Goal: Task Accomplishment & Management: Manage account settings

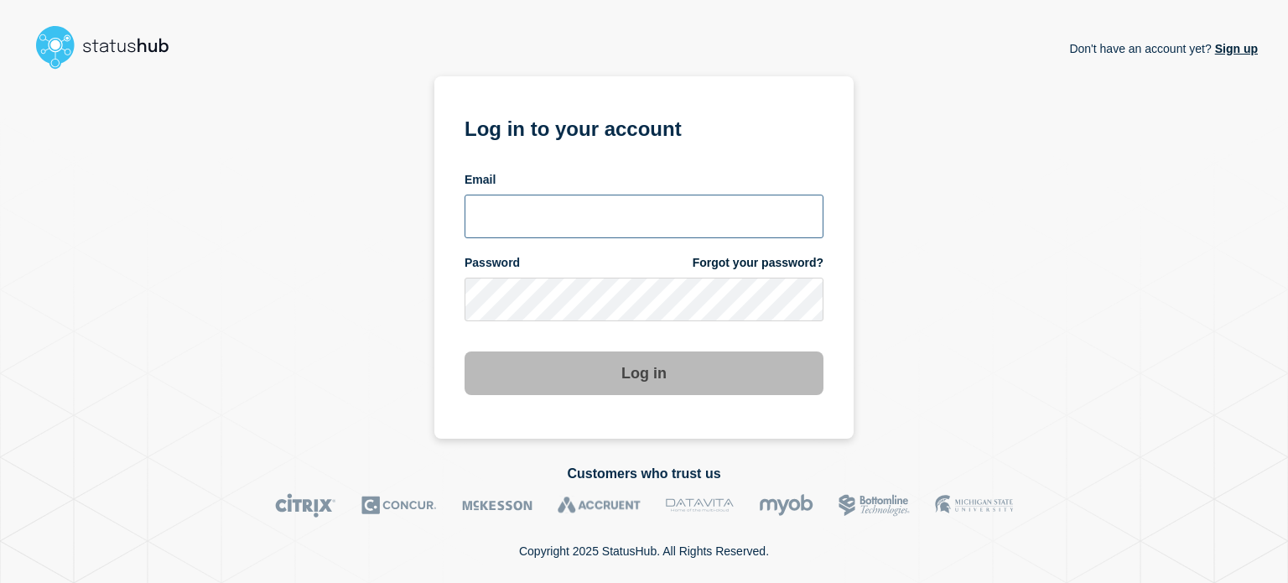
click at [524, 223] on input "email input" at bounding box center [643, 216] width 359 height 44
type input "[EMAIL_ADDRESS][DOMAIN_NAME]"
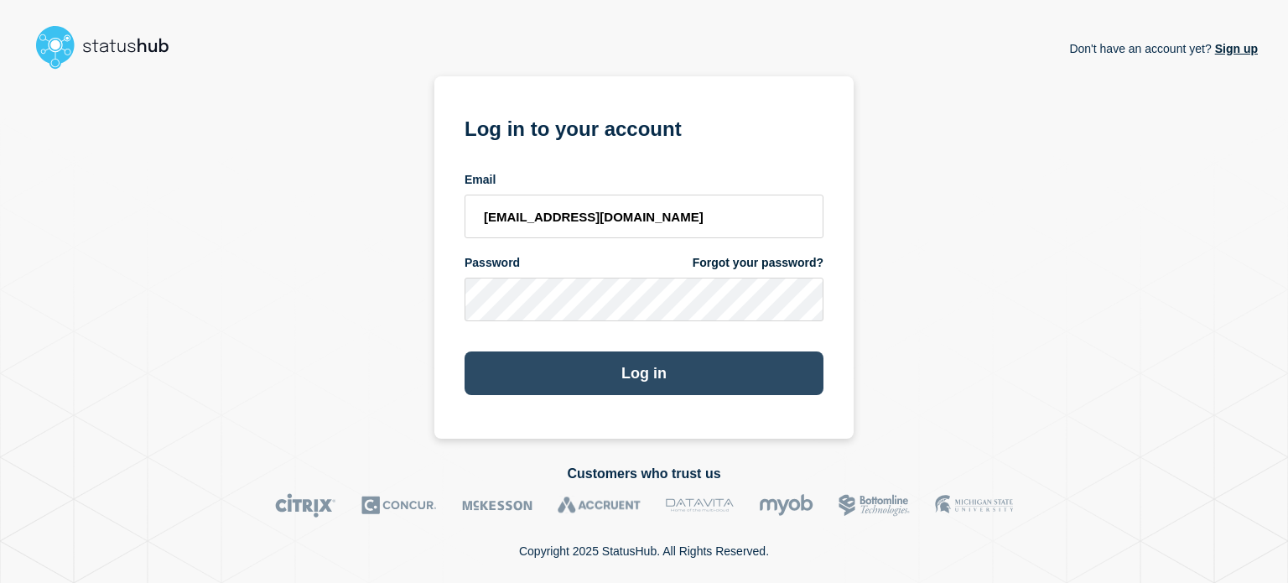
click at [516, 365] on button "Log in" at bounding box center [643, 373] width 359 height 44
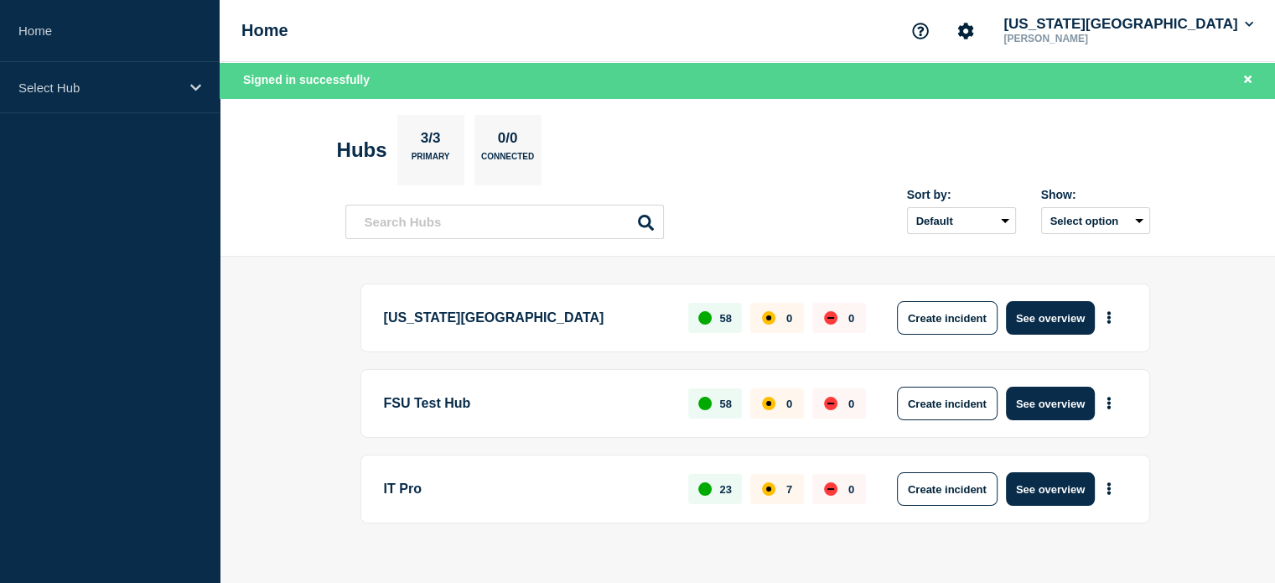
scroll to position [22, 0]
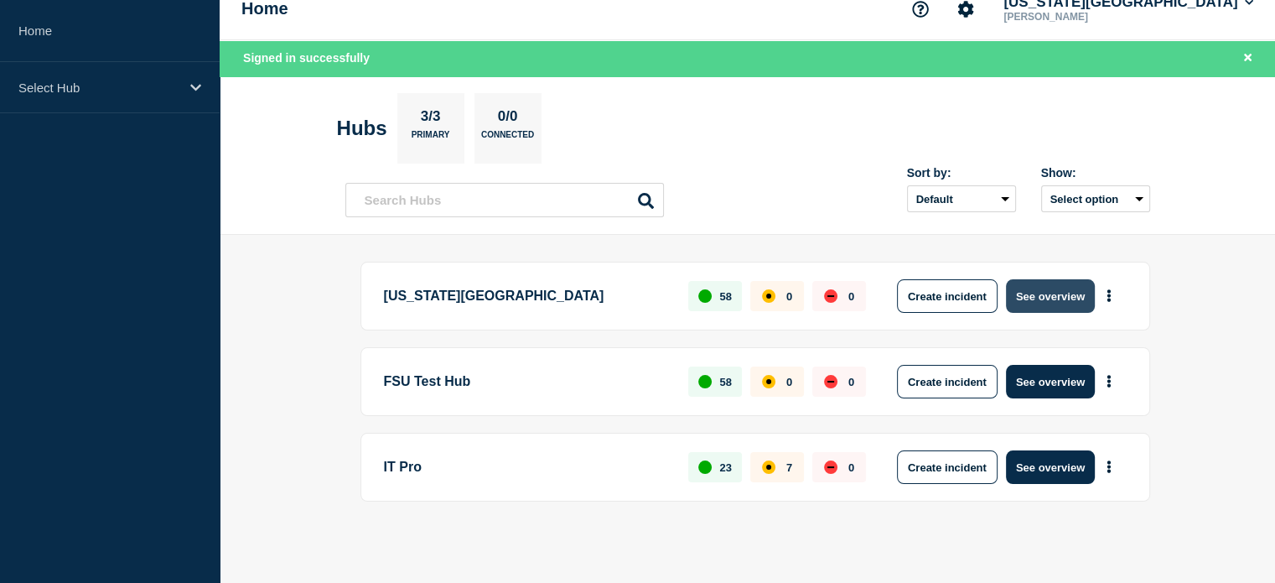
click at [1076, 299] on button "See overview" at bounding box center [1050, 296] width 89 height 34
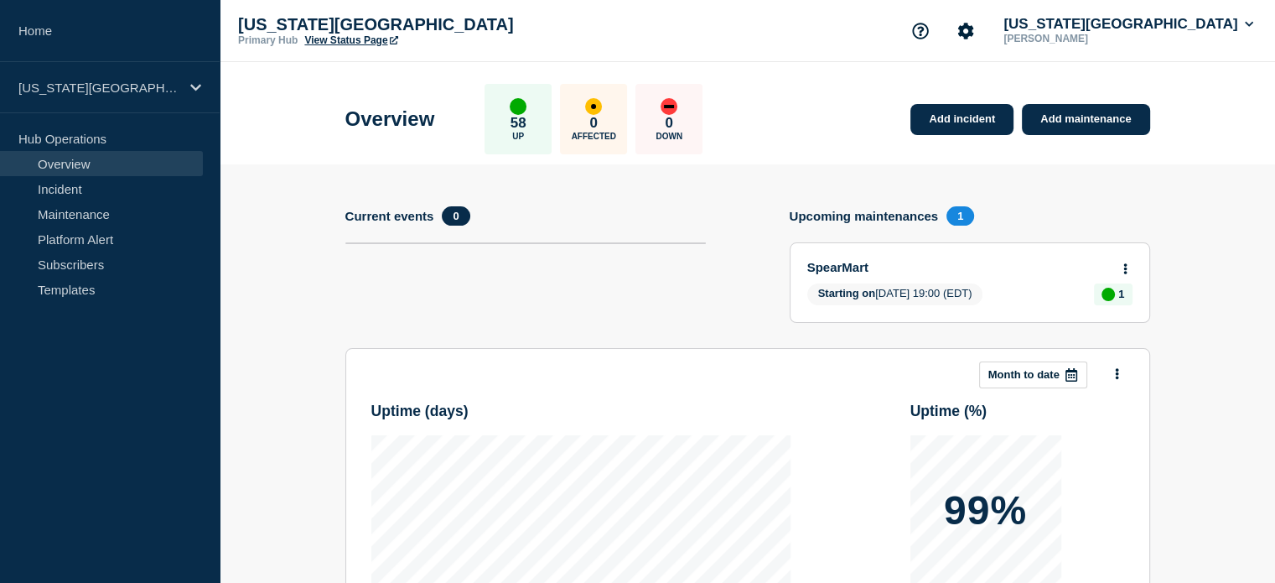
click at [374, 36] on link "View Status Page" at bounding box center [350, 40] width 93 height 12
click at [913, 142] on div "Overview 58 Up 0 Affected 0 Down Add incident Add maintenance" at bounding box center [747, 113] width 842 height 102
click at [961, 122] on link "Add incident" at bounding box center [961, 119] width 103 height 31
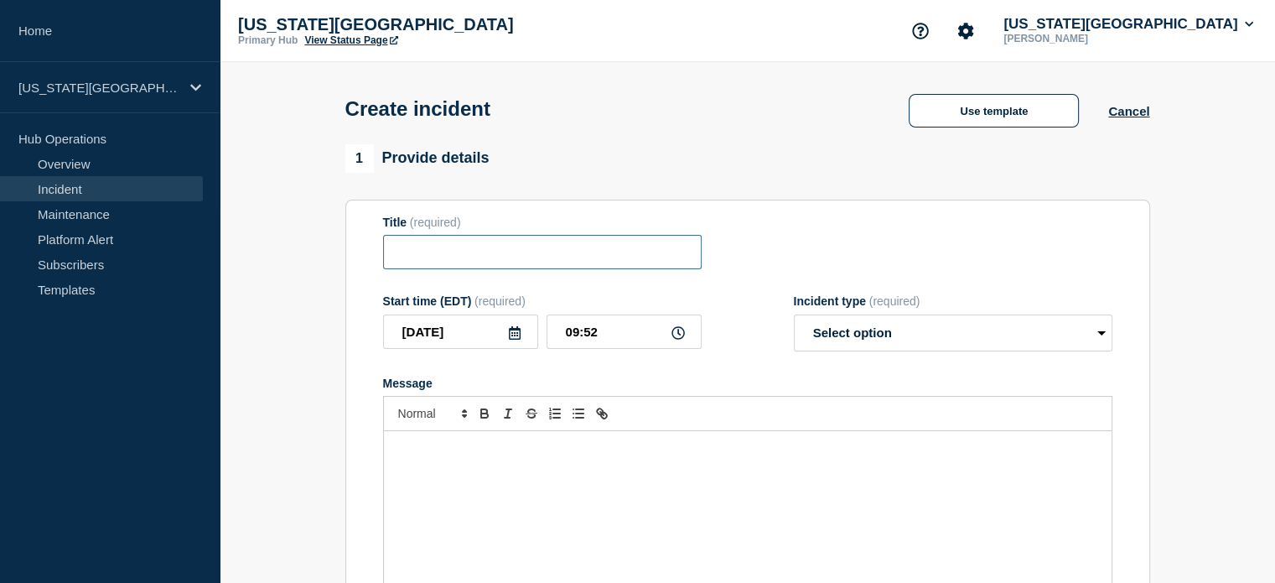
click at [406, 268] on input "Title" at bounding box center [542, 252] width 319 height 34
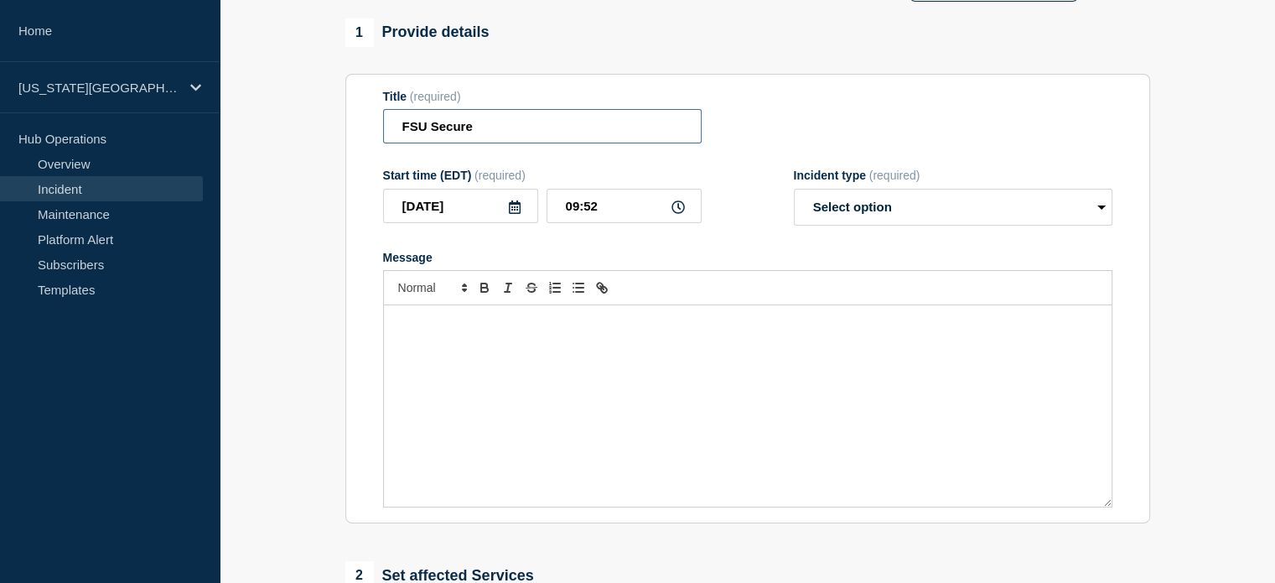
type input "FSU Secure"
click at [459, 329] on p "Message" at bounding box center [748, 322] width 702 height 15
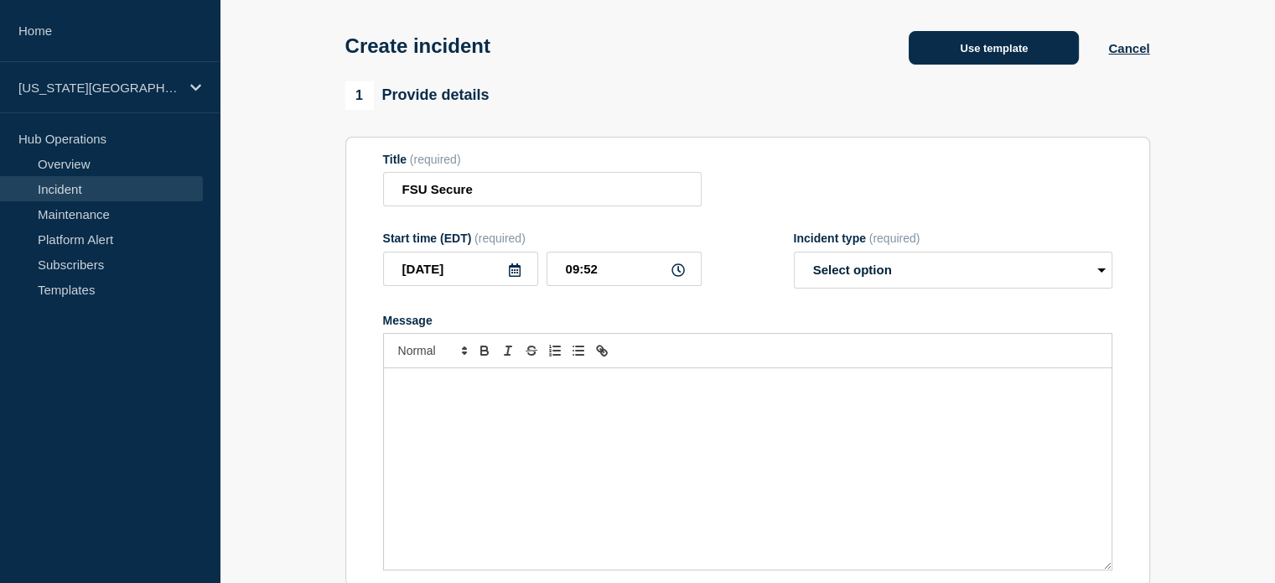
click at [962, 46] on button "Use template" at bounding box center [994, 48] width 170 height 34
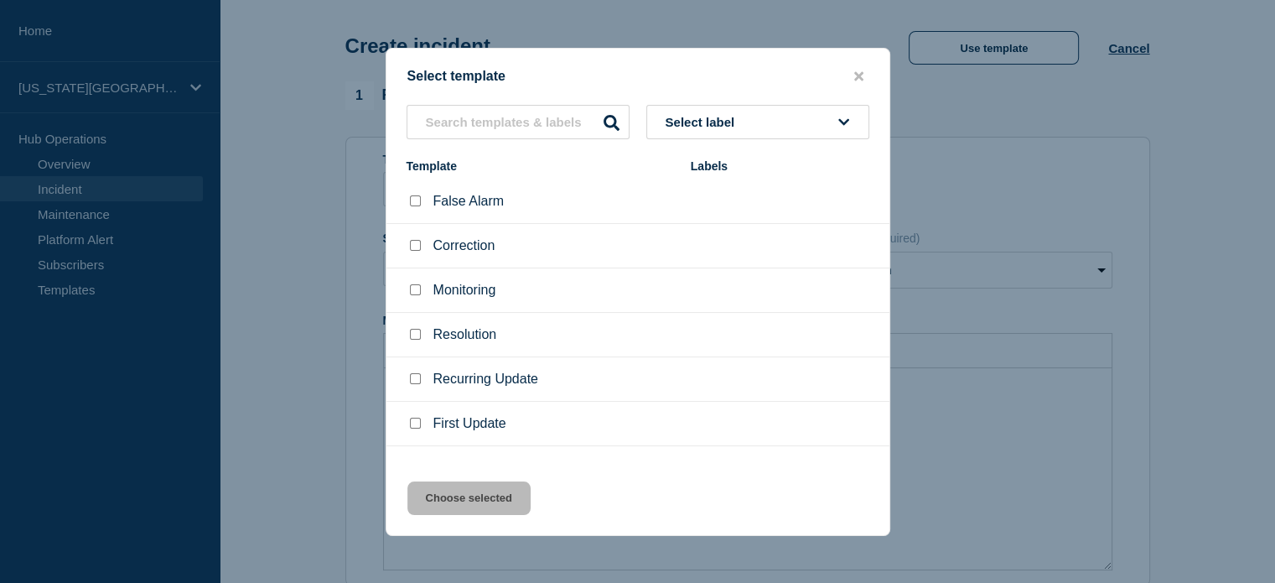
scroll to position [28, 0]
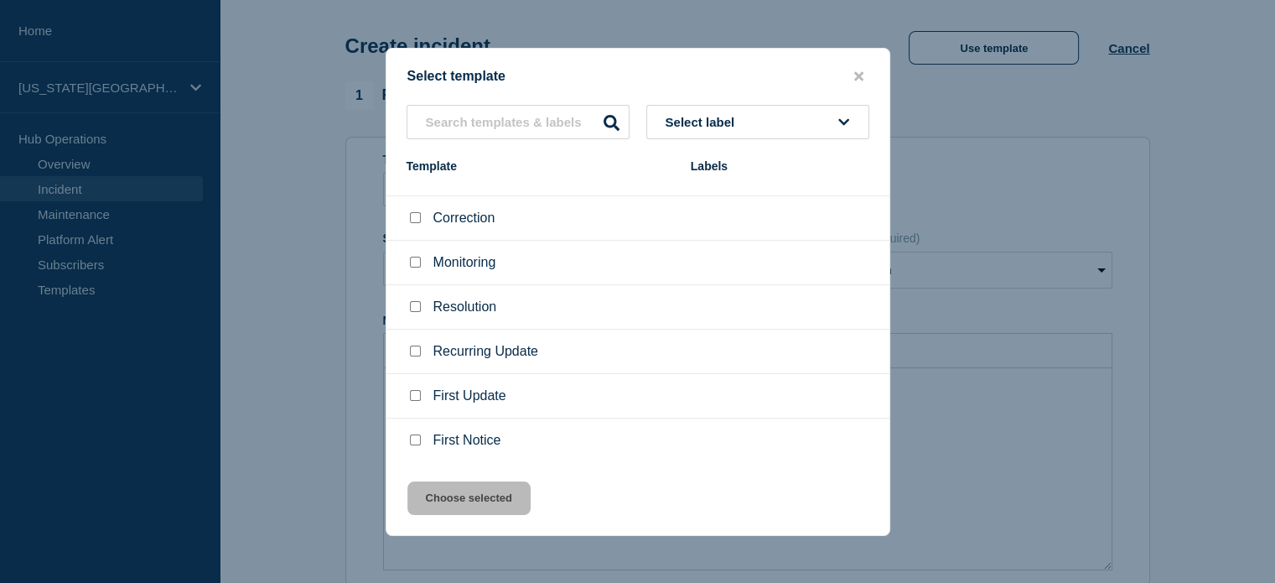
click at [416, 442] on input "First Notice checkbox" at bounding box center [415, 439] width 11 height 11
checkbox input "true"
click at [456, 493] on button "Choose selected" at bounding box center [468, 498] width 123 height 34
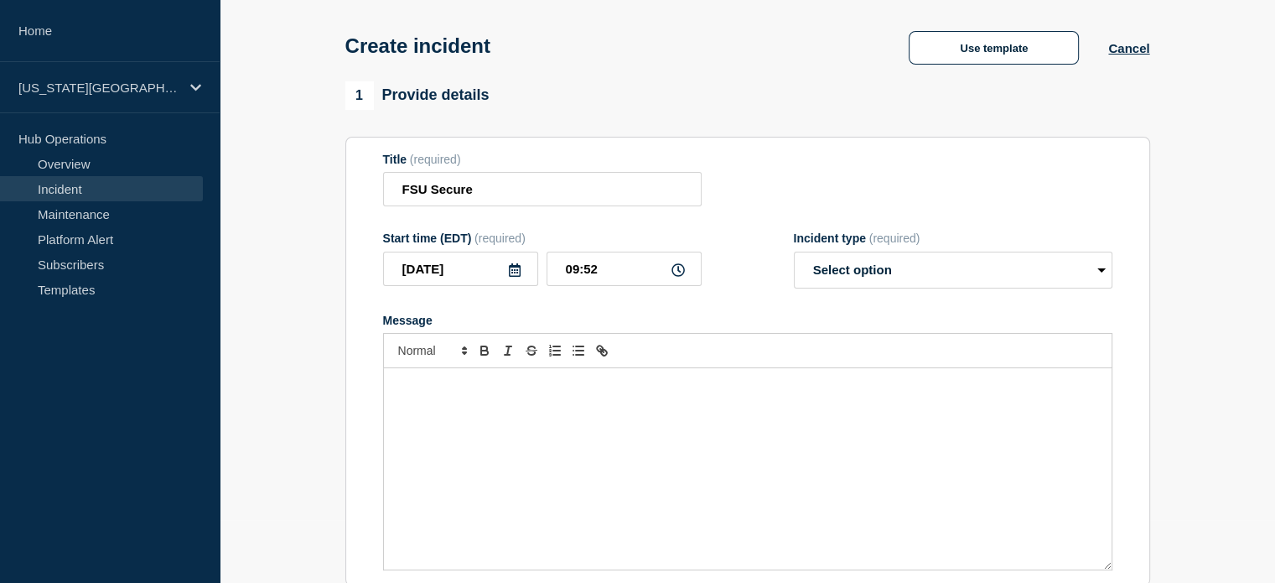
select select "investigating"
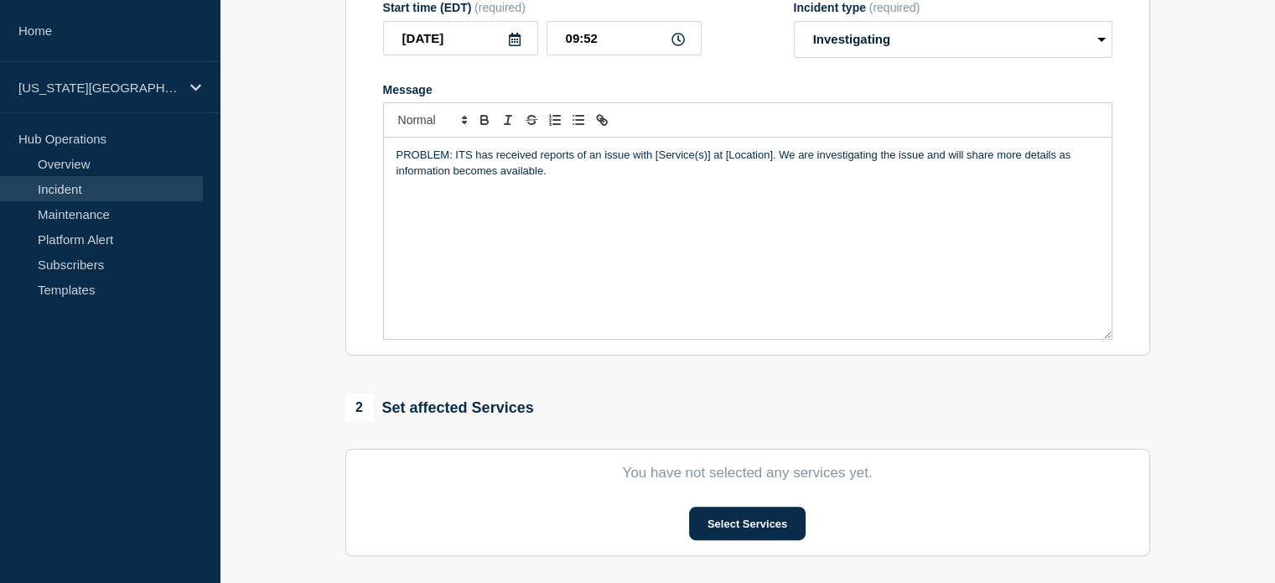
scroll to position [188, 0]
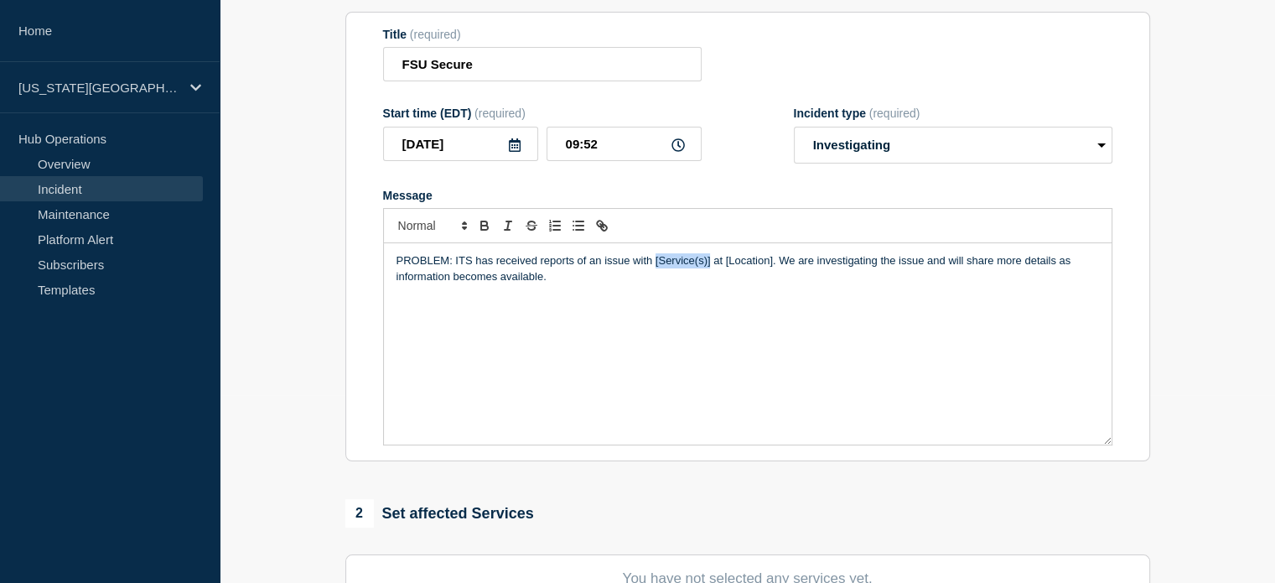
drag, startPoint x: 654, startPoint y: 262, endPoint x: 709, endPoint y: 270, distance: 55.8
click at [709, 270] on p "PROBLEM: ITS has received reports of an issue with [Service(s)] at [Location]. …" at bounding box center [748, 268] width 702 height 31
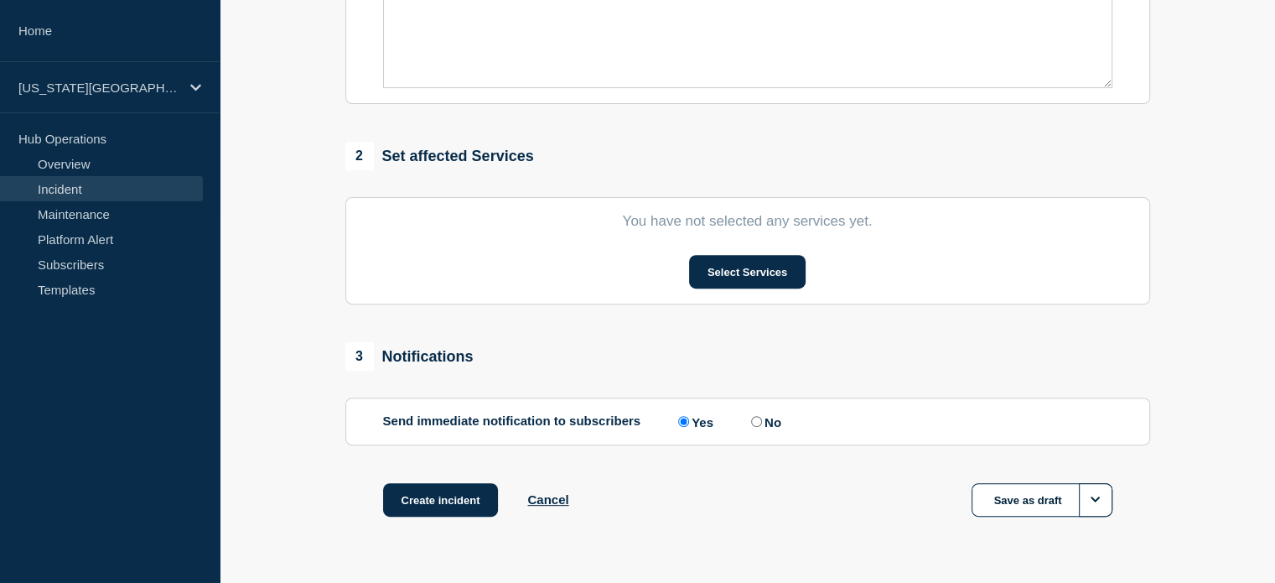
scroll to position [523, 0]
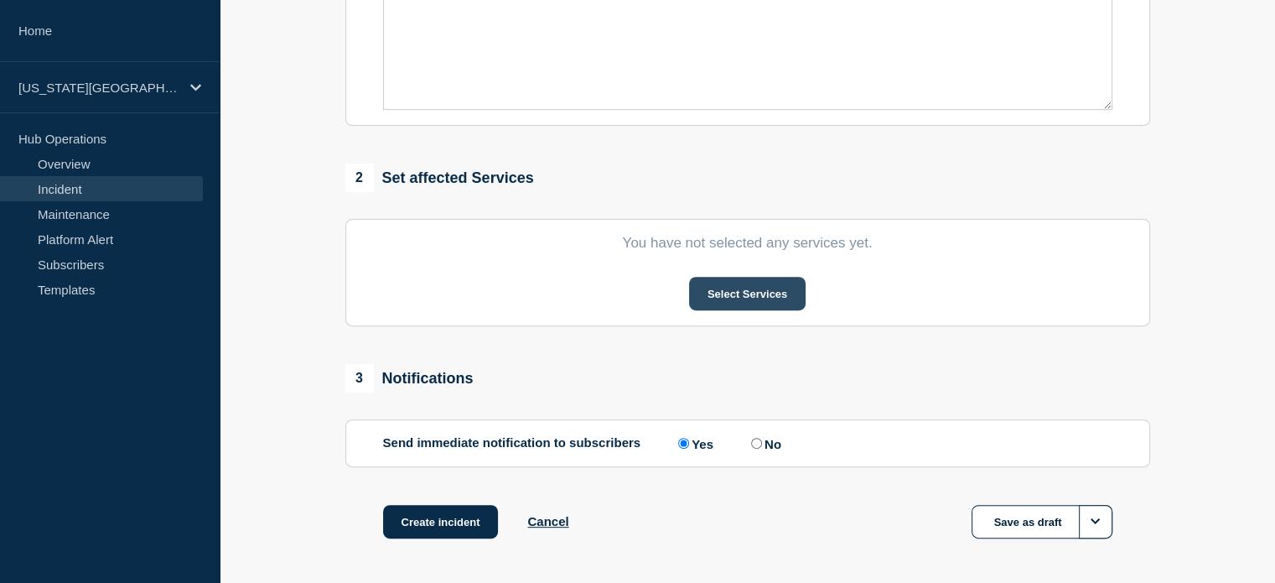
click at [745, 291] on button "Select Services" at bounding box center [747, 294] width 117 height 34
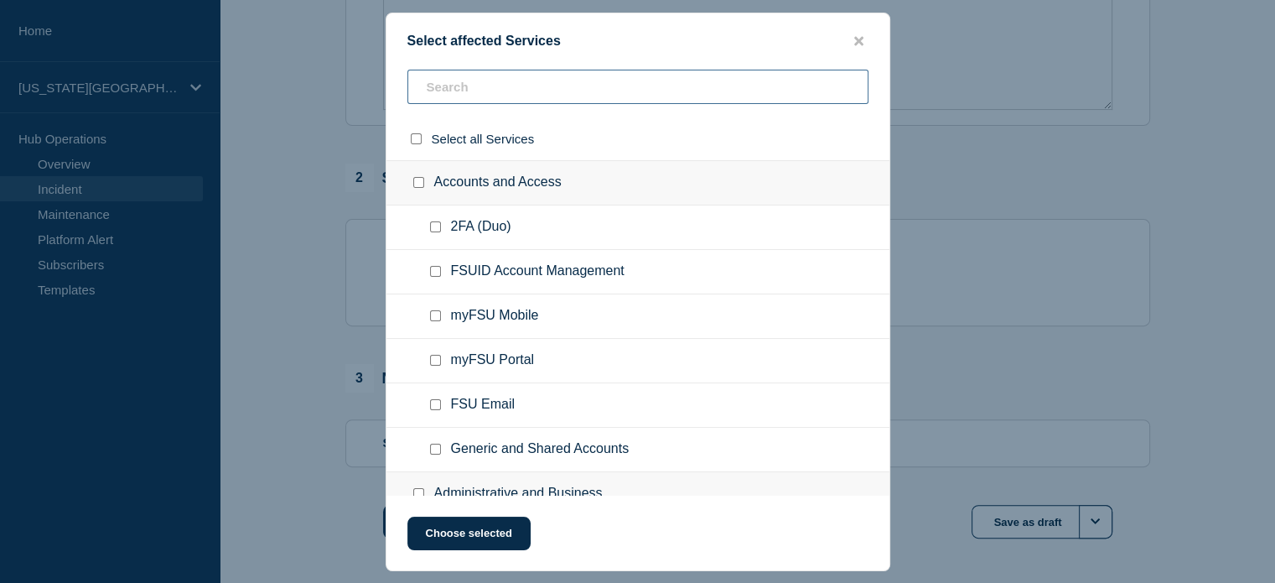
click at [482, 84] on input "text" at bounding box center [637, 87] width 461 height 34
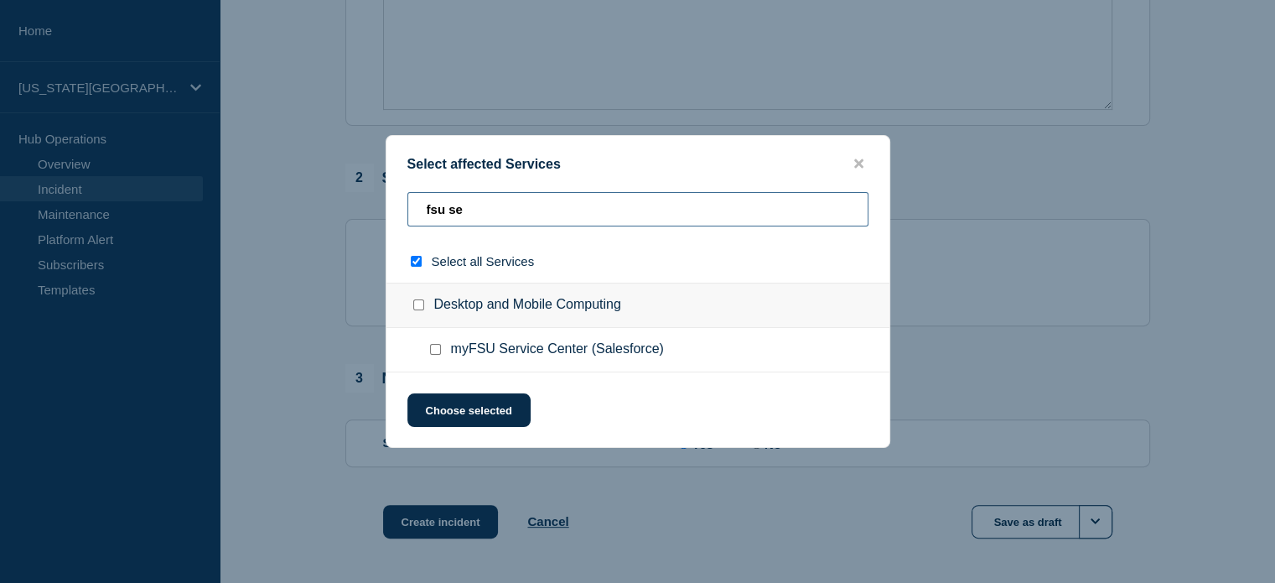
type input "fsu sec"
checkbox input "true"
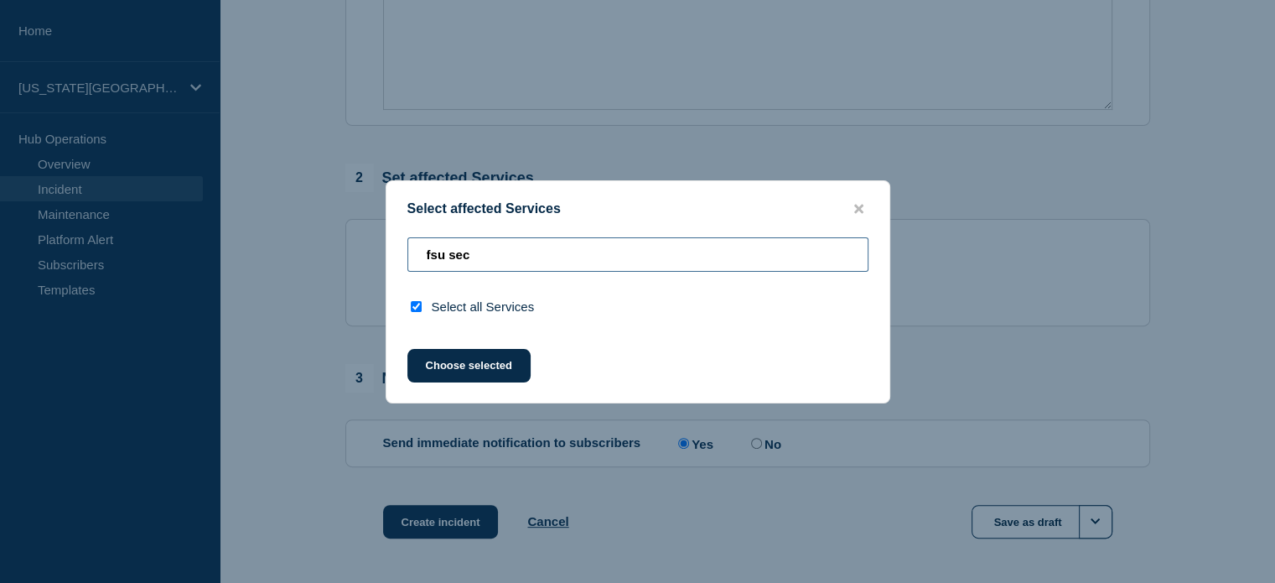
type input "fsu se"
checkbox input "false"
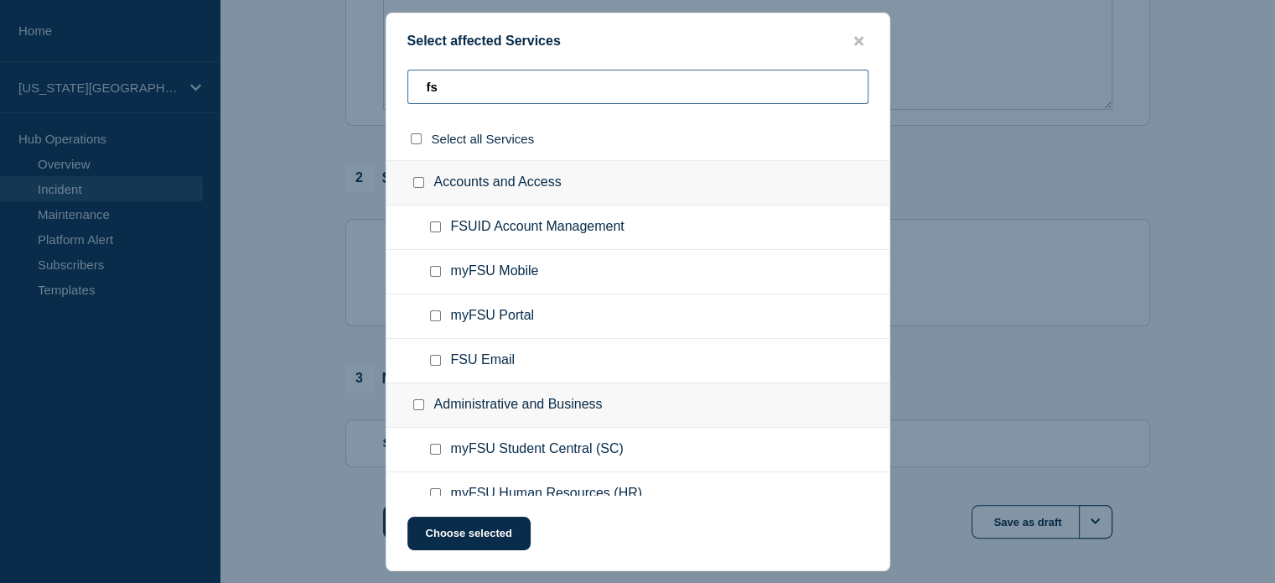
type input "f"
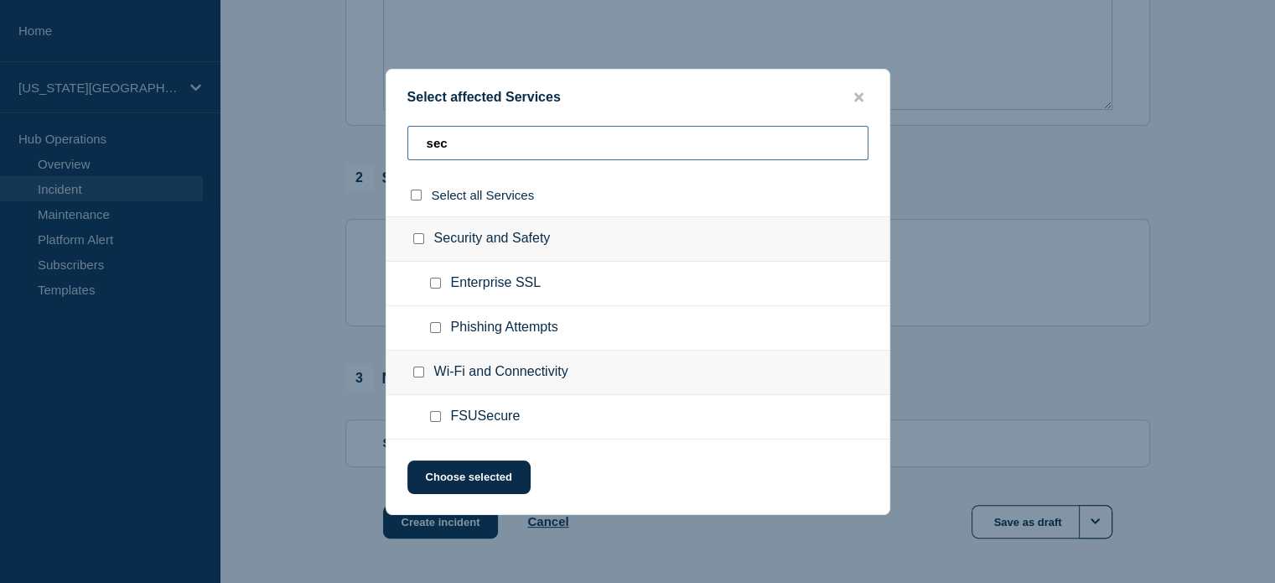
type input "sec"
click at [434, 417] on input "FSUSecure checkbox" at bounding box center [435, 416] width 11 height 11
checkbox input "true"
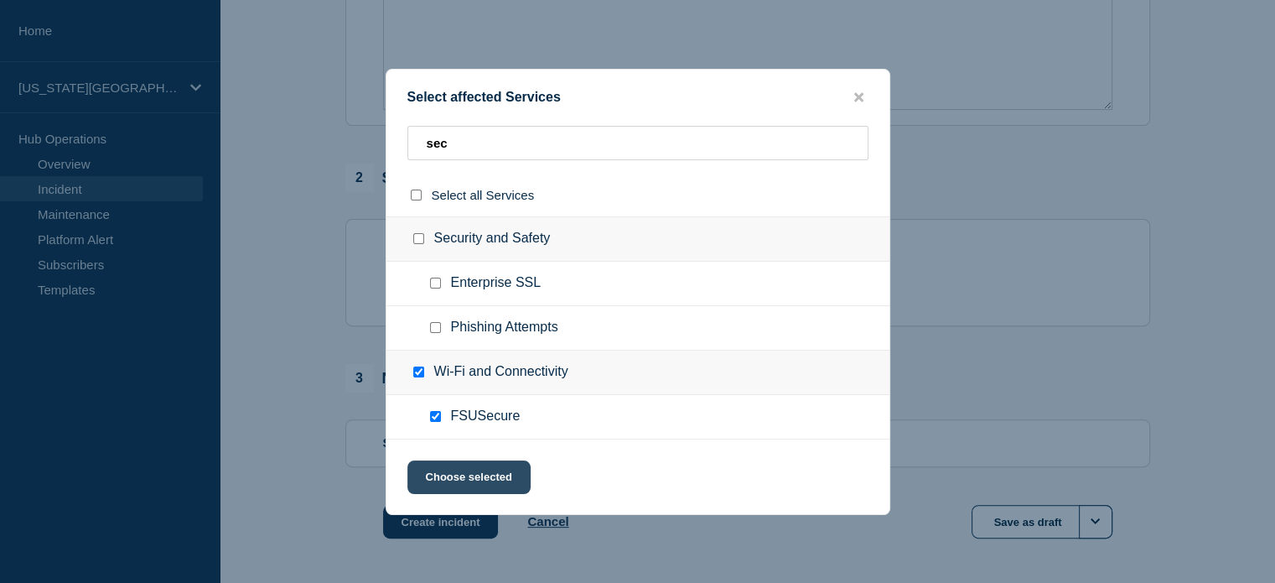
click at [464, 476] on button "Choose selected" at bounding box center [468, 477] width 123 height 34
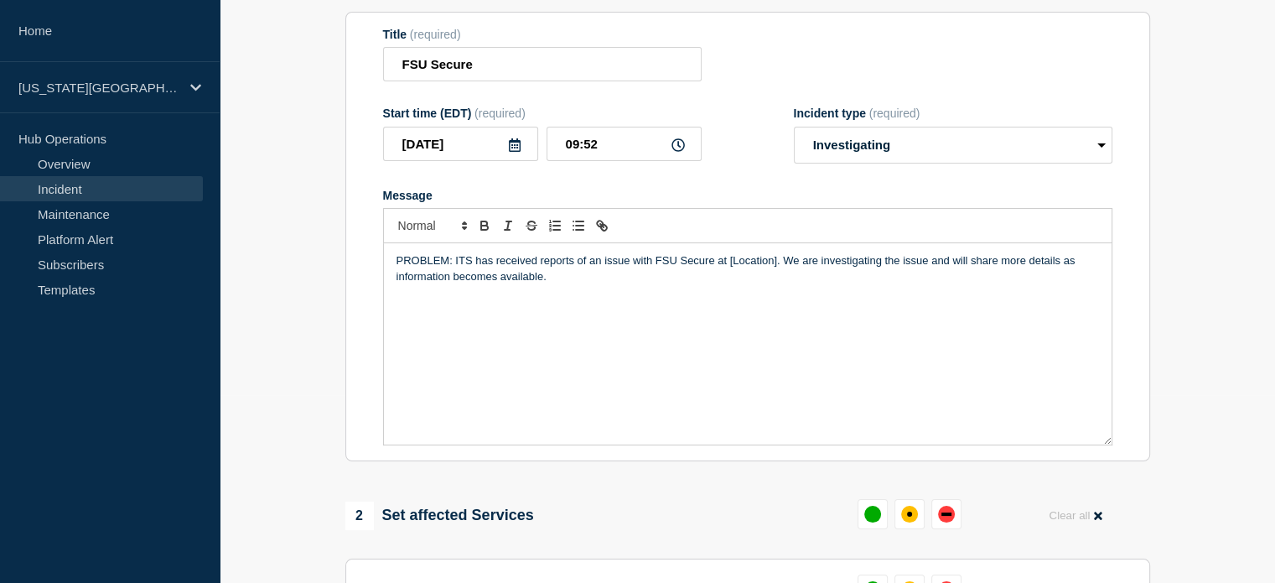
scroll to position [168, 0]
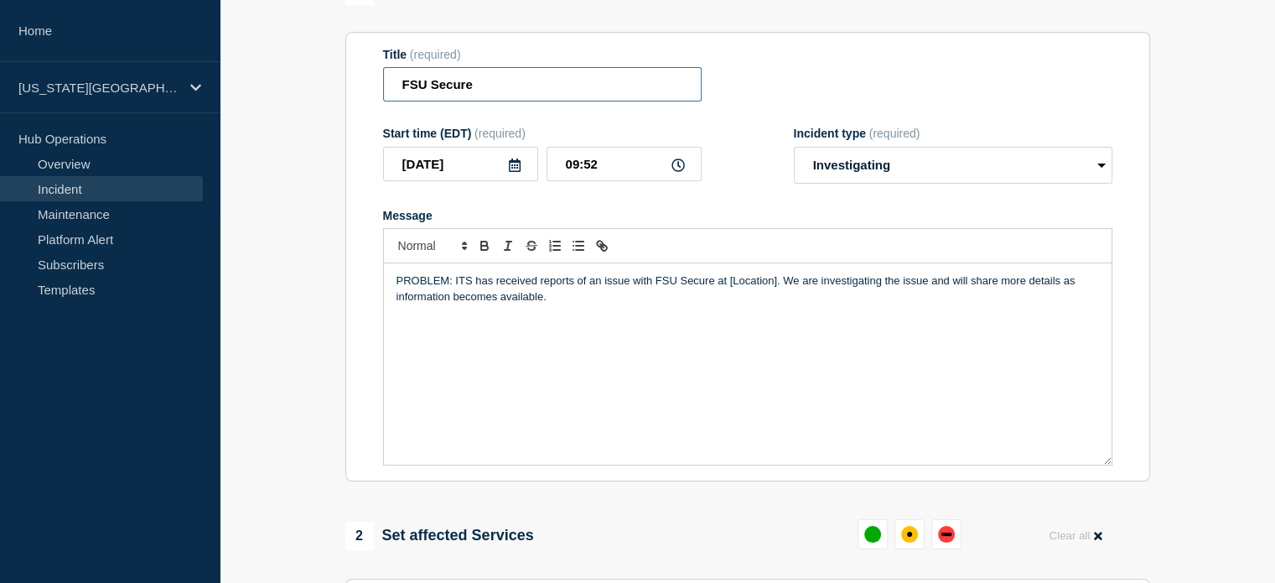
click at [431, 77] on input "FSU Secure" at bounding box center [542, 84] width 319 height 34
type input "FSUSecure"
click at [682, 291] on p "PROBLEM: ITS has received reports of an issue with FSU Secure at [Location]. We…" at bounding box center [748, 288] width 702 height 31
drag, startPoint x: 716, startPoint y: 284, endPoint x: 773, endPoint y: 289, distance: 57.2
click at [773, 289] on p "PROBLEM: ITS has received reports of an issue with FSUSecure at [Location]. We …" at bounding box center [748, 288] width 702 height 31
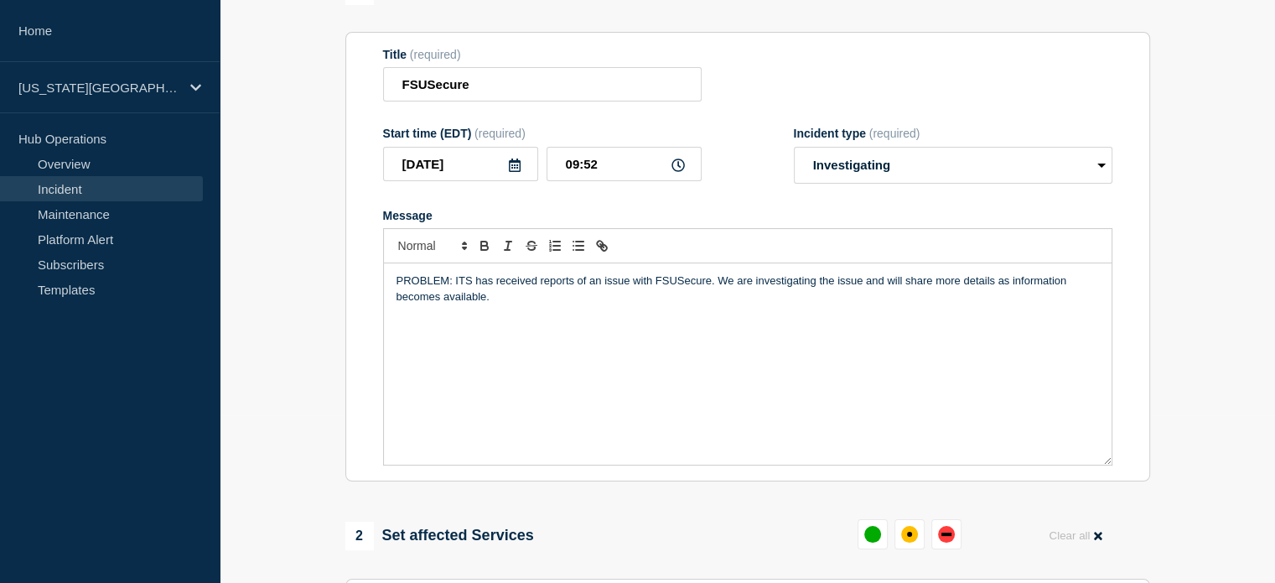
click at [753, 303] on p "PROBLEM: ITS has received reports of an issue with FSUSecure. We are investigat…" at bounding box center [748, 288] width 702 height 31
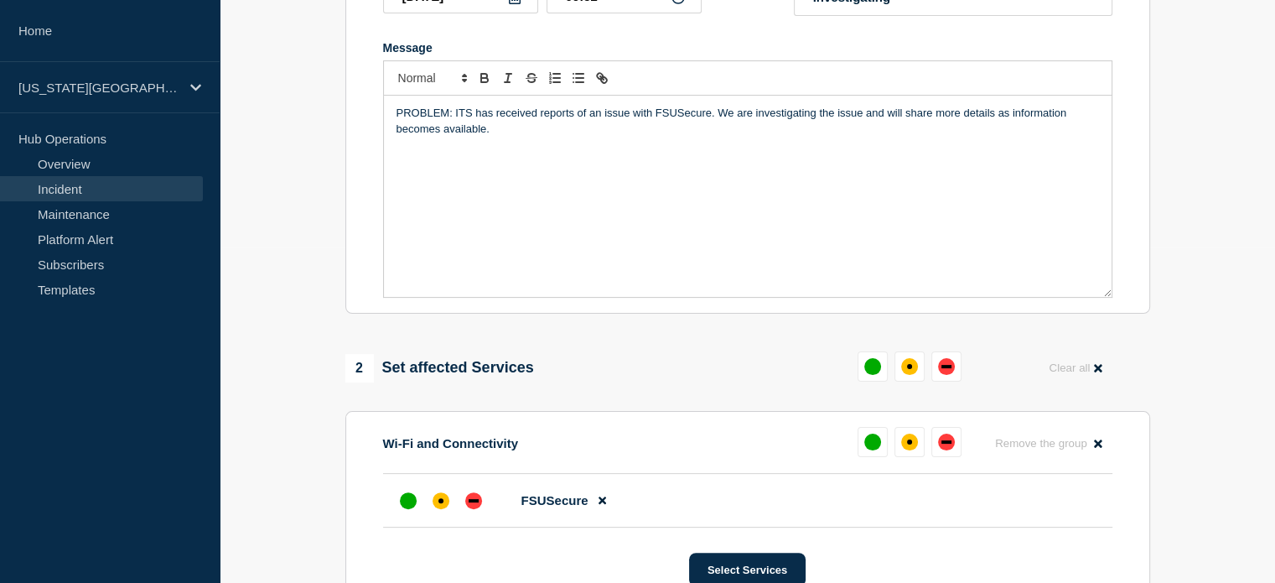
scroll to position [482, 0]
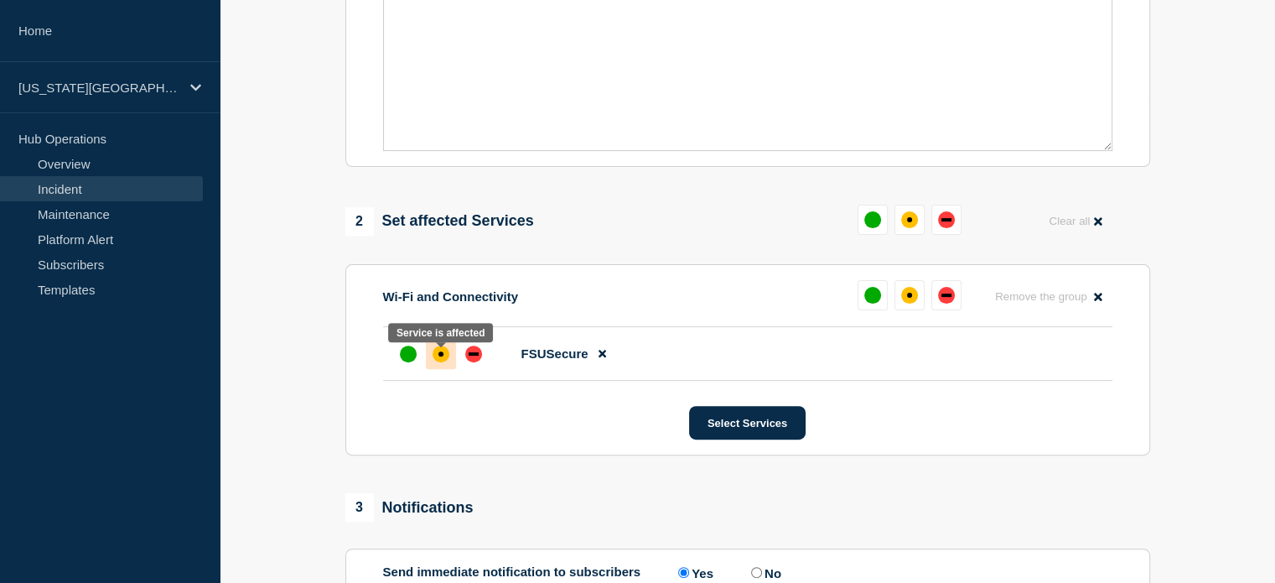
click at [438, 355] on div "affected" at bounding box center [441, 353] width 17 height 17
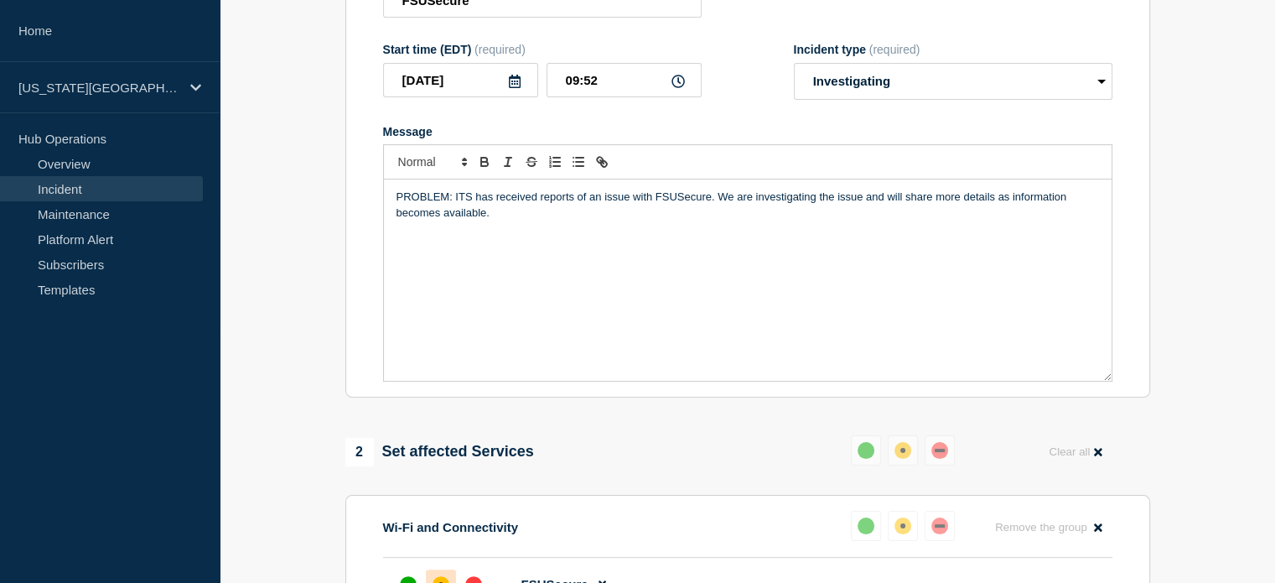
scroll to position [210, 0]
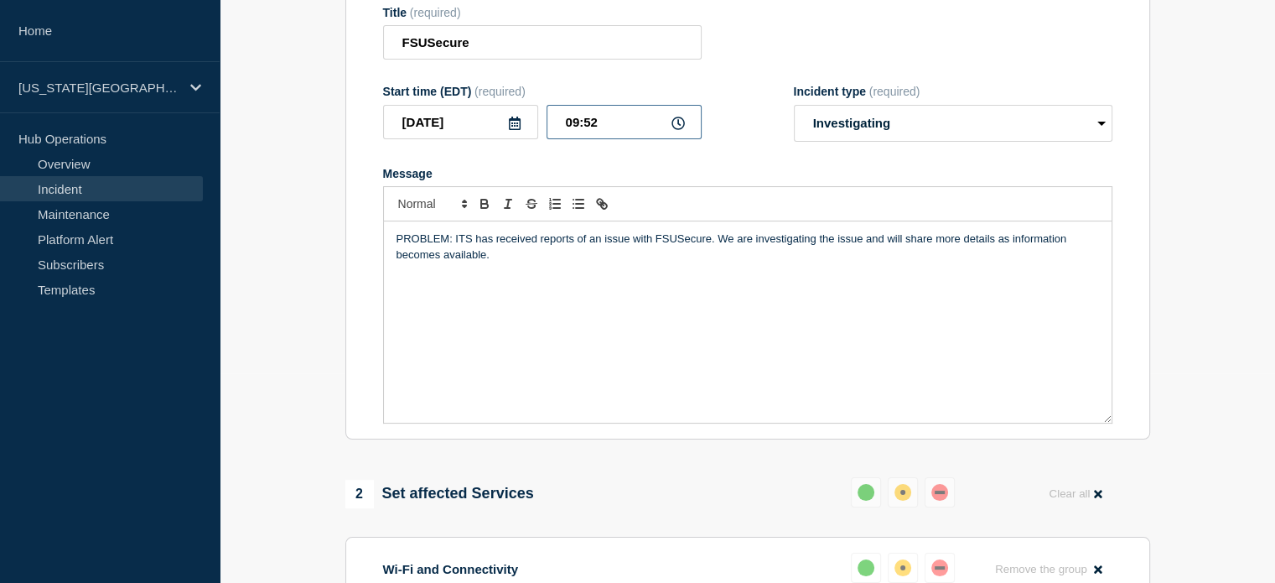
click at [590, 127] on input "09:52" at bounding box center [624, 122] width 155 height 34
click at [585, 251] on p "PROBLEM: ITS has received reports of an issue with FSUSecure. We are investigat…" at bounding box center [748, 246] width 702 height 31
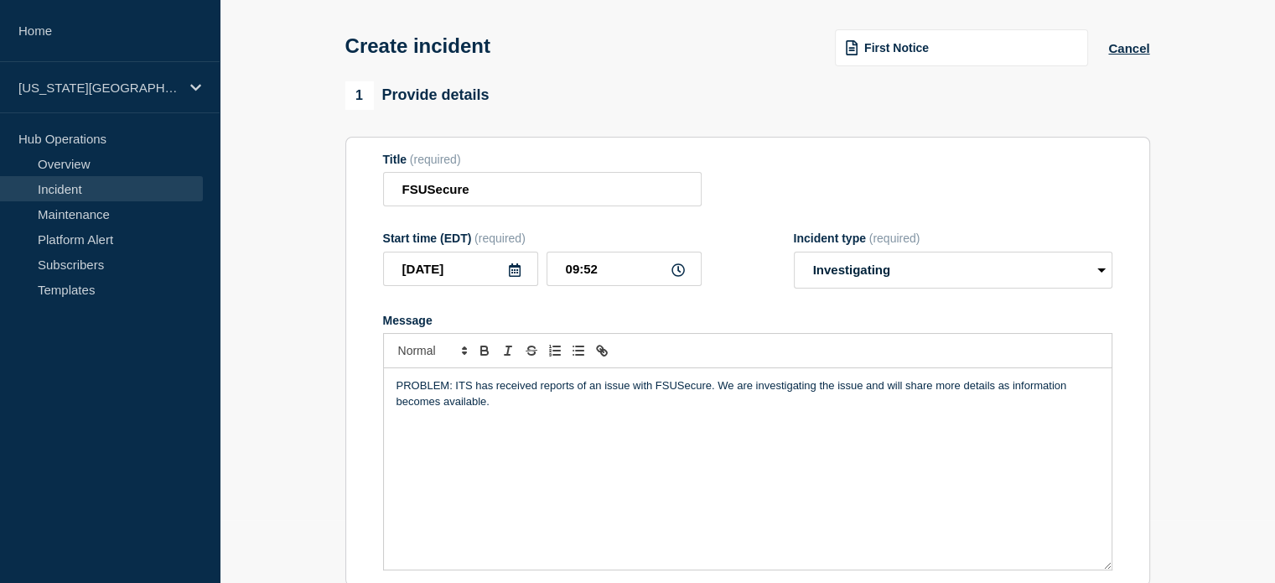
scroll to position [147, 0]
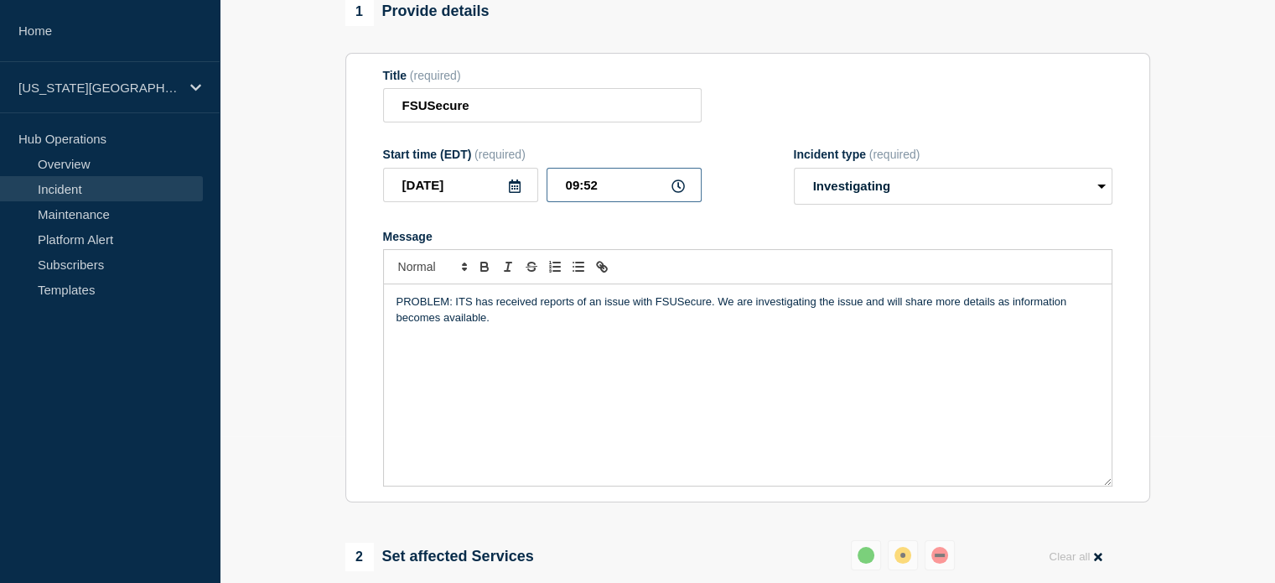
drag, startPoint x: 608, startPoint y: 184, endPoint x: 593, endPoint y: 196, distance: 19.0
click at [593, 196] on input "09:52" at bounding box center [624, 185] width 155 height 34
type input "09:50"
click at [461, 343] on div "PROBLEM: ITS has received reports of an issue with FSUSecure. We are investigat…" at bounding box center [748, 384] width 728 height 201
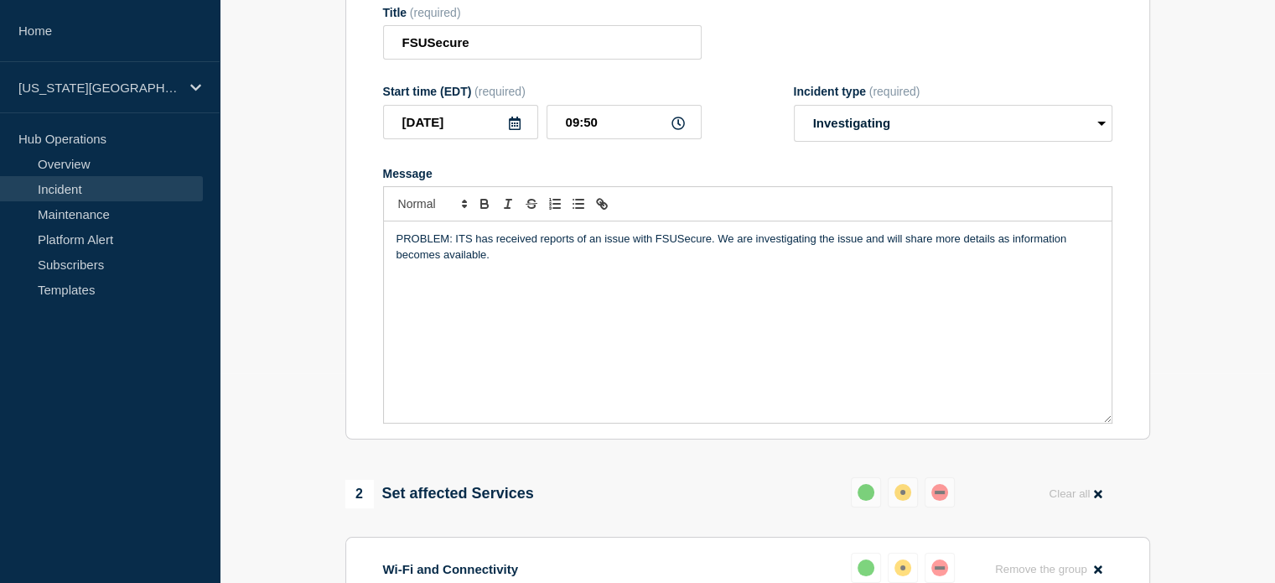
click at [529, 262] on p "PROBLEM: ITS has received reports of an issue with FSUSecure. We are investigat…" at bounding box center [748, 246] width 702 height 31
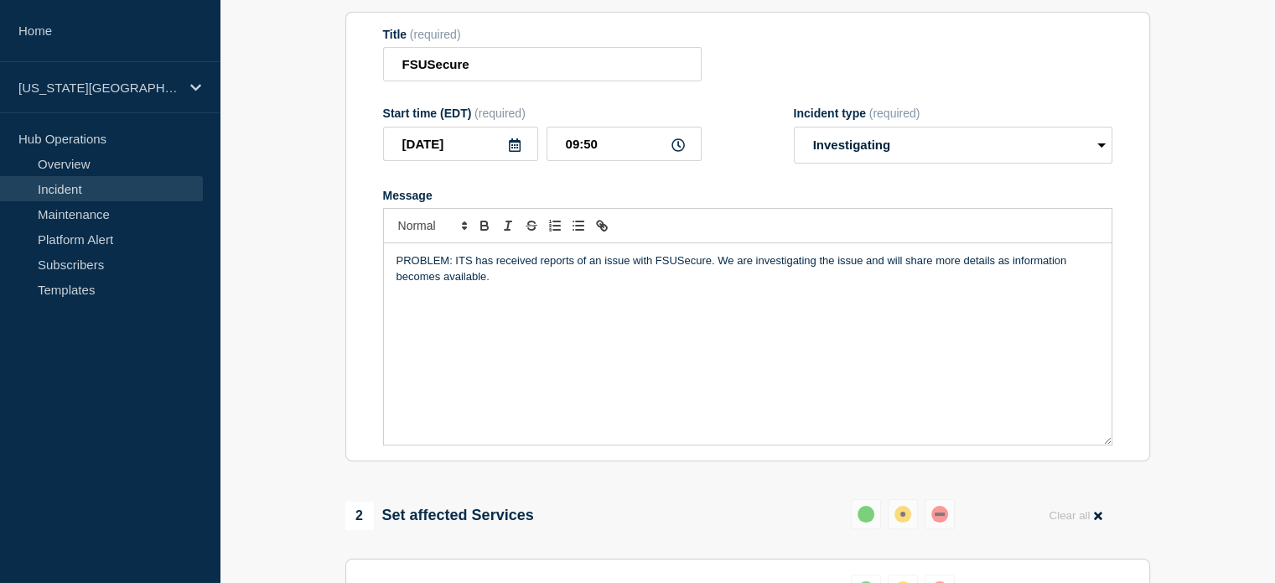
scroll to position [251, 0]
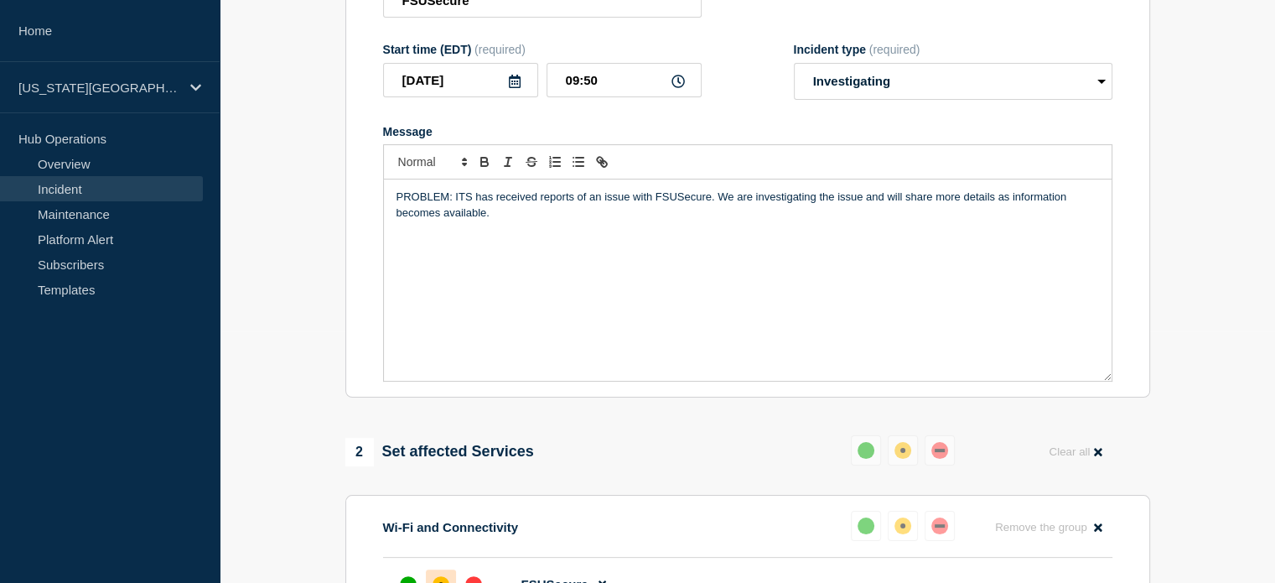
click at [559, 207] on p "PROBLEM: ITS has received reports of an issue with FSUSecure. We are investigat…" at bounding box center [748, 204] width 702 height 31
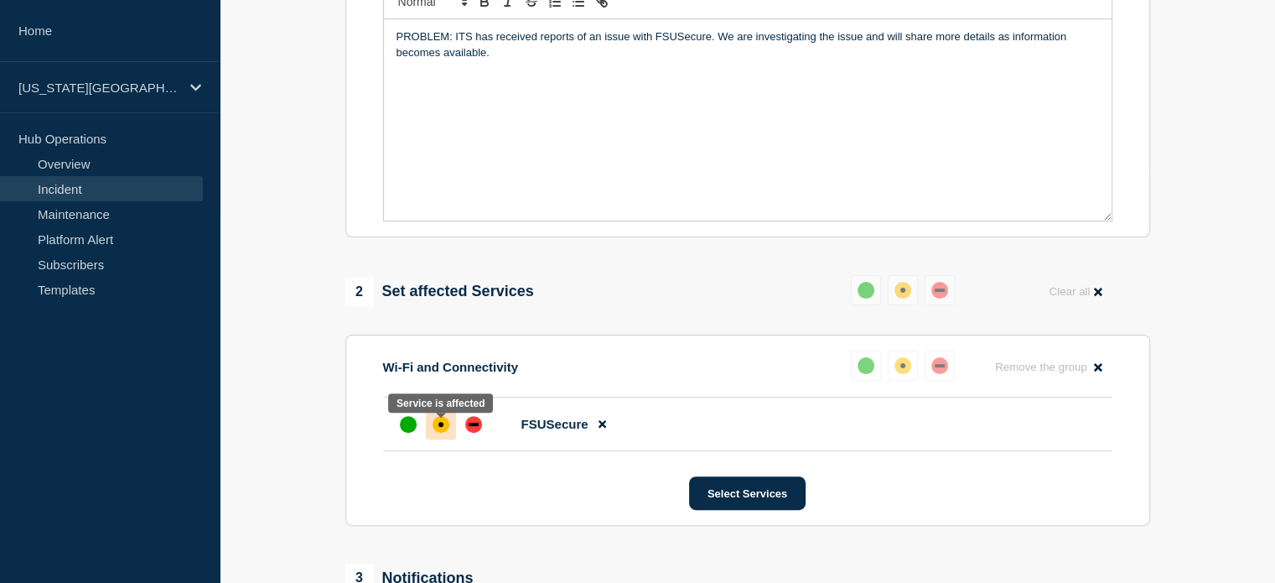
scroll to position [684, 0]
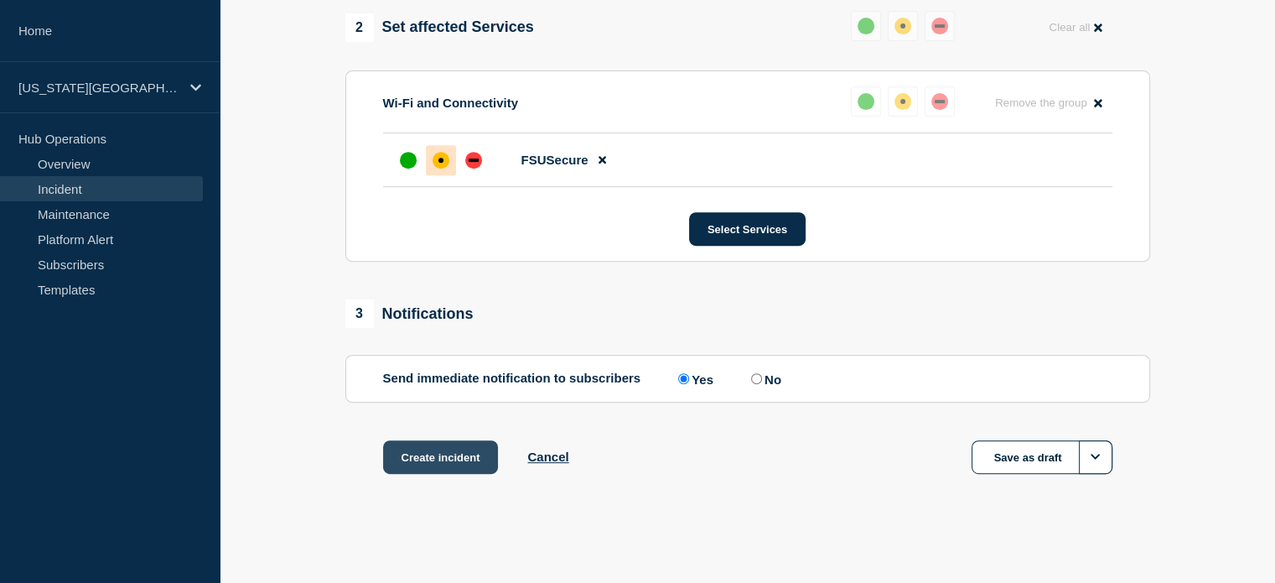
click at [449, 459] on button "Create incident" at bounding box center [441, 457] width 116 height 34
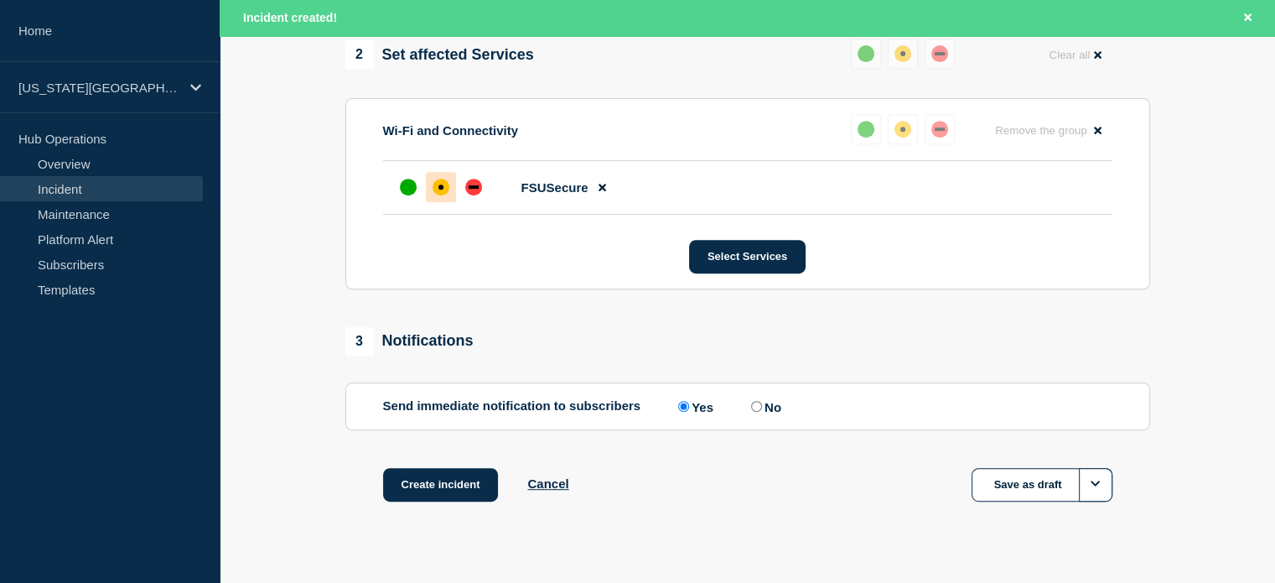
scroll to position [719, 0]
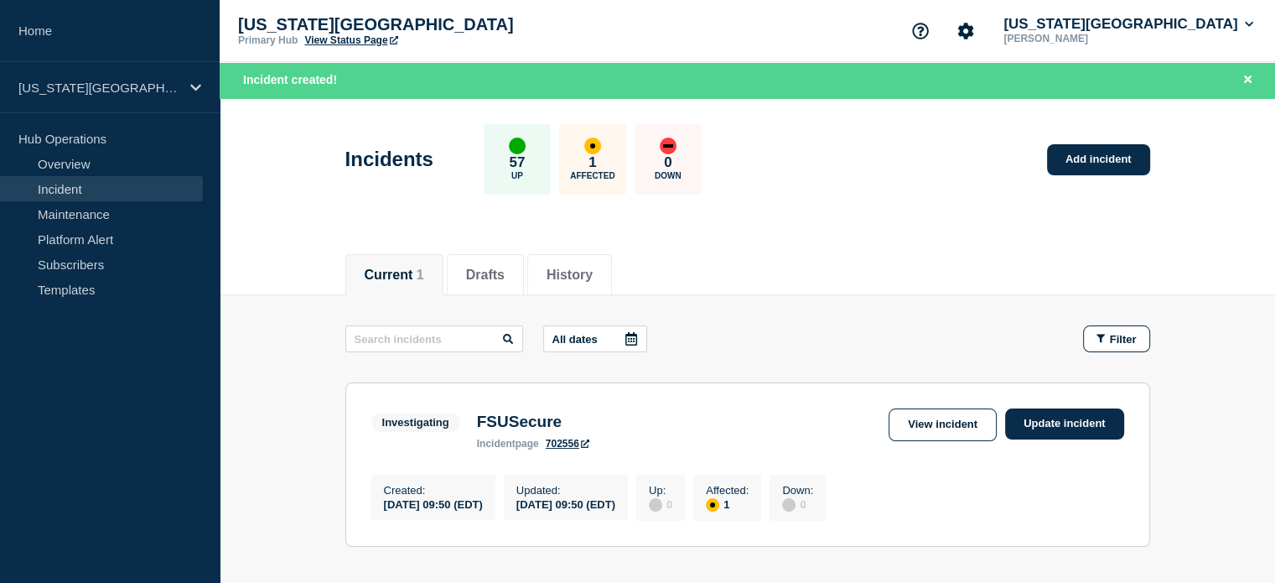
click at [339, 39] on link "View Status Page" at bounding box center [350, 40] width 93 height 12
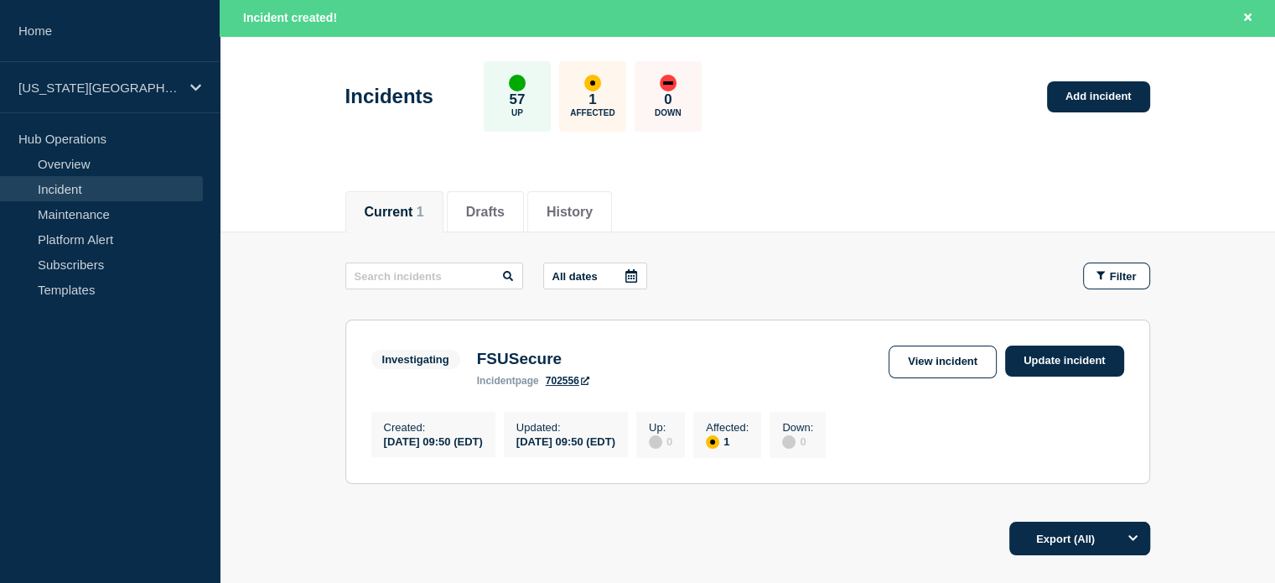
scroll to position [168, 0]
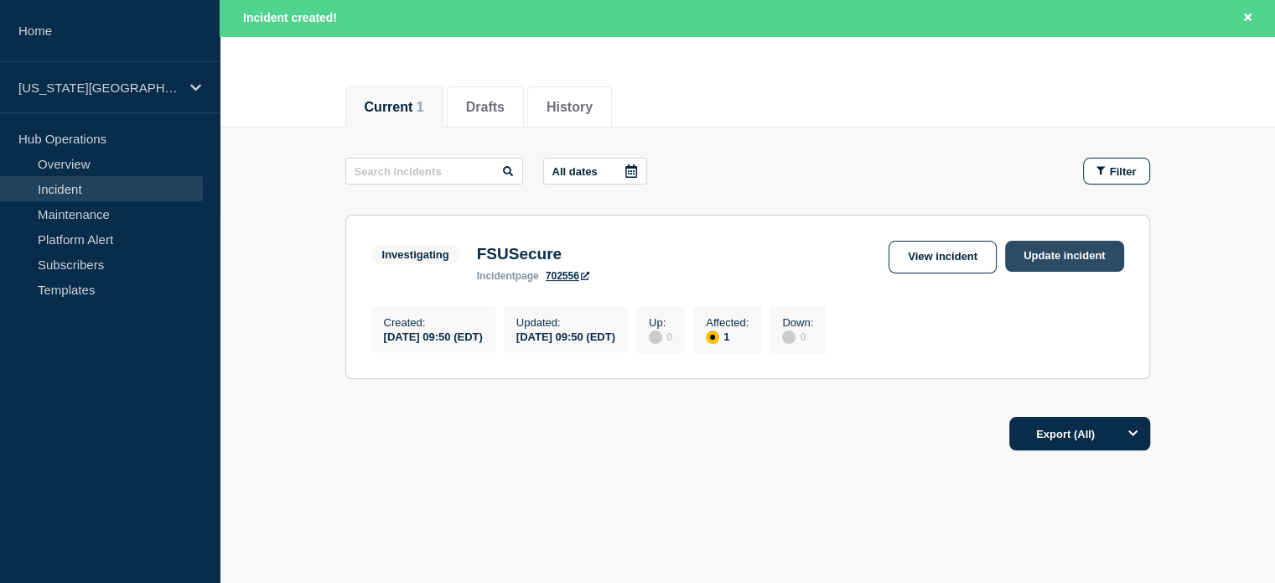
click at [1069, 260] on link "Update incident" at bounding box center [1064, 256] width 119 height 31
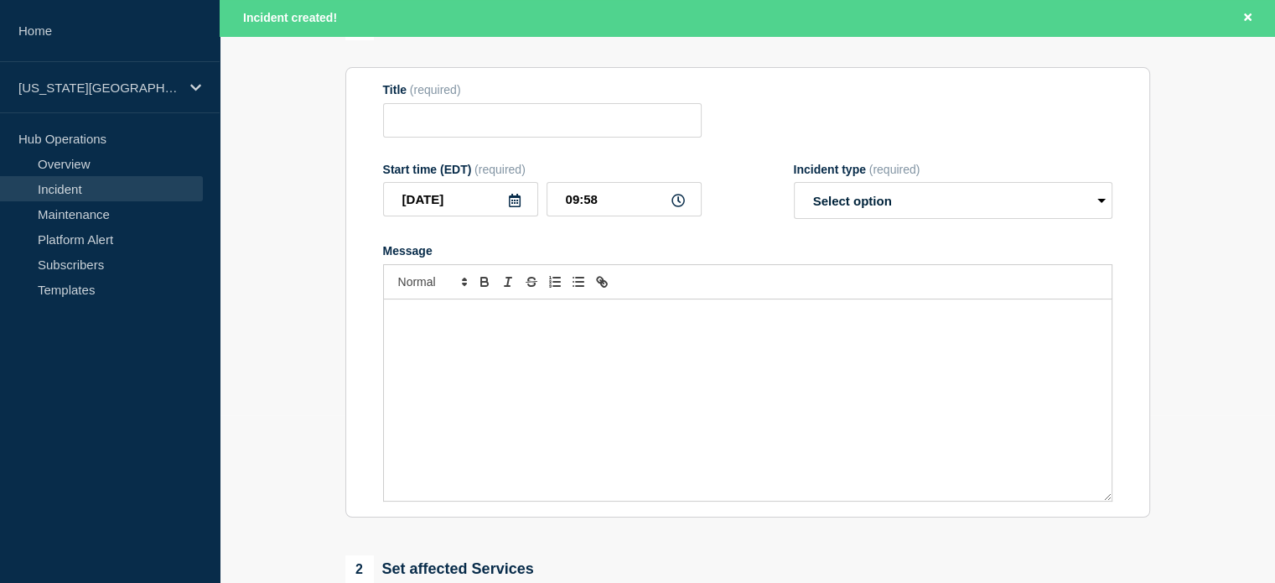
type input "FSUSecure"
click at [432, 321] on p "Message" at bounding box center [748, 316] width 702 height 15
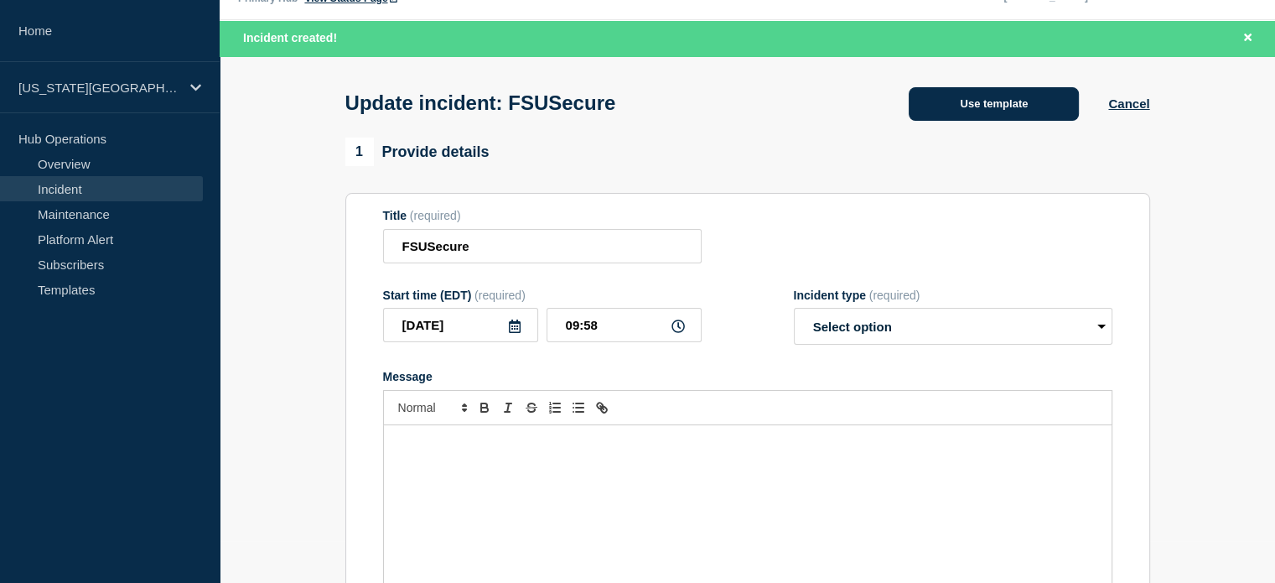
click at [993, 95] on button "Use template" at bounding box center [994, 104] width 170 height 34
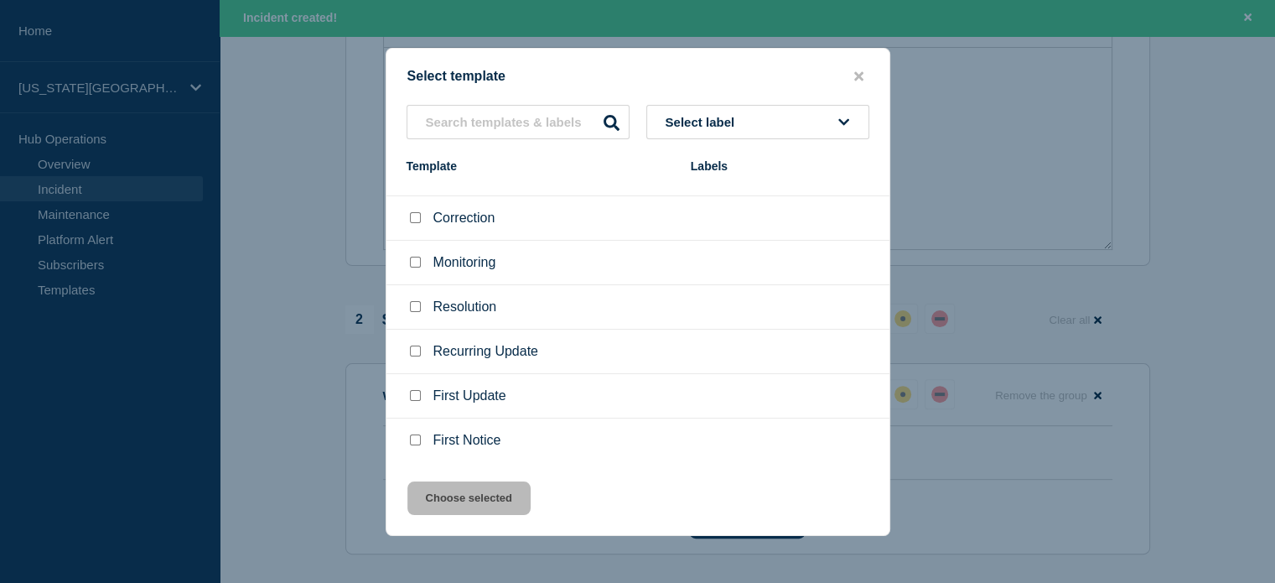
scroll to position [439, 0]
click at [412, 400] on input "First Update checkbox" at bounding box center [415, 395] width 11 height 11
checkbox input "true"
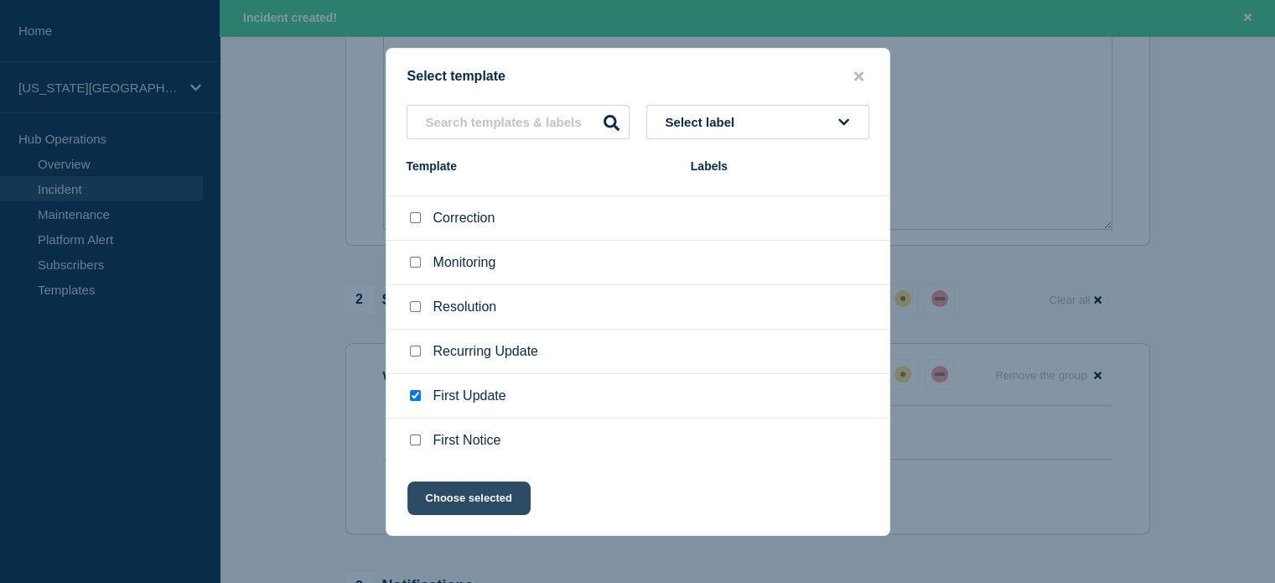
click at [491, 510] on button "Choose selected" at bounding box center [468, 498] width 123 height 34
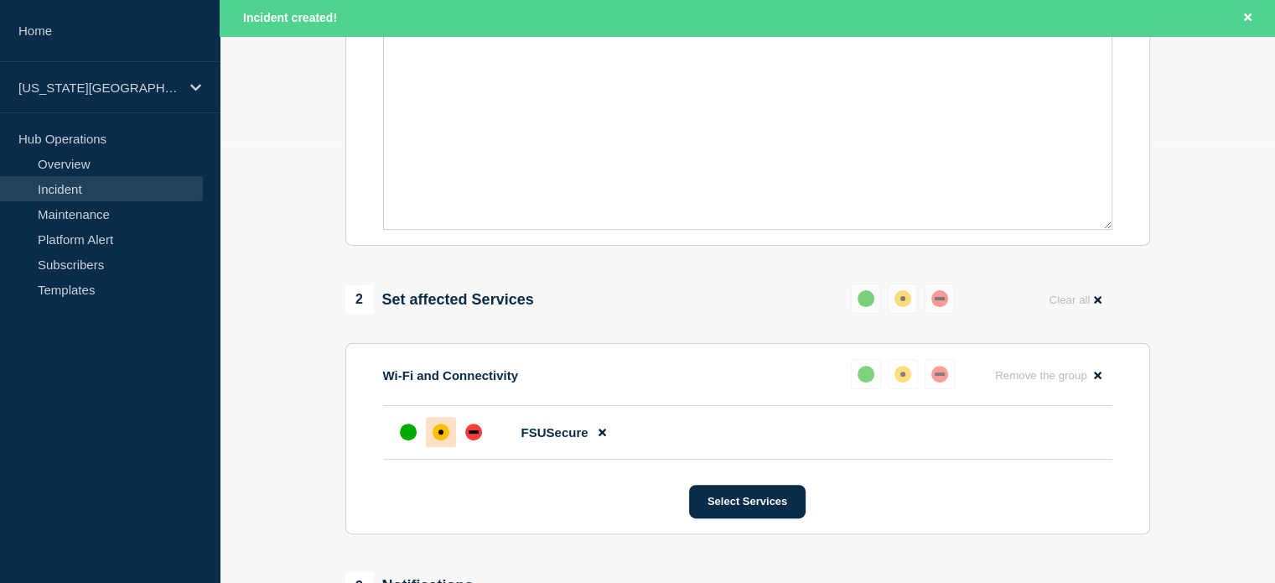
select select "identified"
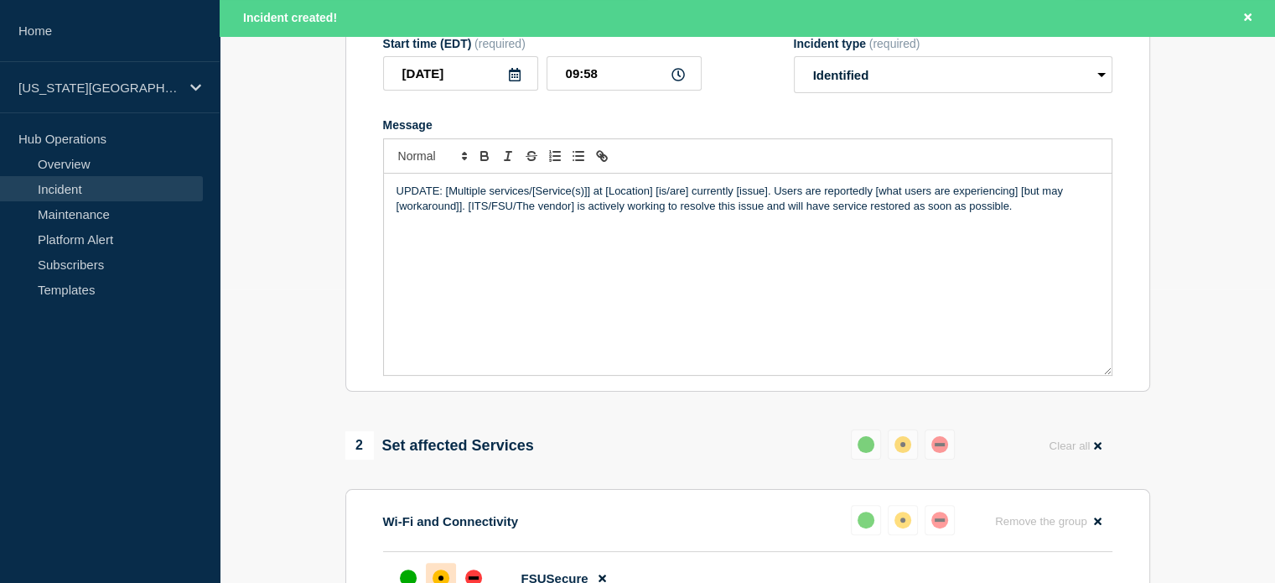
scroll to position [272, 0]
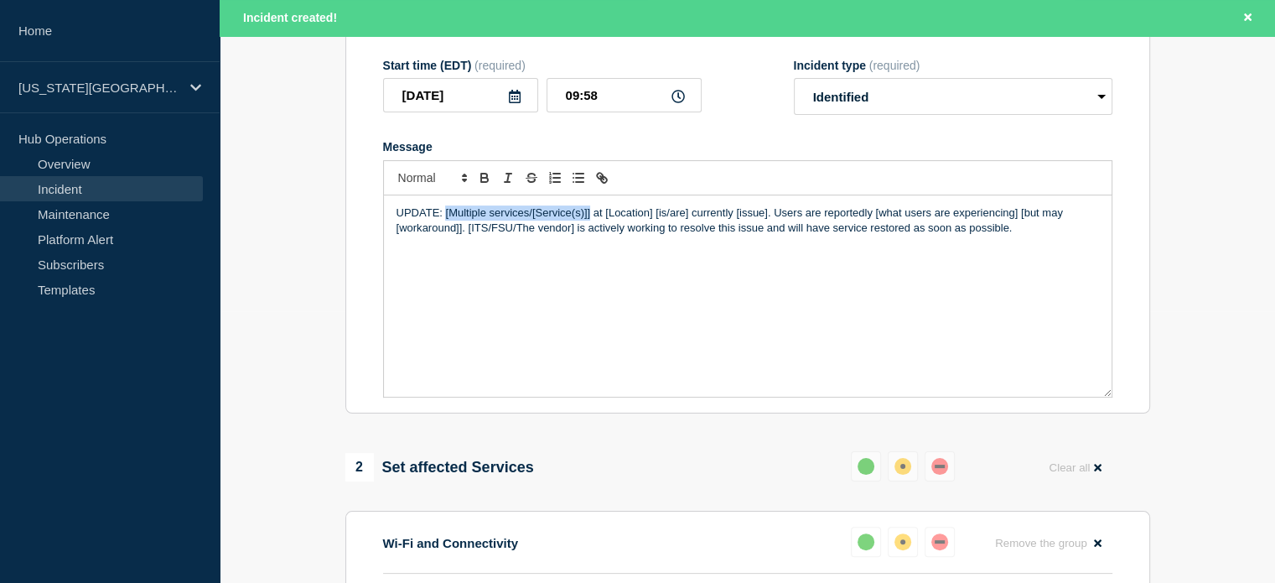
drag, startPoint x: 446, startPoint y: 219, endPoint x: 589, endPoint y: 219, distance: 143.3
click at [589, 219] on p "UPDATE: [Multiple services/[Service(s)]] at [Location] [is/are] currently [issu…" at bounding box center [748, 220] width 702 height 31
click at [480, 217] on p "UPDATE: FSUSecure and other network services at [Location] [is/are] currently […" at bounding box center [748, 220] width 702 height 31
drag, startPoint x: 637, startPoint y: 218, endPoint x: 714, endPoint y: 220, distance: 77.2
click at [714, 220] on p "UPDATE: FSUSecure and other network services at [Location] [is/are] currently […" at bounding box center [748, 220] width 702 height 31
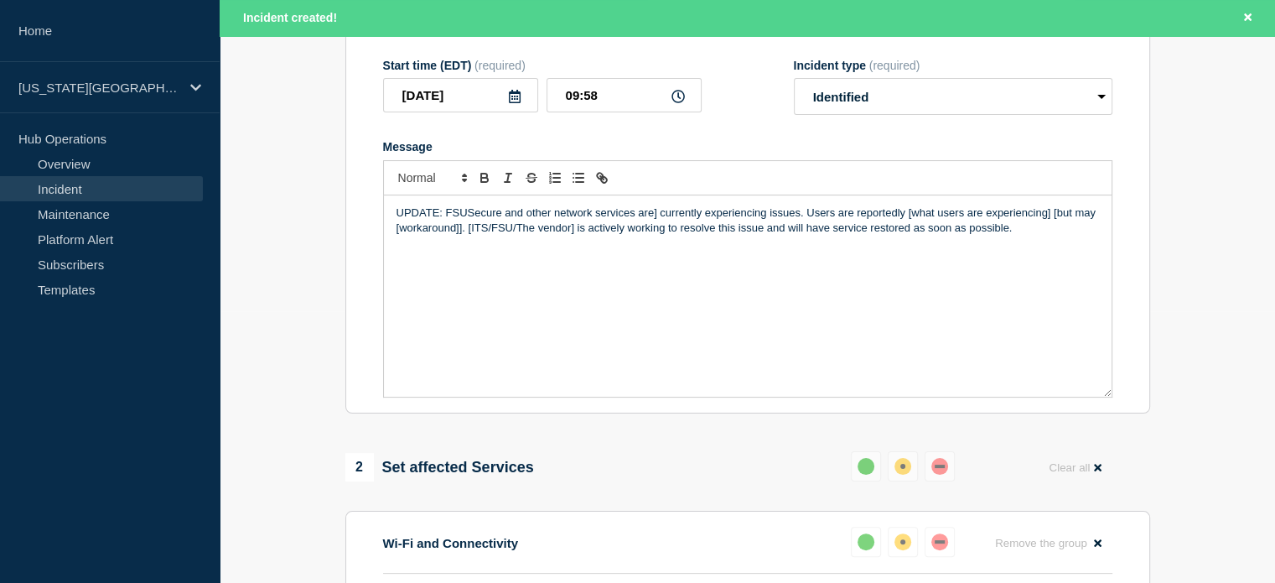
click at [658, 223] on p "UPDATE: FSUSecure and other network services are] currently experiencing issues…" at bounding box center [748, 220] width 702 height 31
drag, startPoint x: 904, startPoint y: 215, endPoint x: 461, endPoint y: 231, distance: 443.7
click at [461, 231] on p "UPDATE: FSUSecure and other network services are currently experiencing issues.…" at bounding box center [748, 220] width 702 height 31
drag, startPoint x: 511, startPoint y: 233, endPoint x: 561, endPoint y: 240, distance: 49.9
click at [597, 250] on div "UPDATE: FSUSecure and other network services are currently experiencing issues.…" at bounding box center [748, 295] width 728 height 201
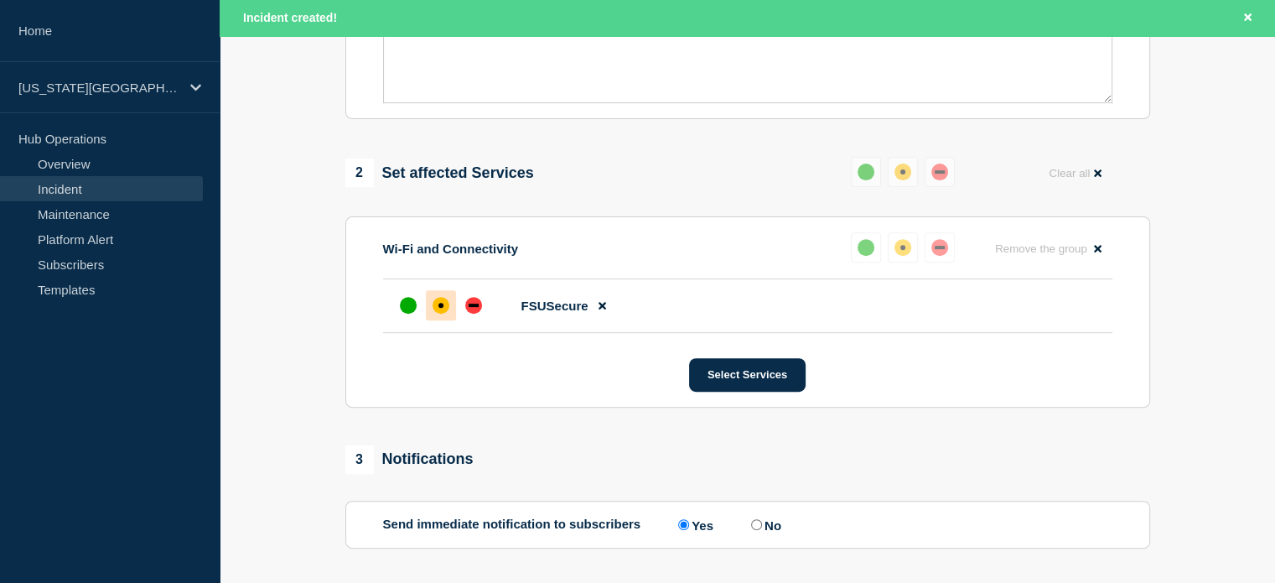
scroll to position [587, 0]
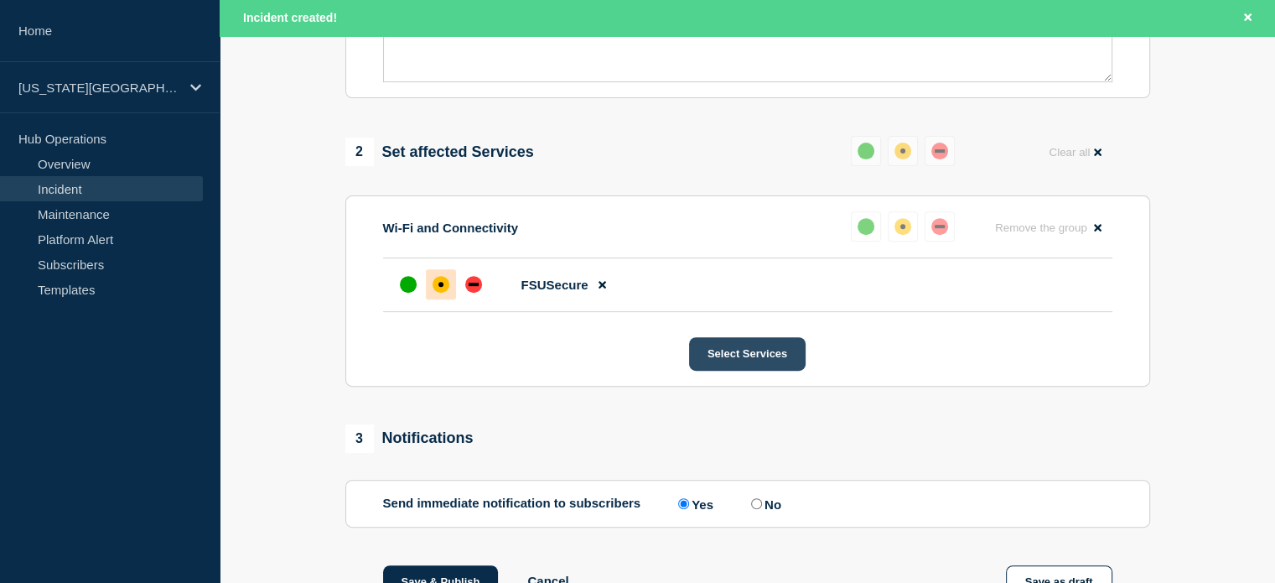
click at [694, 358] on button "Select Services" at bounding box center [747, 354] width 117 height 34
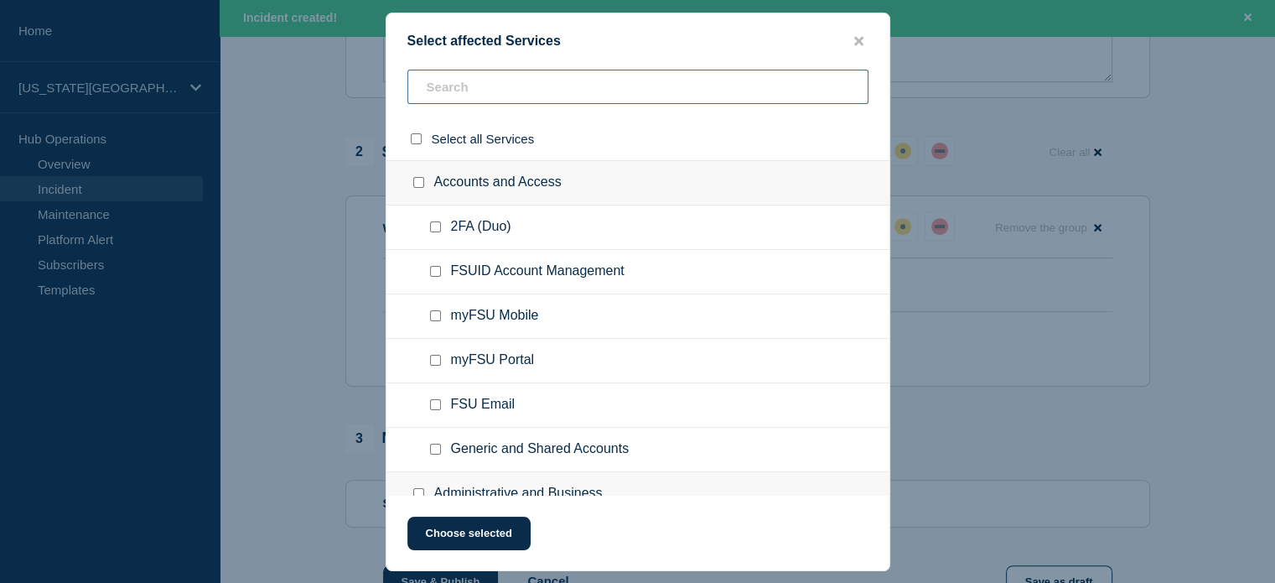
click at [485, 71] on input "text" at bounding box center [637, 87] width 461 height 34
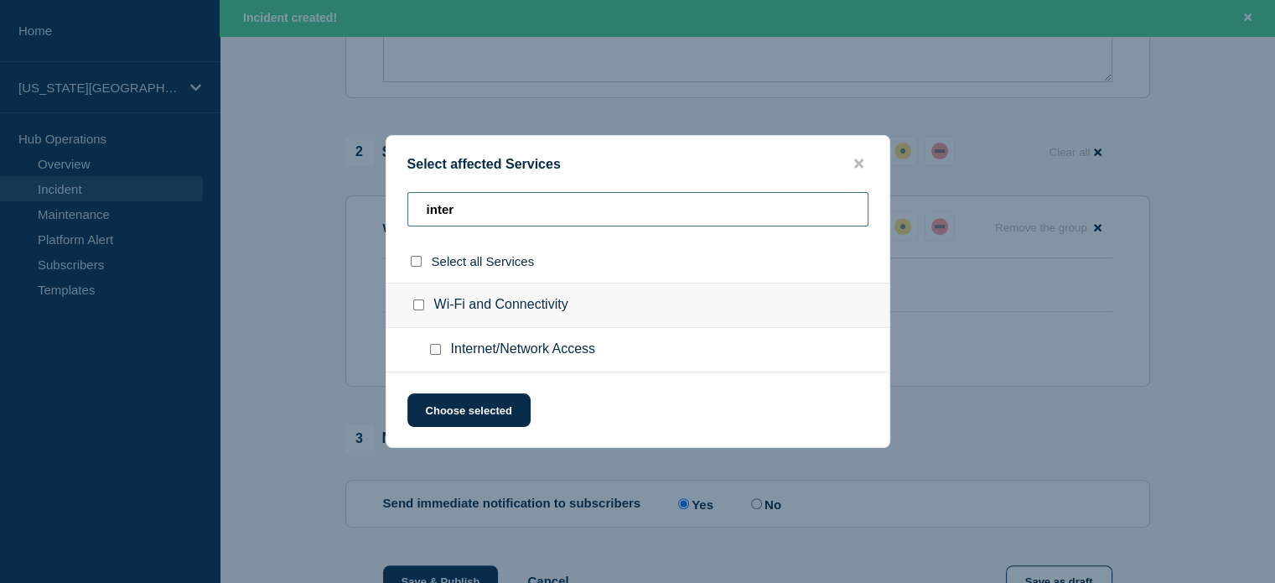
type input "inter"
click at [427, 353] on div at bounding box center [439, 349] width 24 height 17
click at [442, 353] on div at bounding box center [439, 349] width 24 height 17
click at [436, 352] on input "Internet/Network Access checkbox" at bounding box center [435, 349] width 11 height 11
checkbox input "true"
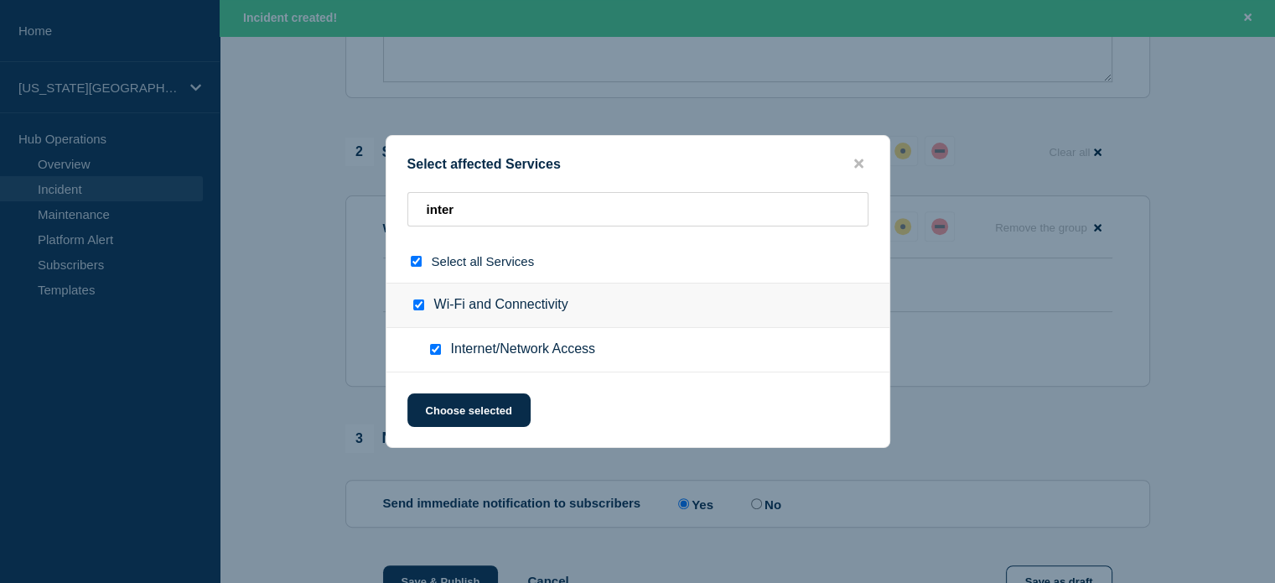
checkbox input "true"
click at [445, 422] on button "Choose selected" at bounding box center [468, 410] width 123 height 34
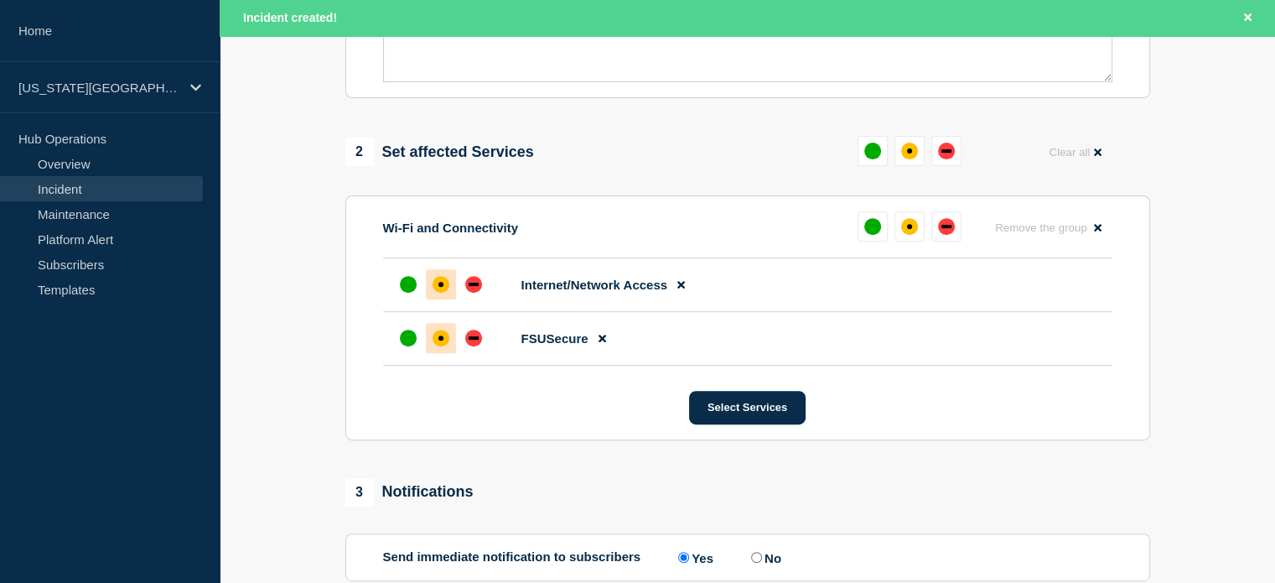
click at [446, 293] on div "affected" at bounding box center [441, 284] width 17 height 17
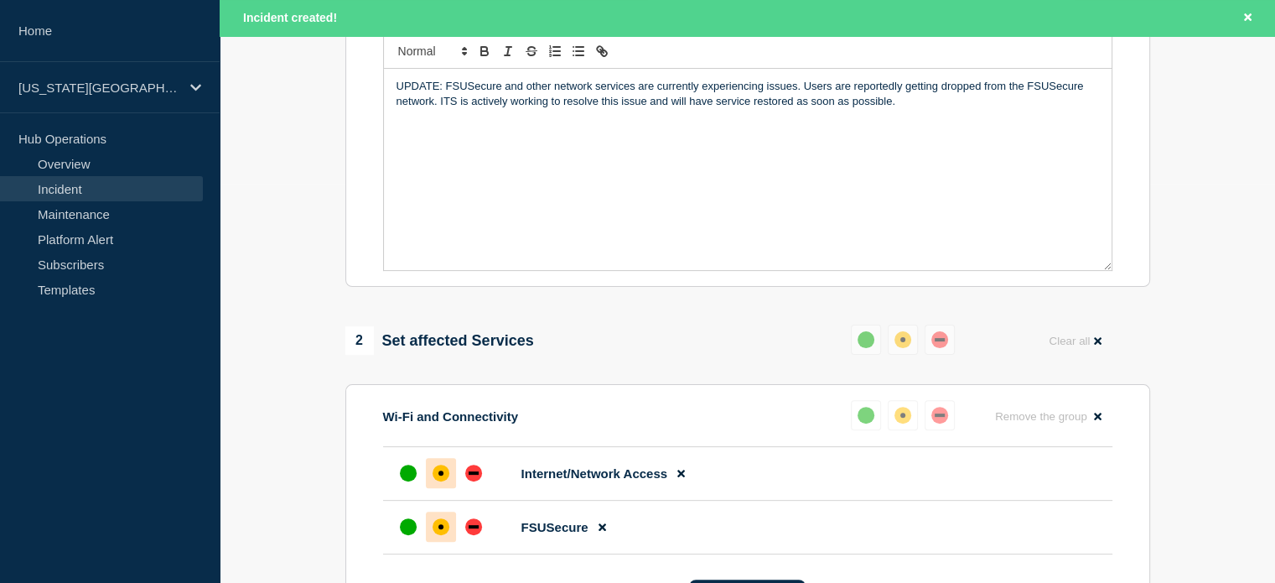
scroll to position [377, 0]
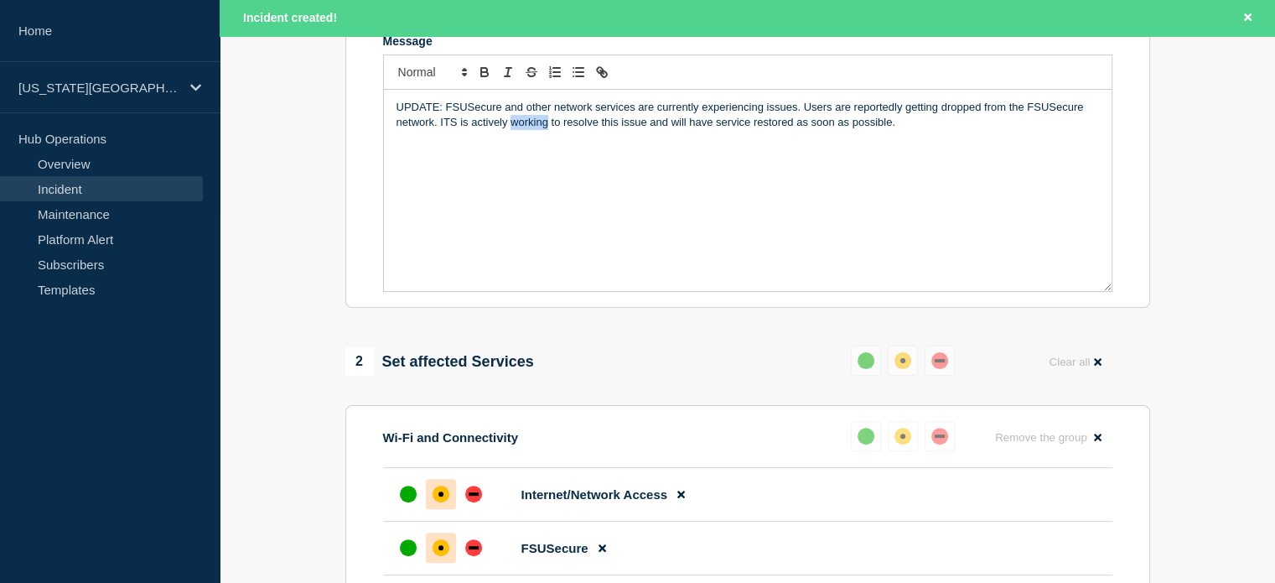
drag, startPoint x: 510, startPoint y: 131, endPoint x: 547, endPoint y: 132, distance: 37.7
click at [547, 131] on p "UPDATE: FSUSecure and other network services are currently experiencing issues.…" at bounding box center [748, 115] width 702 height 31
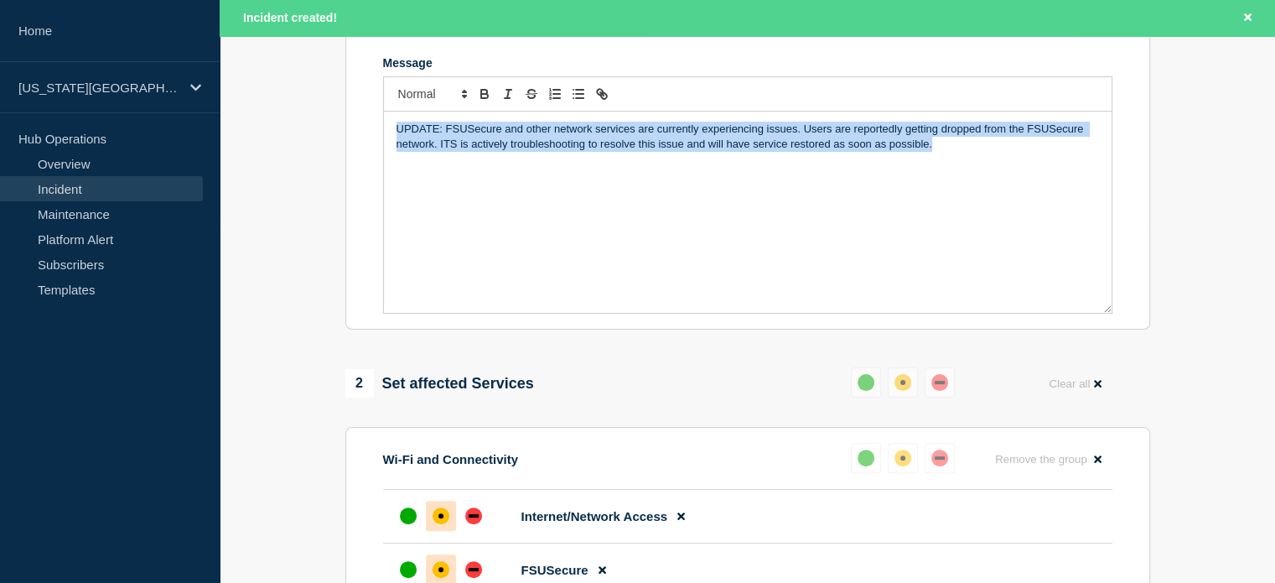
drag, startPoint x: 937, startPoint y: 148, endPoint x: 359, endPoint y: 124, distance: 578.9
click at [359, 124] on section "Title (required) FSUSecure Start time (EDT) (required) [DATE] 09:58 Incident ty…" at bounding box center [747, 104] width 805 height 450
copy p "UPDATE: FSUSecure and other network services are currently experiencing issues.…"
click at [433, 138] on p "UPDATE: FSUSecure and other network services are currently experiencing issues.…" at bounding box center [748, 137] width 702 height 31
drag, startPoint x: 446, startPoint y: 134, endPoint x: 977, endPoint y: 188, distance: 533.3
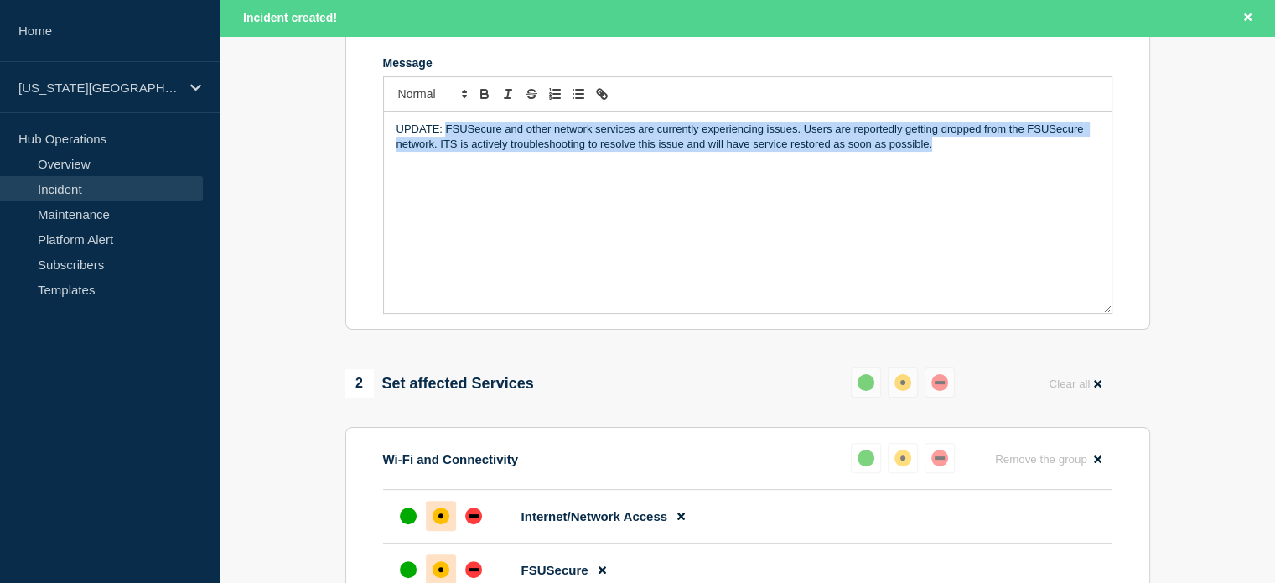
click at [977, 188] on div "UPDATE: FSUSecure and other network services are currently experiencing issues.…" at bounding box center [748, 211] width 728 height 201
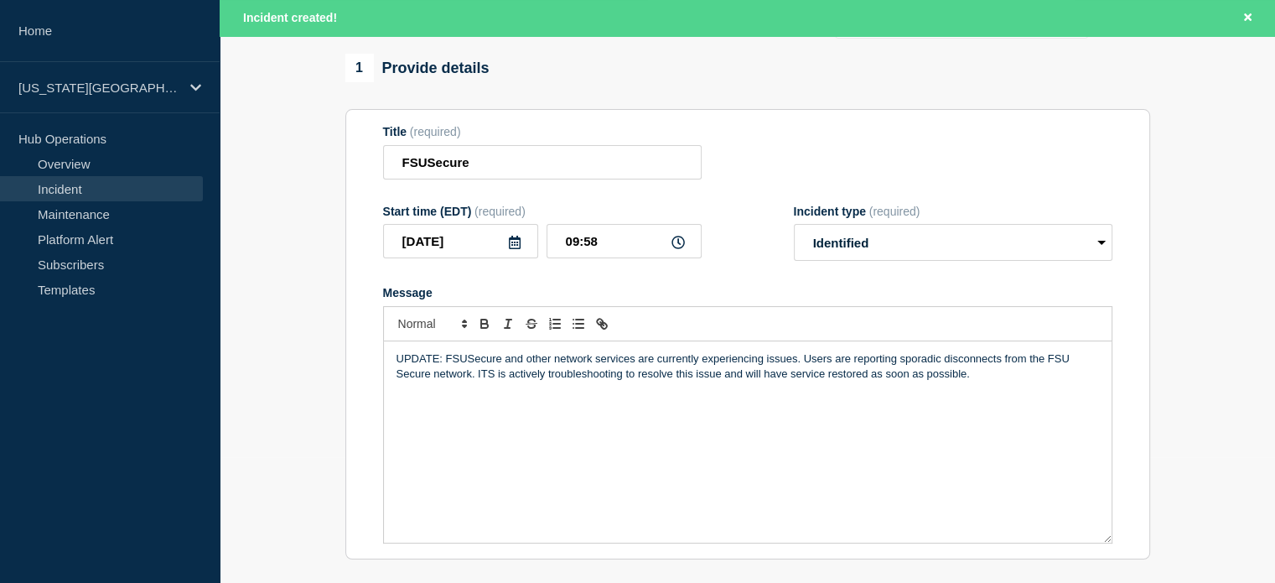
scroll to position [104, 0]
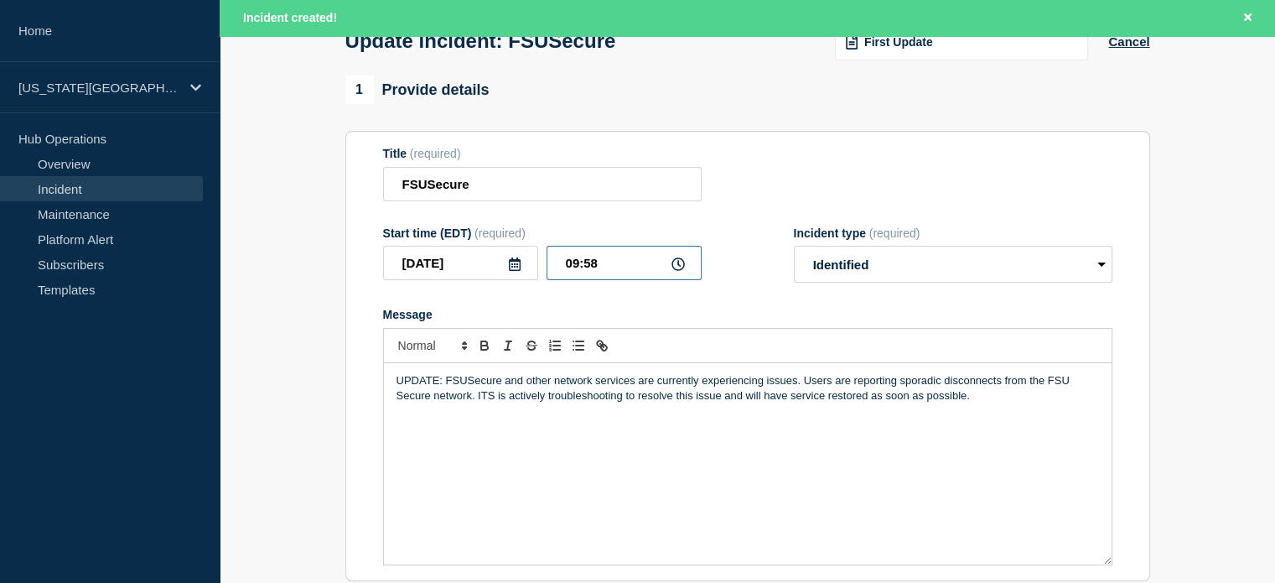
drag, startPoint x: 604, startPoint y: 270, endPoint x: 569, endPoint y: 282, distance: 36.6
click at [569, 280] on input "09:58" at bounding box center [624, 263] width 155 height 34
click at [575, 265] on input "09:58" at bounding box center [624, 263] width 155 height 34
drag, startPoint x: 609, startPoint y: 267, endPoint x: 520, endPoint y: 267, distance: 89.7
click at [520, 267] on div "[DATE] 09:58" at bounding box center [542, 263] width 319 height 34
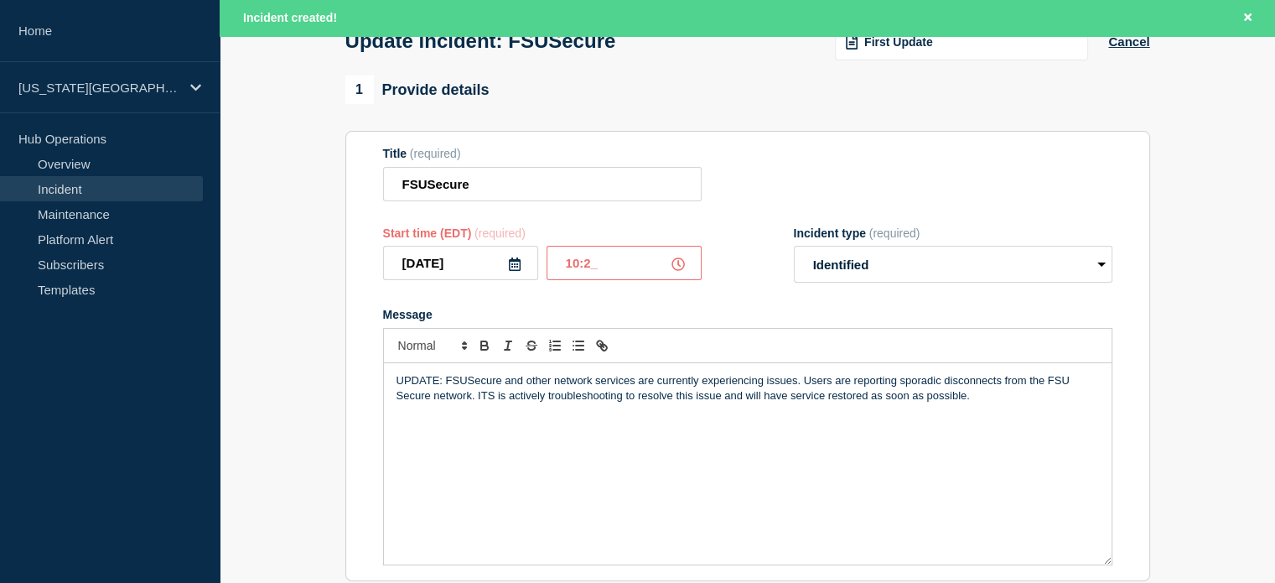
type input "10:25"
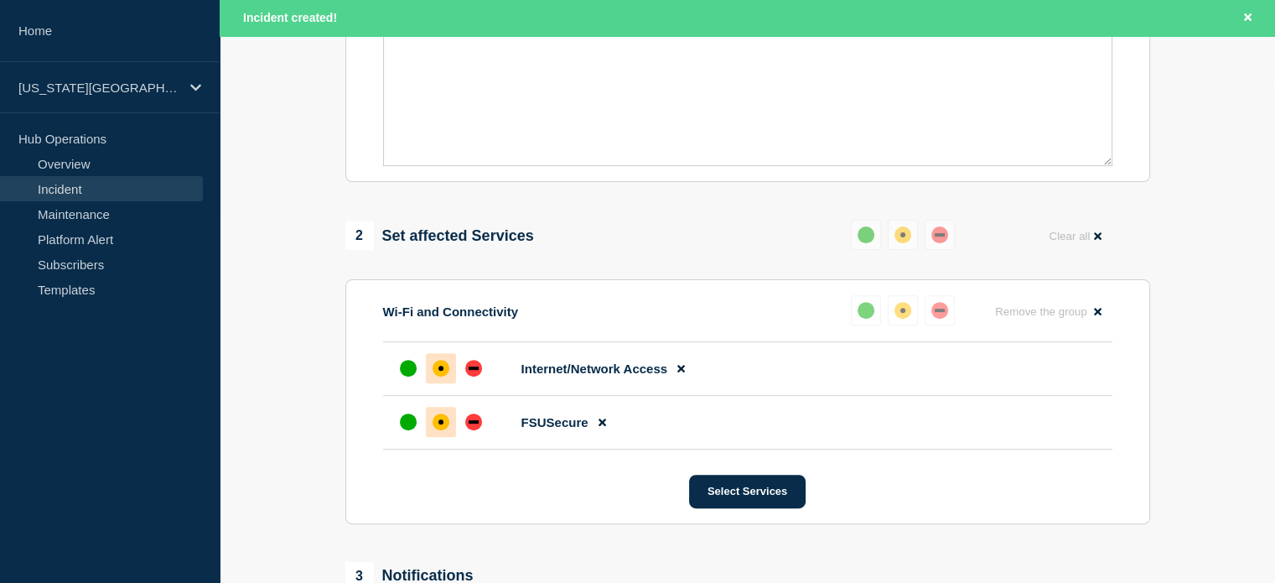
scroll to position [871, 0]
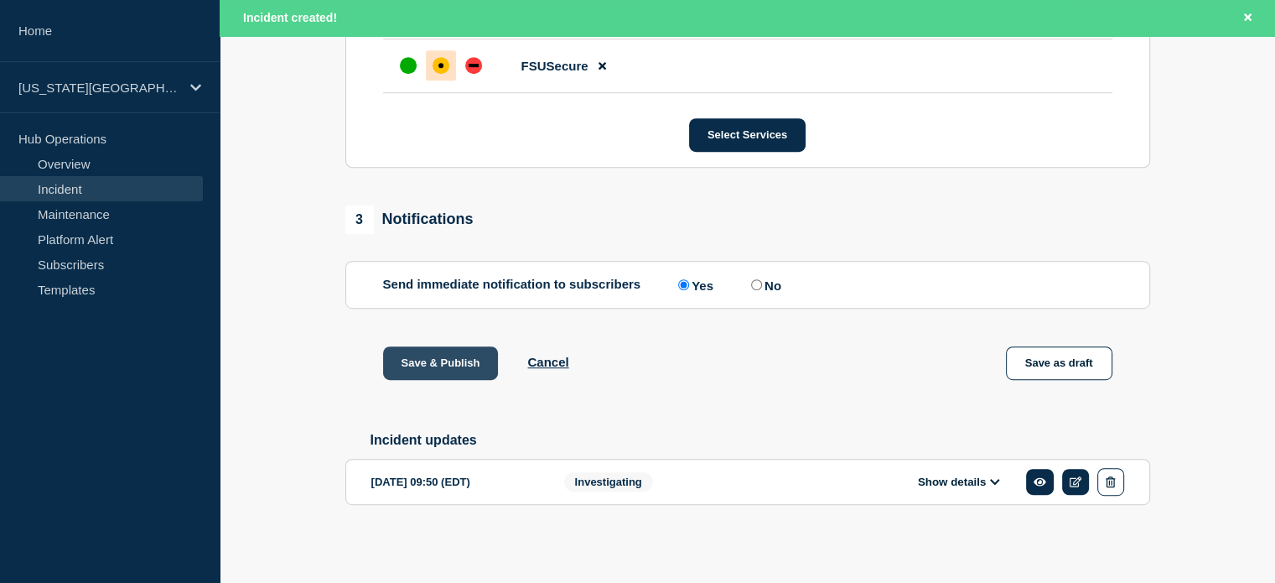
click at [437, 362] on button "Save & Publish" at bounding box center [441, 363] width 116 height 34
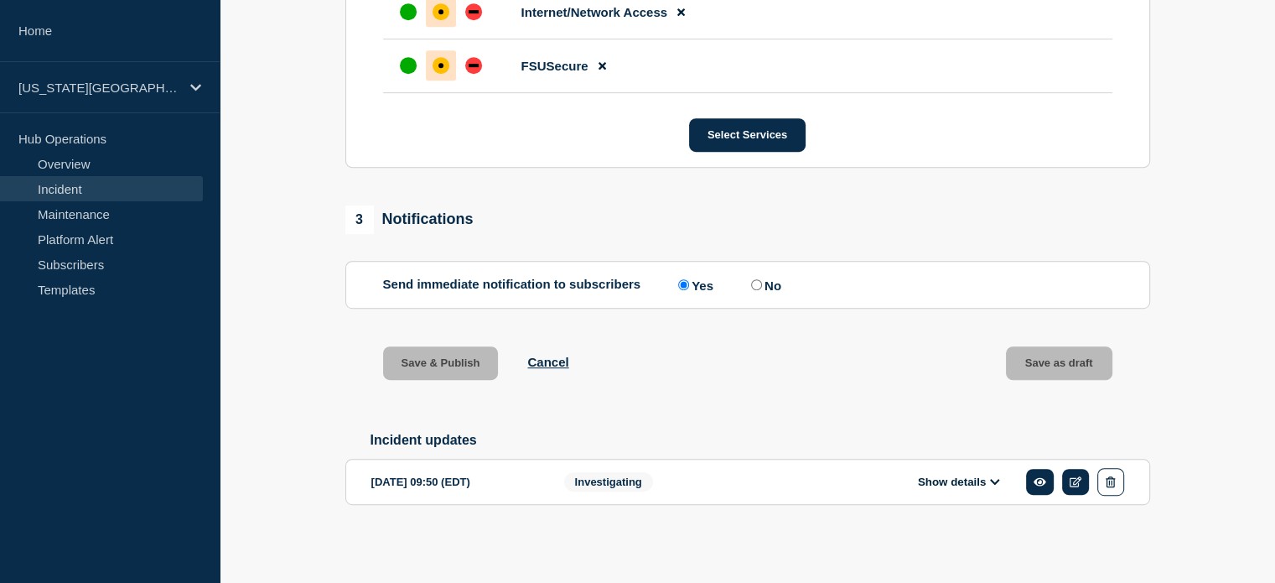
scroll to position [835, 0]
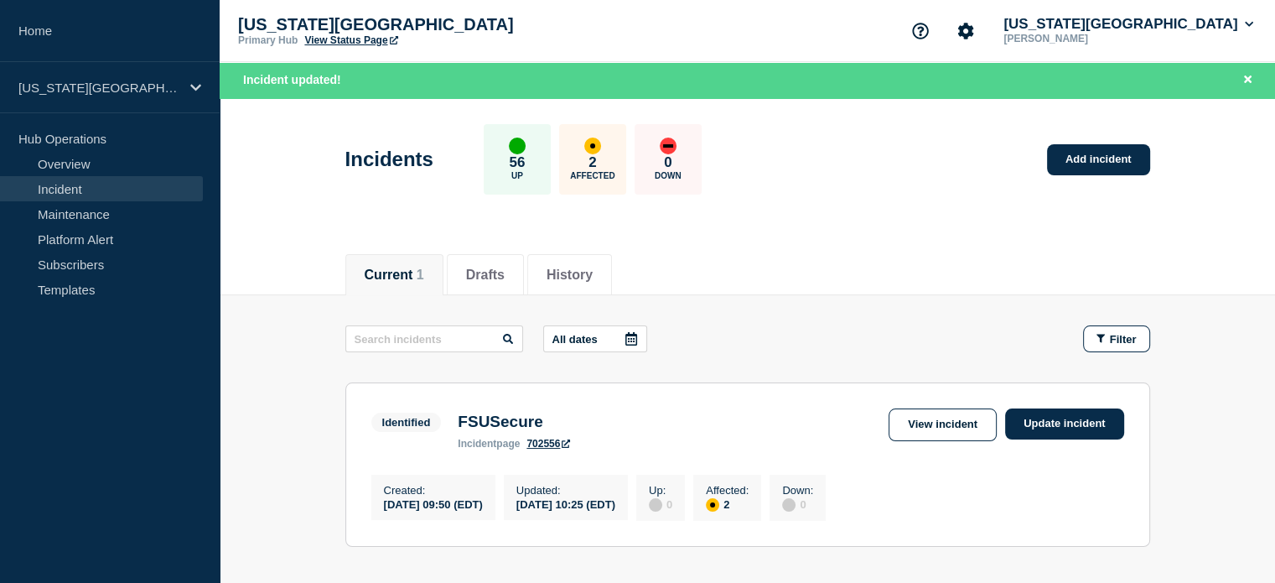
click at [360, 37] on link "View Status Page" at bounding box center [350, 40] width 93 height 12
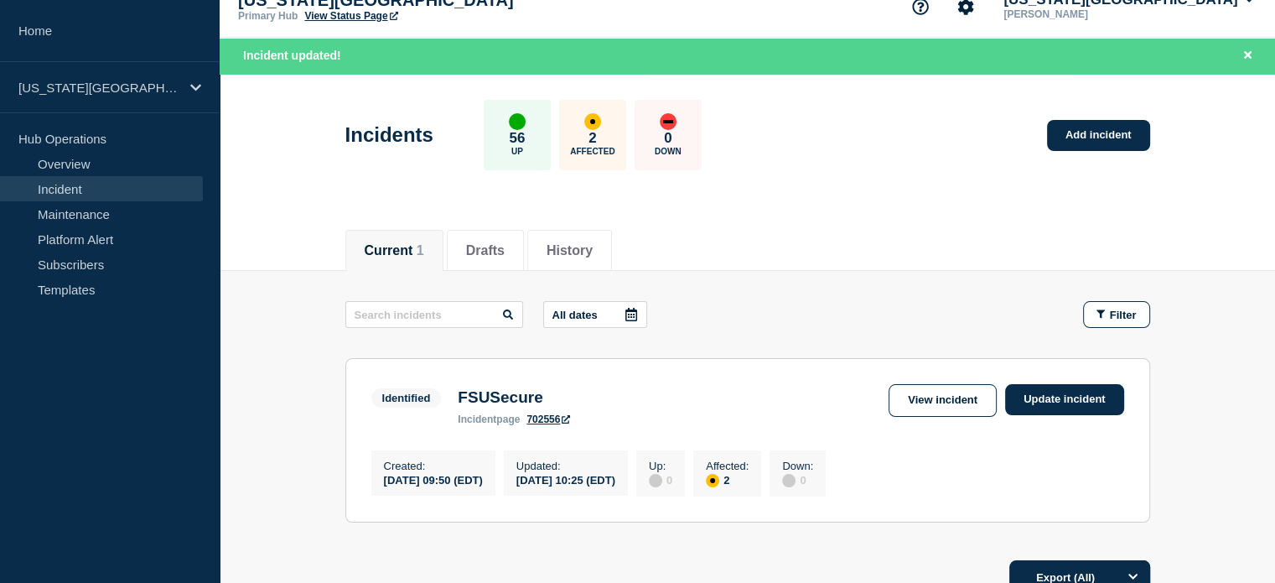
scroll to position [3, 0]
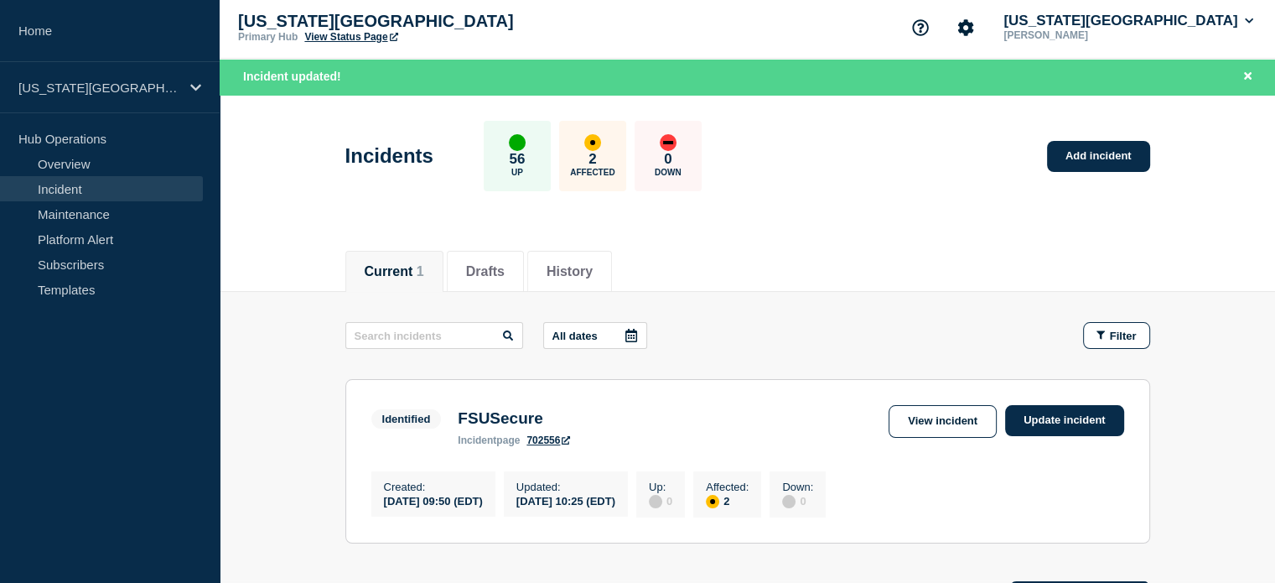
click at [335, 36] on link "View Status Page" at bounding box center [350, 37] width 93 height 12
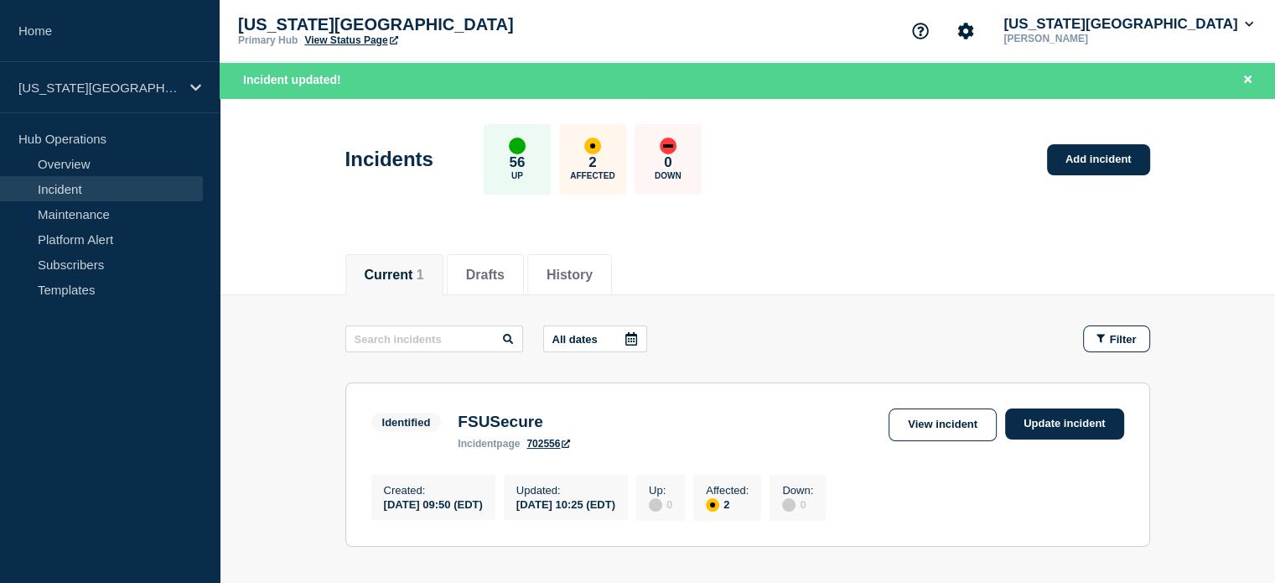
scroll to position [63, 0]
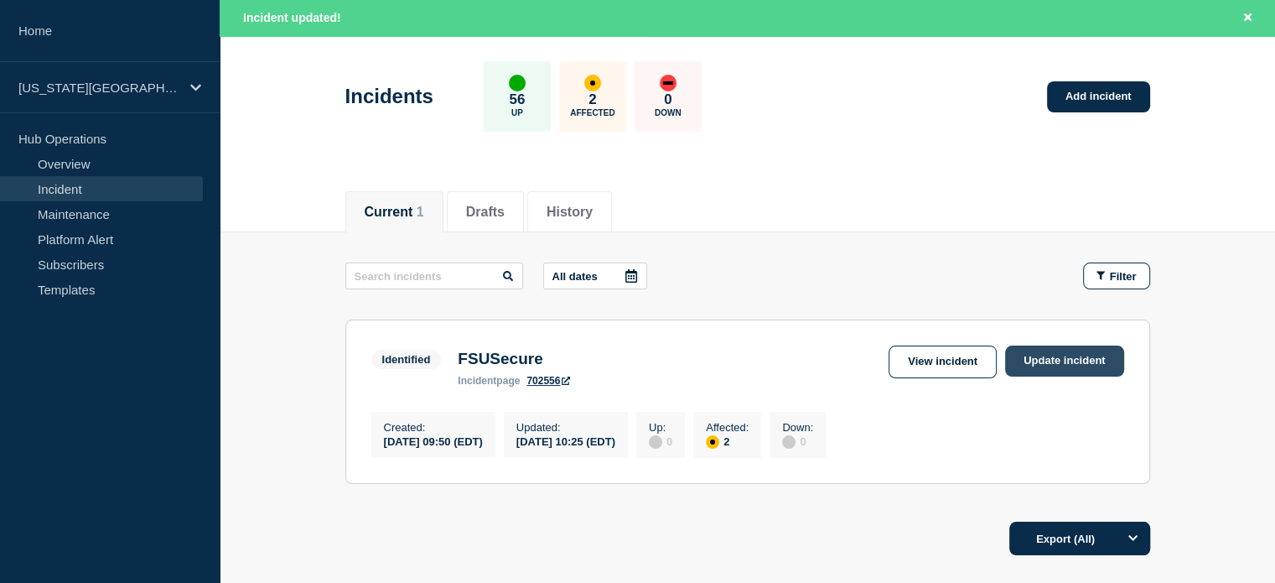
click at [1047, 364] on link "Update incident" at bounding box center [1064, 360] width 119 height 31
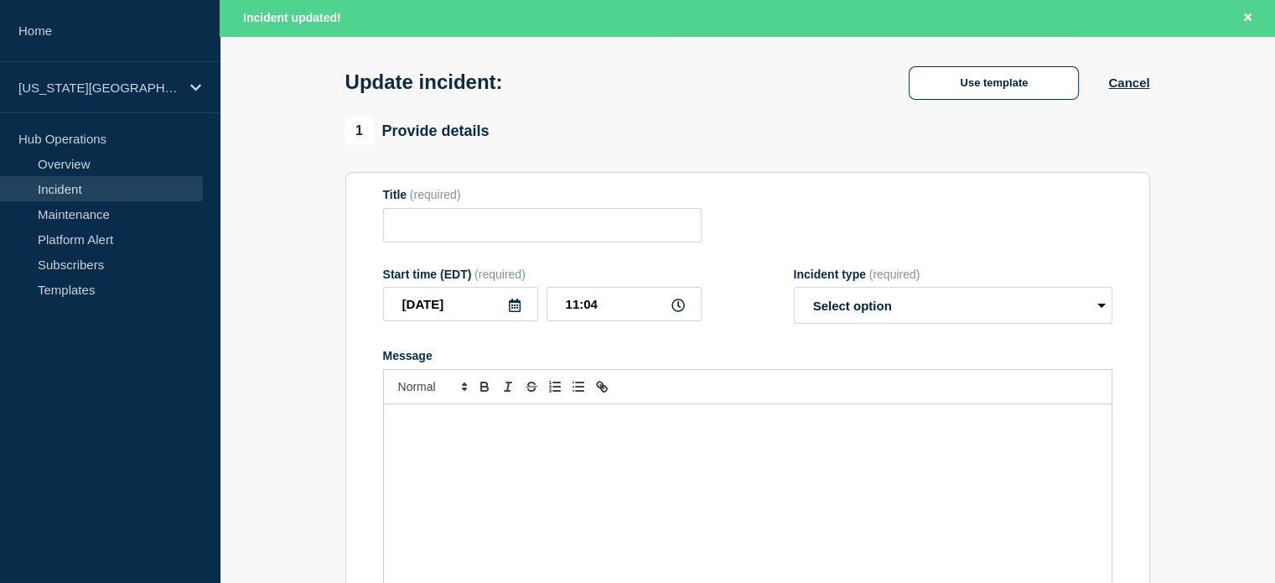
type input "FSUSecure"
click at [446, 419] on p "Message" at bounding box center [748, 421] width 702 height 15
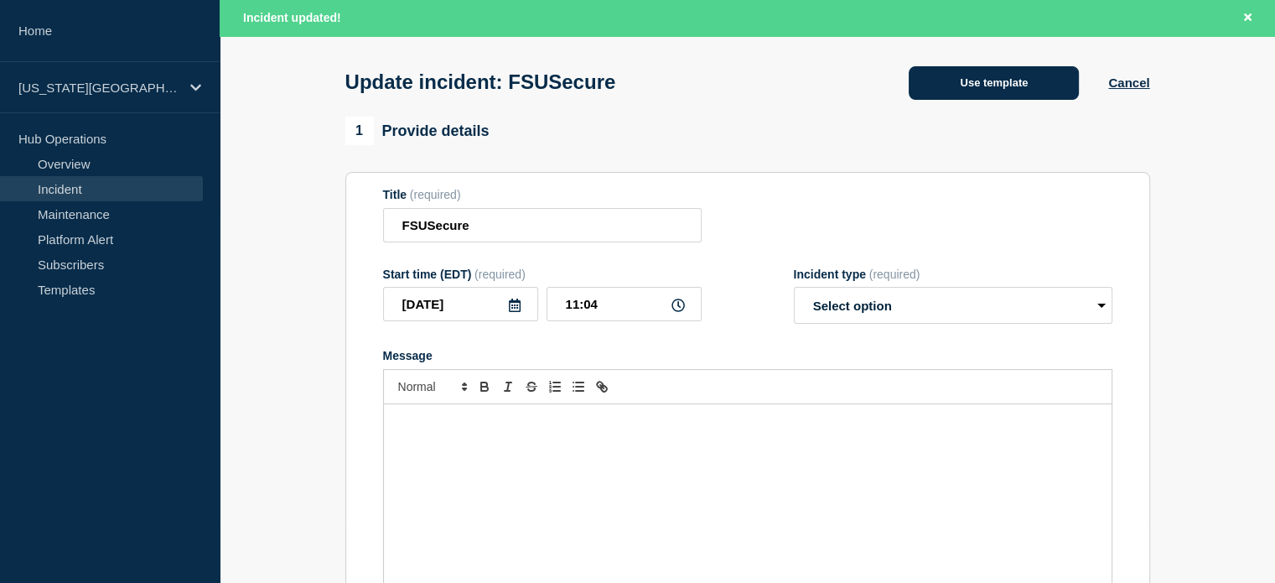
click at [1008, 86] on button "Use template" at bounding box center [994, 83] width 170 height 34
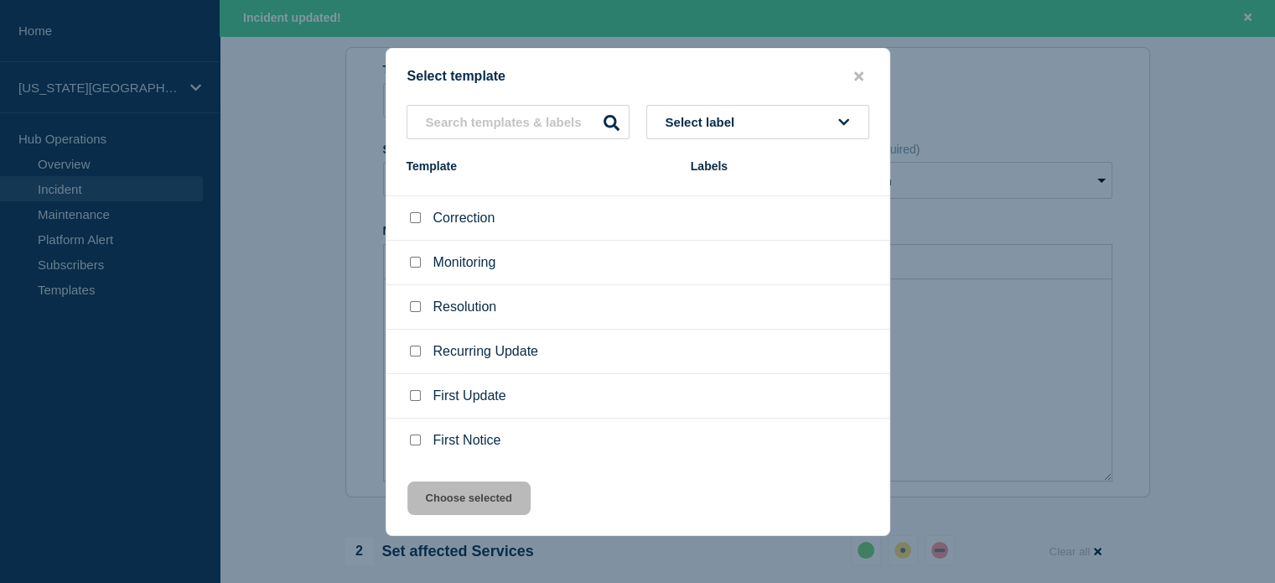
scroll to position [168, 0]
click at [418, 348] on input "Recurring Update checkbox" at bounding box center [415, 350] width 11 height 11
checkbox input "true"
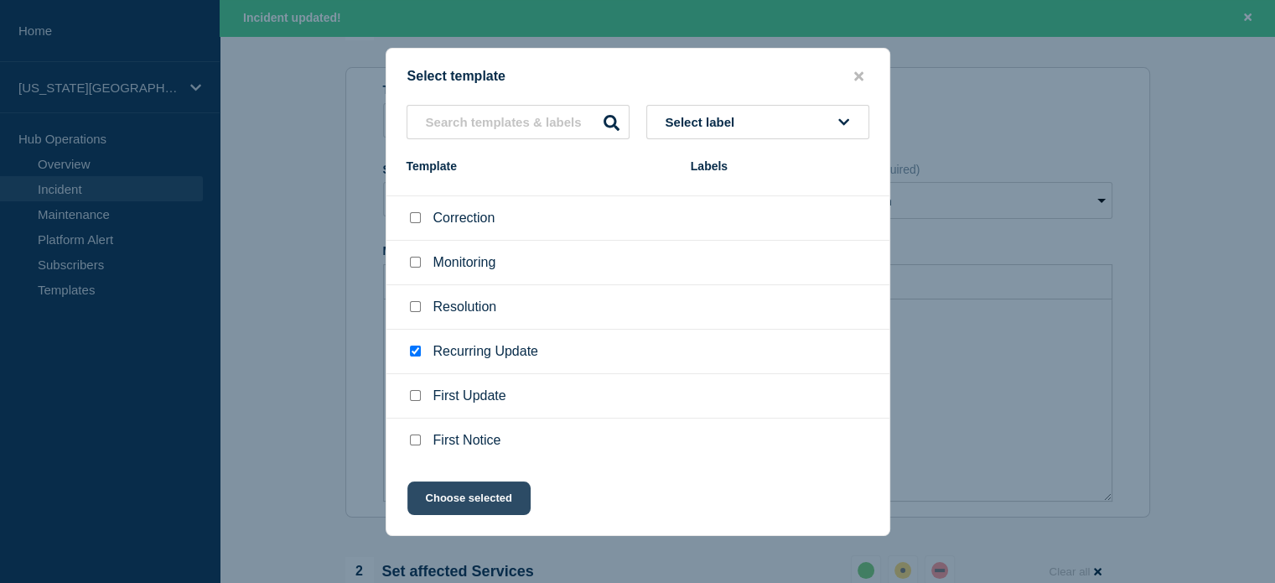
click at [480, 506] on button "Choose selected" at bounding box center [468, 498] width 123 height 34
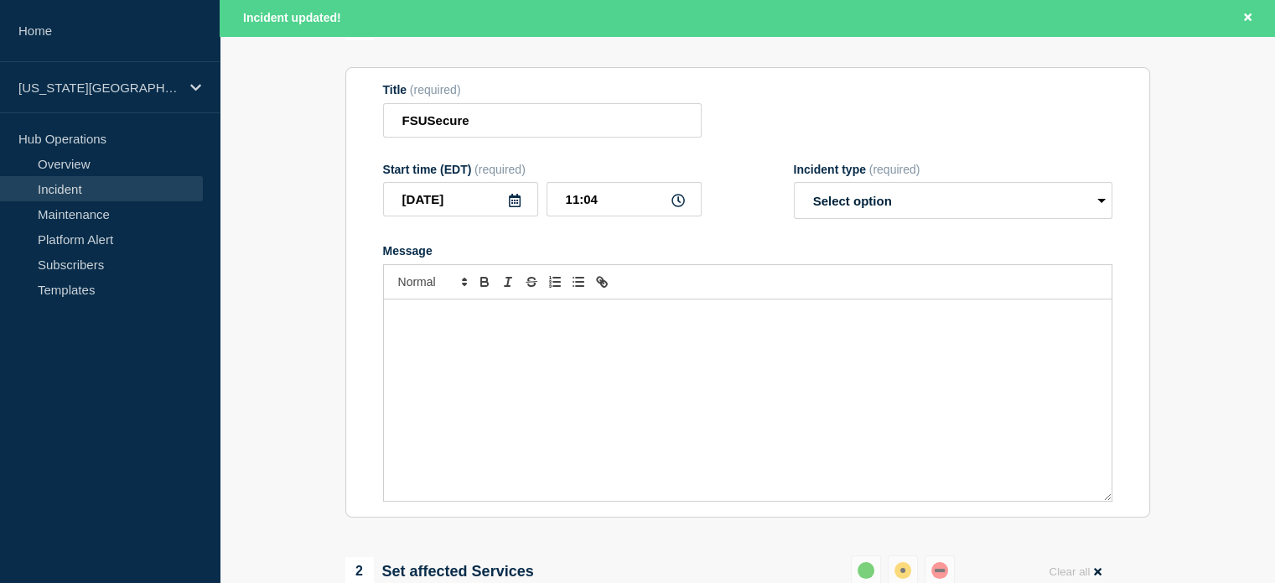
select select "identified"
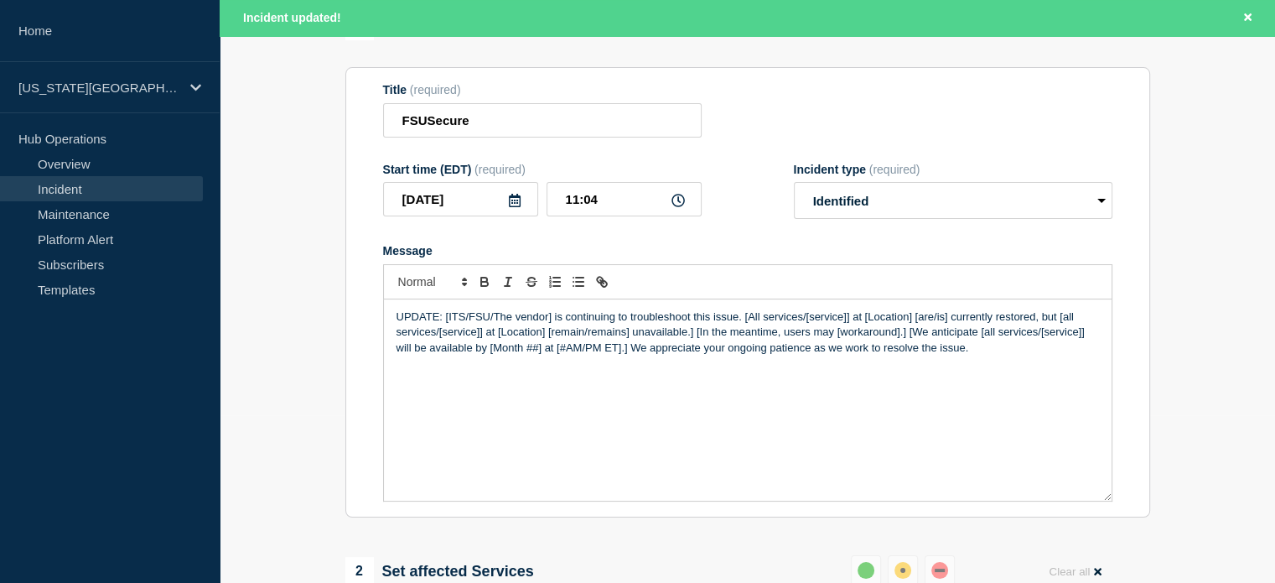
click at [448, 323] on p "UPDATE: [ITS/FSU/The vendor] is continuing to troubleshoot this issue. [All ser…" at bounding box center [748, 332] width 702 height 46
click at [656, 317] on p "UPDATE: ITS is continuing to troubleshoot this issue. [All services/[service]] …" at bounding box center [748, 332] width 702 height 46
click at [660, 320] on p "UPDATE: ITS is continuing to troubleshoot this issue. [All services/[service]] …" at bounding box center [748, 332] width 702 height 46
click at [672, 321] on p "UPDATE: ITS is continuing to troubleshoot this issue. [All services/[service]] …" at bounding box center [748, 332] width 702 height 46
click at [989, 355] on p "UPDATE: ITS is continuing to troubleshoot this issue. [All services/[service]] …" at bounding box center [748, 332] width 702 height 46
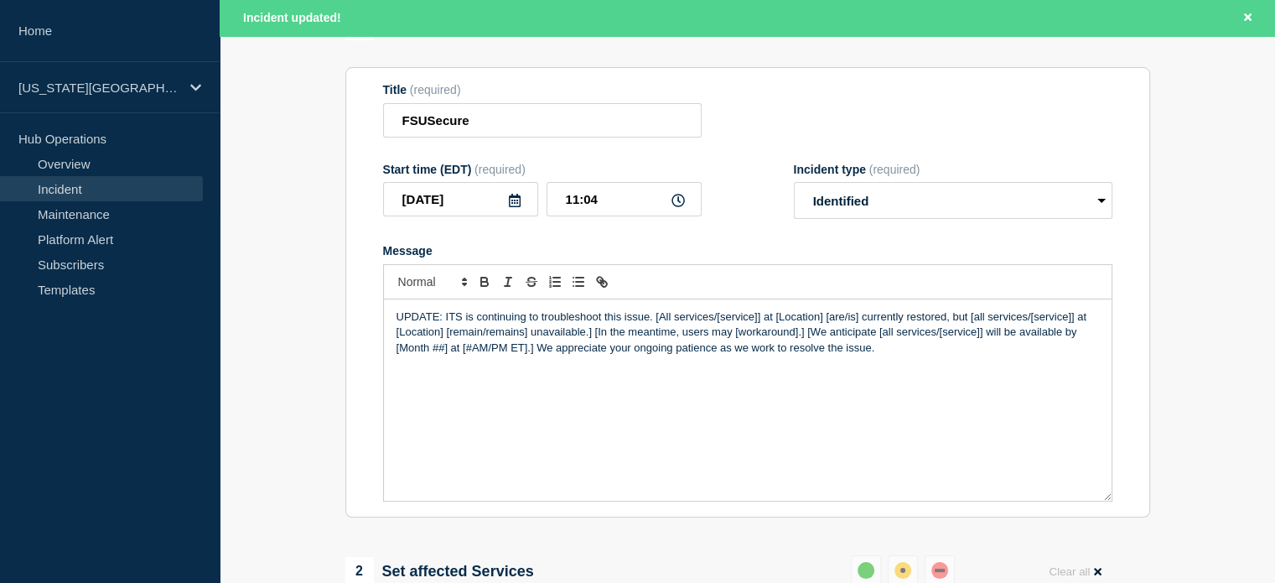
click at [657, 338] on p "UPDATE: ITS is continuing to troubleshoot this issue. [All services/[service]] …" at bounding box center [748, 332] width 702 height 46
click at [738, 345] on p "UPDATE: ITS is continuing to troubleshoot this issue. [All services/[service]] …" at bounding box center [748, 332] width 702 height 46
click at [599, 339] on p "UPDATE: ITS is continuing to troubleshoot this issue. [All services/[service]] …" at bounding box center [748, 332] width 702 height 46
click at [889, 337] on p "UPDATE: ITS is continuing to troubleshoot this issue. [All services/[service]] …" at bounding box center [748, 332] width 702 height 46
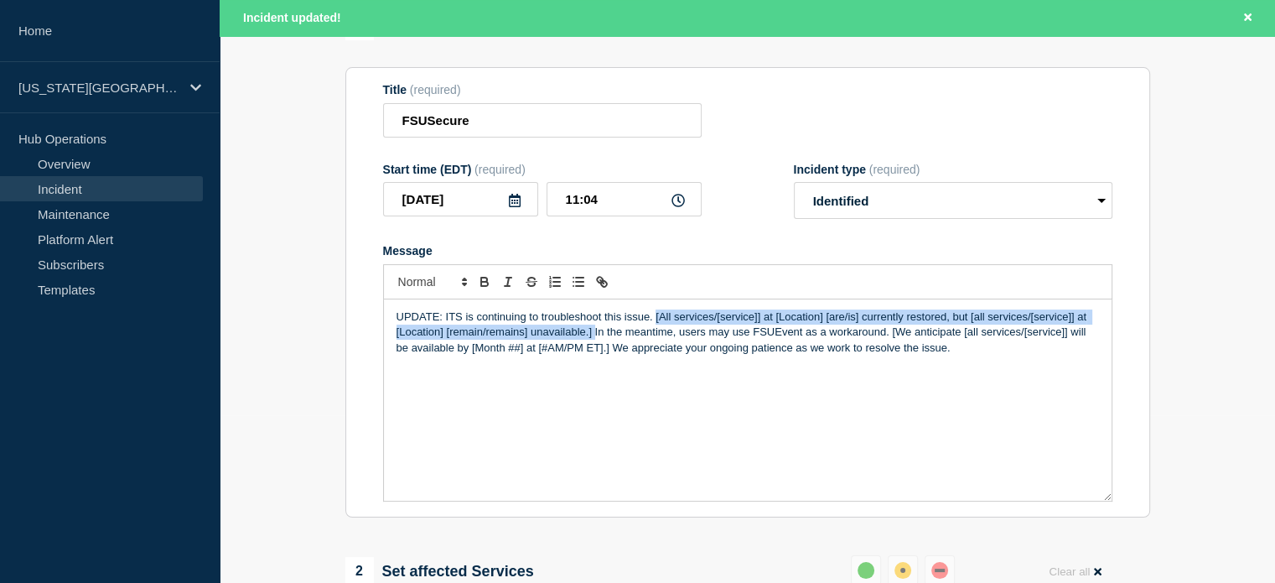
drag, startPoint x: 654, startPoint y: 325, endPoint x: 595, endPoint y: 343, distance: 61.3
click at [595, 343] on p "UPDATE: ITS is continuing to troubleshoot this issue. [All services/[service]] …" at bounding box center [748, 332] width 702 height 46
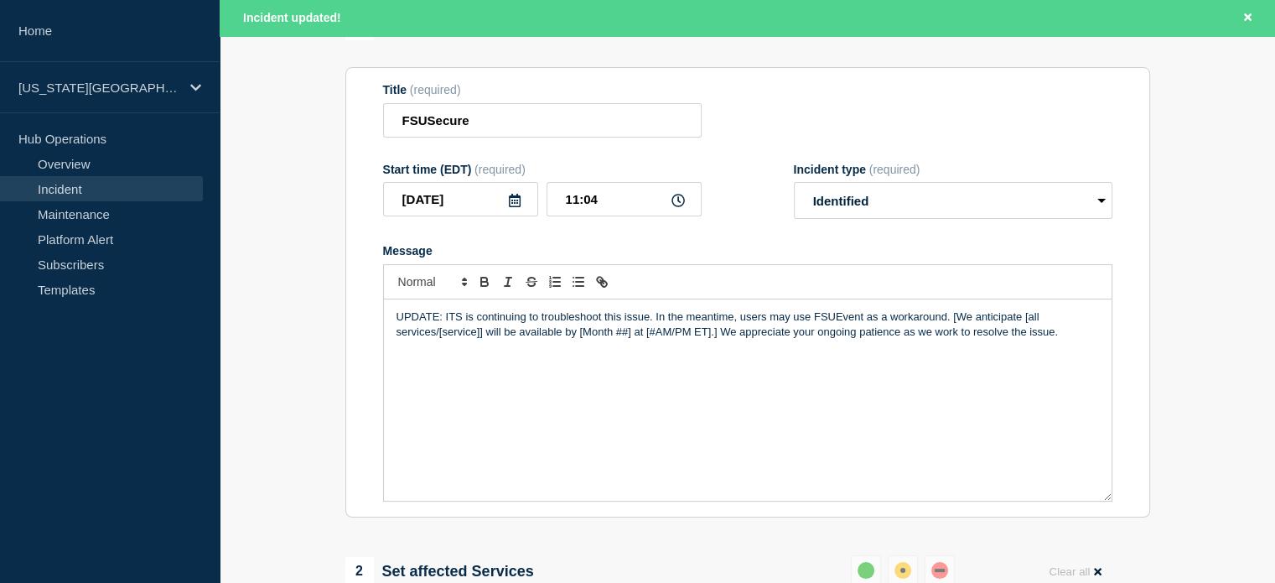
click at [742, 339] on p "UPDATE: ITS is continuing to troubleshoot this issue. In the meantime, users ma…" at bounding box center [748, 324] width 702 height 31
click at [718, 322] on p "UPDATE: ITS is continuing to troubleshoot this issue. In the meantime, users ma…" at bounding box center [748, 324] width 702 height 31
click at [741, 332] on p "UPDATE: ITS is continuing to troubleshoot this issue. In the meantime, users ma…" at bounding box center [748, 324] width 702 height 31
click at [754, 324] on p "UPDATE: ITS is continuing to troubleshoot this issue. In the meantime, users ma…" at bounding box center [748, 324] width 702 height 31
click at [878, 318] on p "UPDATE: ITS is continuing to troubleshoot this issue. In the meantime, users ma…" at bounding box center [748, 324] width 702 height 31
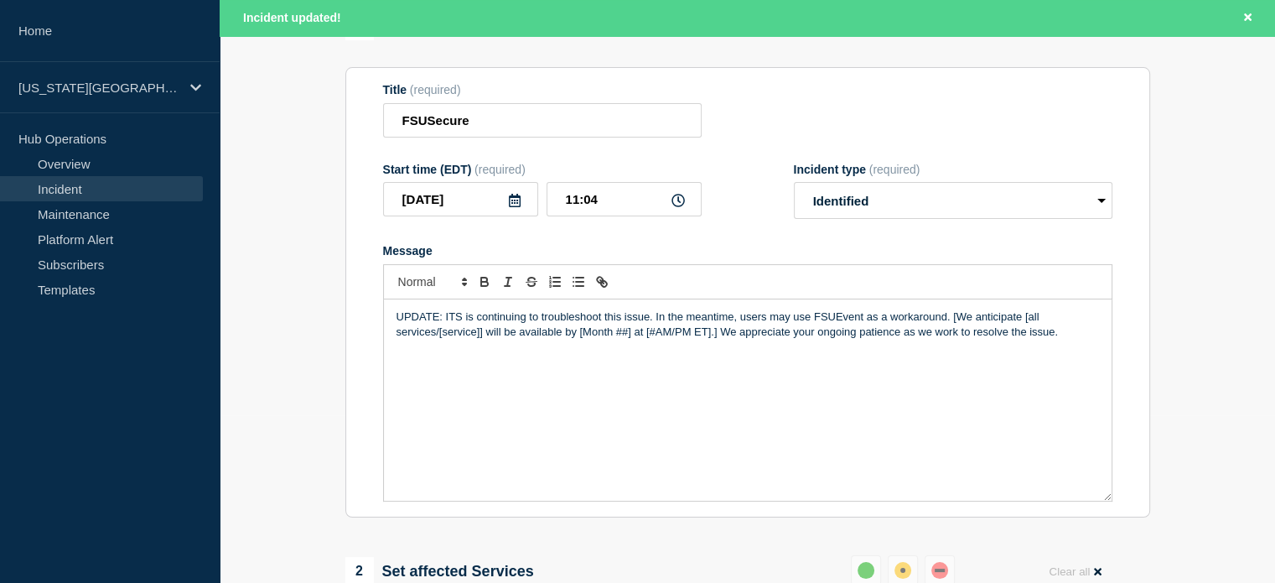
click at [922, 321] on p "UPDATE: ITS is continuing to troubleshoot this issue. In the meantime, users ma…" at bounding box center [748, 324] width 702 height 31
click at [960, 318] on p "UPDATE: ITS is continuing to troubleshoot this issue. In the meantime, users ma…" at bounding box center [748, 324] width 702 height 31
click at [1056, 328] on p "UPDATE: ITS is continuing to troubleshoot this issue. In the meantime, users ma…" at bounding box center [748, 324] width 702 height 31
click at [1055, 324] on p "UPDATE: ITS is continuing to troubleshoot this issue. In the meantime, users ma…" at bounding box center [748, 324] width 702 height 31
click at [463, 328] on p "UPDATE: ITS is continuing to troubleshoot this issue. In the meantime, users ma…" at bounding box center [748, 332] width 702 height 46
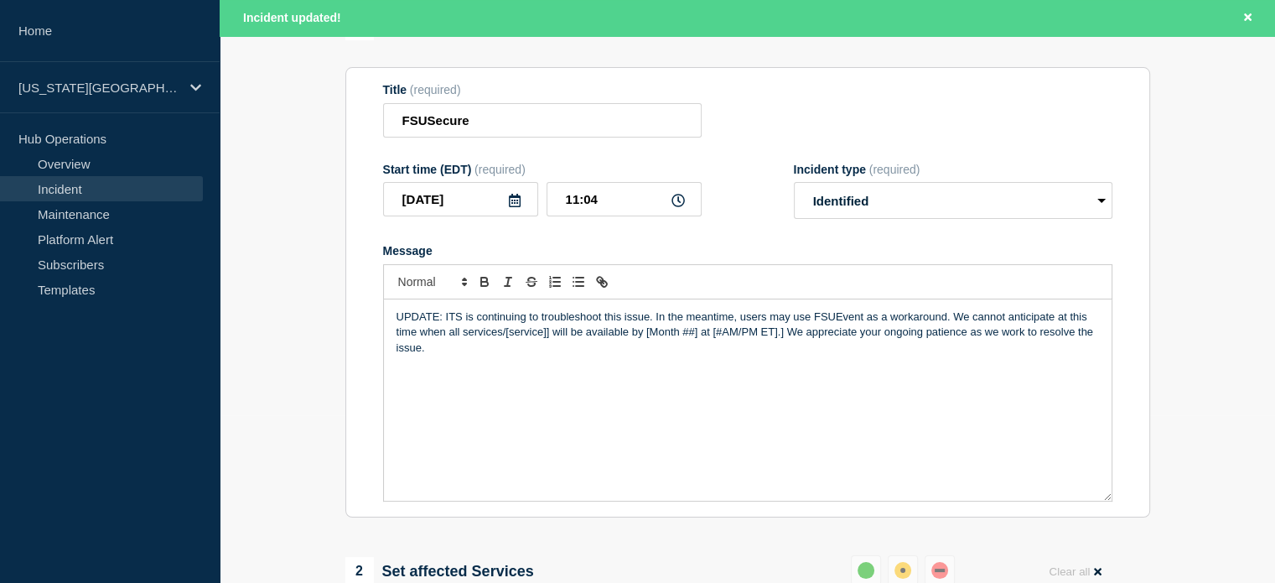
click at [889, 324] on p "UPDATE: ITS is continuing to troubleshoot this issue. In the meantime, users ma…" at bounding box center [748, 332] width 702 height 46
drag, startPoint x: 905, startPoint y: 324, endPoint x: 877, endPoint y: 324, distance: 28.5
click at [877, 324] on p "UPDATE: ITS is continuing to troubleshoot this issue. In the meantime, users ma…" at bounding box center [748, 332] width 702 height 46
click at [909, 324] on p "UPDATE: ITS is continuing to troubleshoot this issue. In the meantime, users ma…" at bounding box center [748, 332] width 702 height 46
click at [956, 328] on p "UPDATE: ITS is continuing to troubleshoot this issue. In the meantime, users ma…" at bounding box center [748, 332] width 702 height 46
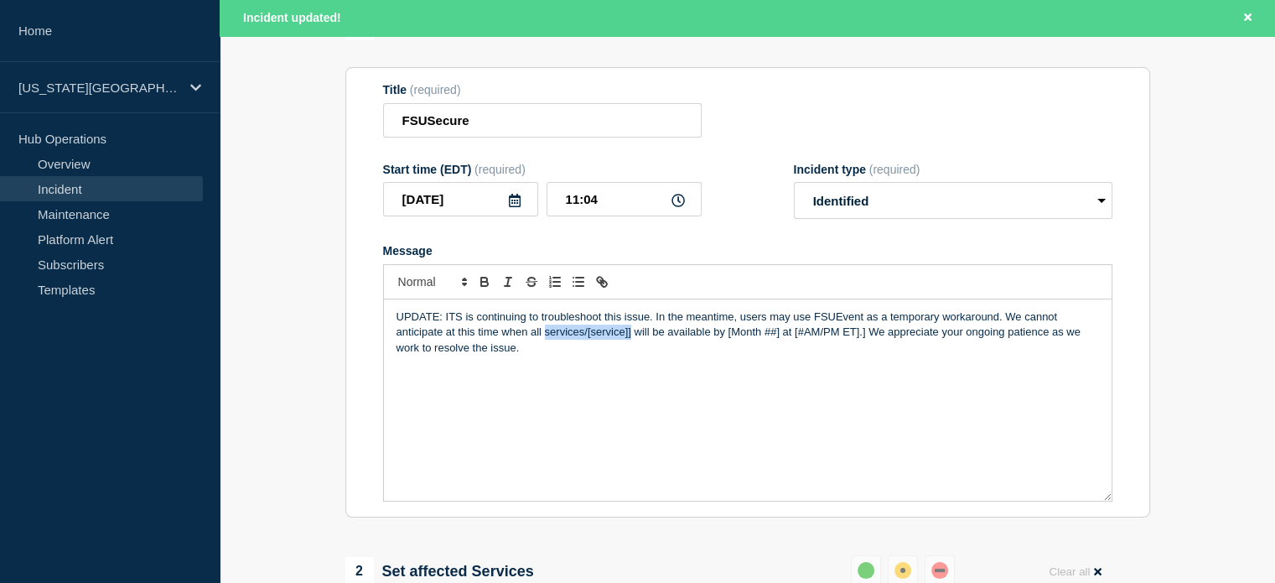
drag, startPoint x: 543, startPoint y: 336, endPoint x: 630, endPoint y: 338, distance: 87.2
click at [630, 338] on p "UPDATE: ITS is continuing to troubleshoot this issue. In the meantime, users ma…" at bounding box center [748, 332] width 702 height 46
click at [559, 355] on p "UPDATE: ITS is continuing to troubleshoot this issue. In the meantime, users ma…" at bounding box center [748, 332] width 702 height 46
click at [640, 338] on p "UPDATE: ITS is continuing to troubleshoot this issue. In the meantime, users ma…" at bounding box center [748, 332] width 702 height 46
drag, startPoint x: 645, startPoint y: 337, endPoint x: 877, endPoint y: 336, distance: 231.4
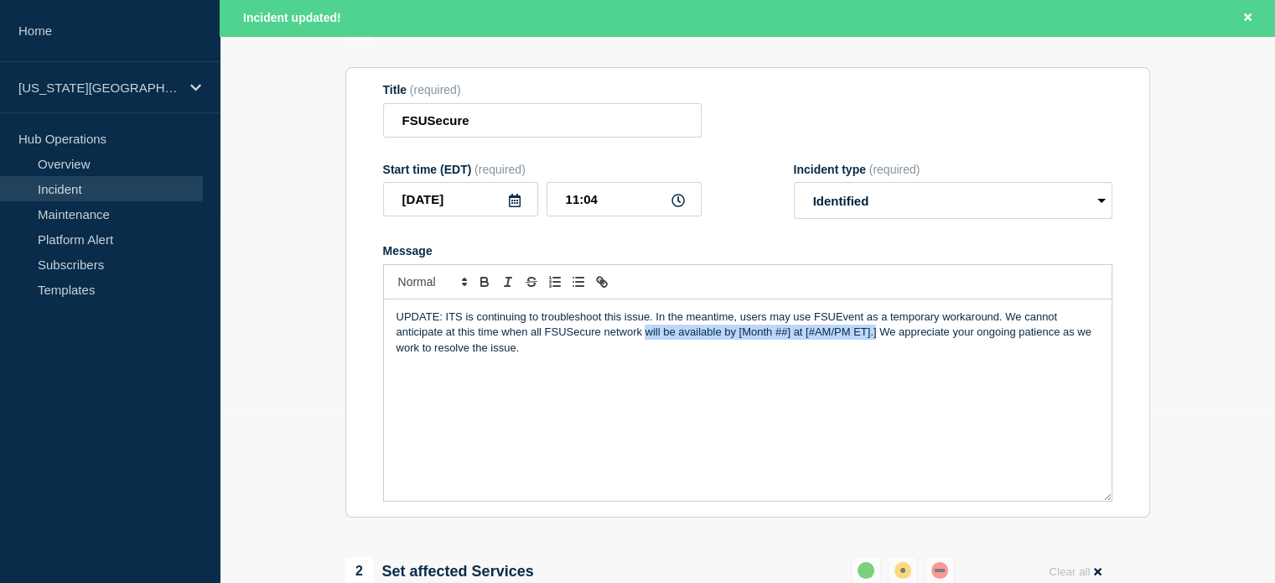
click at [877, 336] on p "UPDATE: ITS is continuing to troubleshoot this issue. In the meantime, users ma…" at bounding box center [748, 332] width 702 height 46
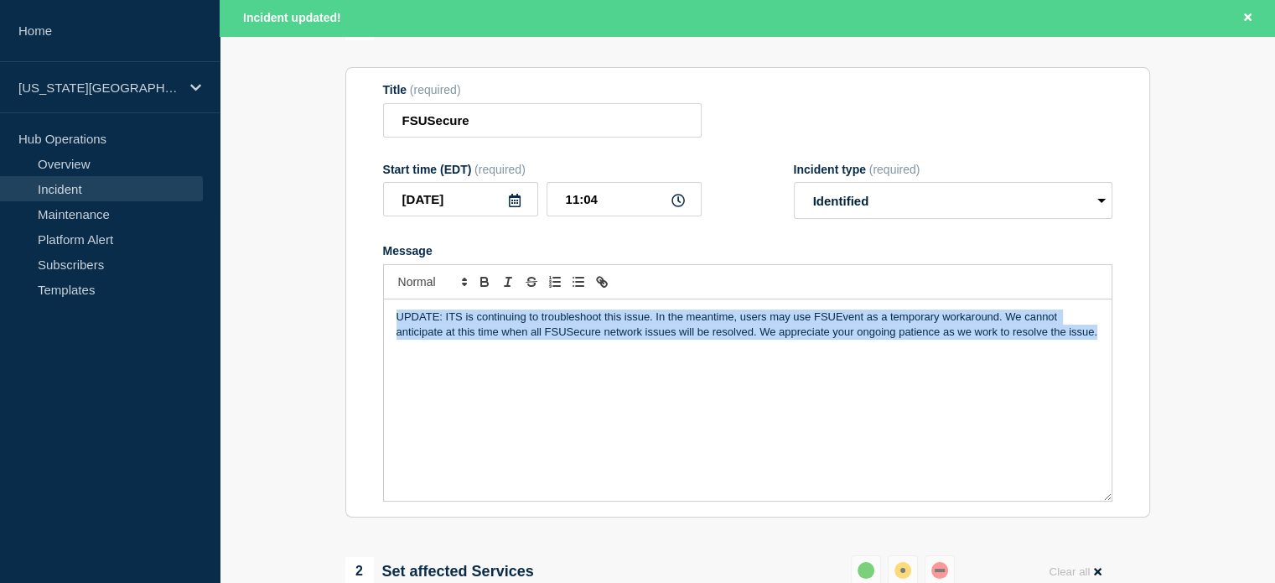
drag, startPoint x: 1102, startPoint y: 335, endPoint x: 333, endPoint y: 304, distance: 770.2
copy p "UPDATE: ITS is continuing to troubleshoot this issue. In the meantime, users ma…"
drag, startPoint x: 401, startPoint y: 328, endPoint x: 419, endPoint y: 326, distance: 18.5
click at [402, 328] on p "UPDATE: ITS is continuing to troubleshoot this issue. In the meantime, users ma…" at bounding box center [748, 324] width 702 height 31
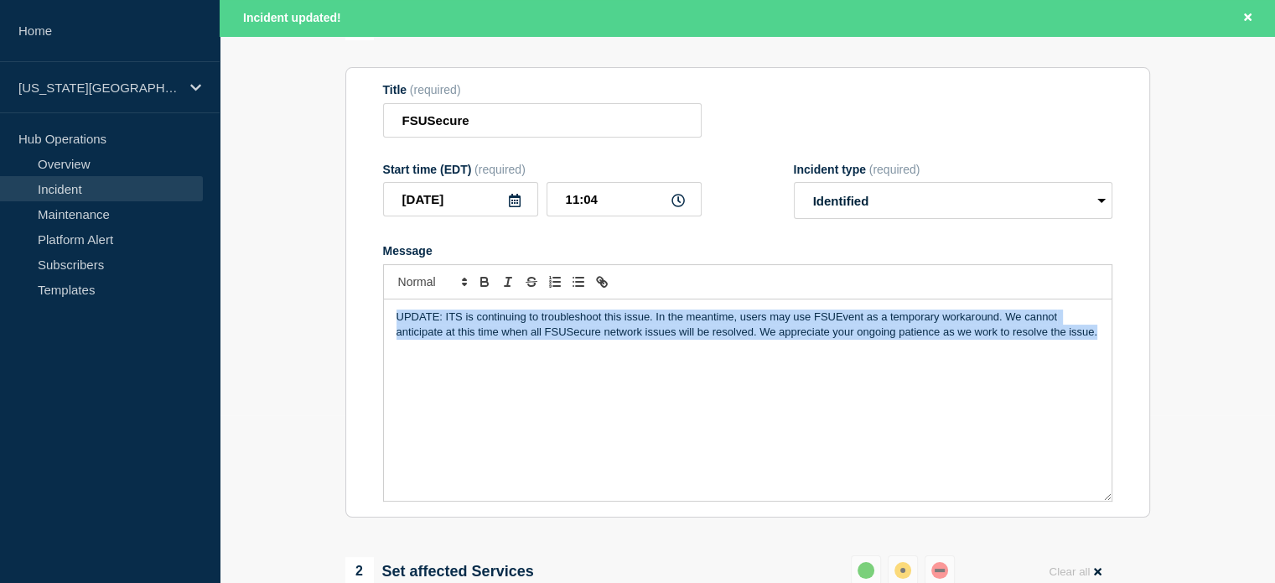
click at [439, 324] on p "UPDATE: ITS is continuing to troubleshoot this issue. In the meantime, users ma…" at bounding box center [748, 324] width 702 height 31
drag, startPoint x: 446, startPoint y: 321, endPoint x: 1135, endPoint y: 377, distance: 691.3
click at [1135, 377] on section "Title (required) FSUSecure Start time (EDT) (required) [DATE] 11:04 Incident ty…" at bounding box center [747, 292] width 805 height 450
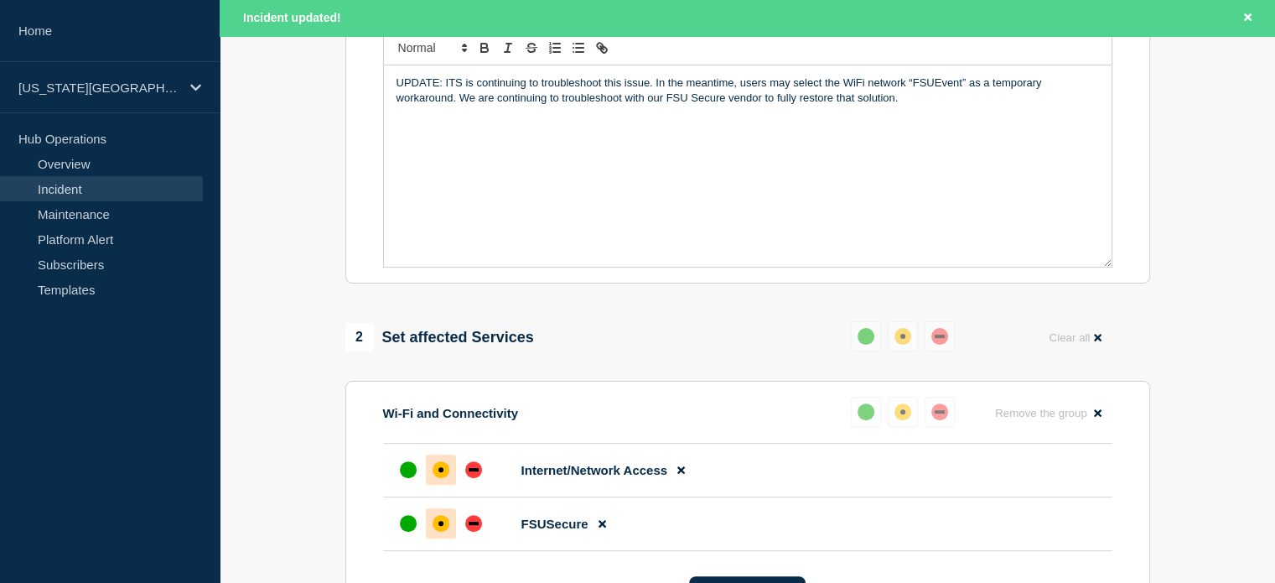
scroll to position [191, 0]
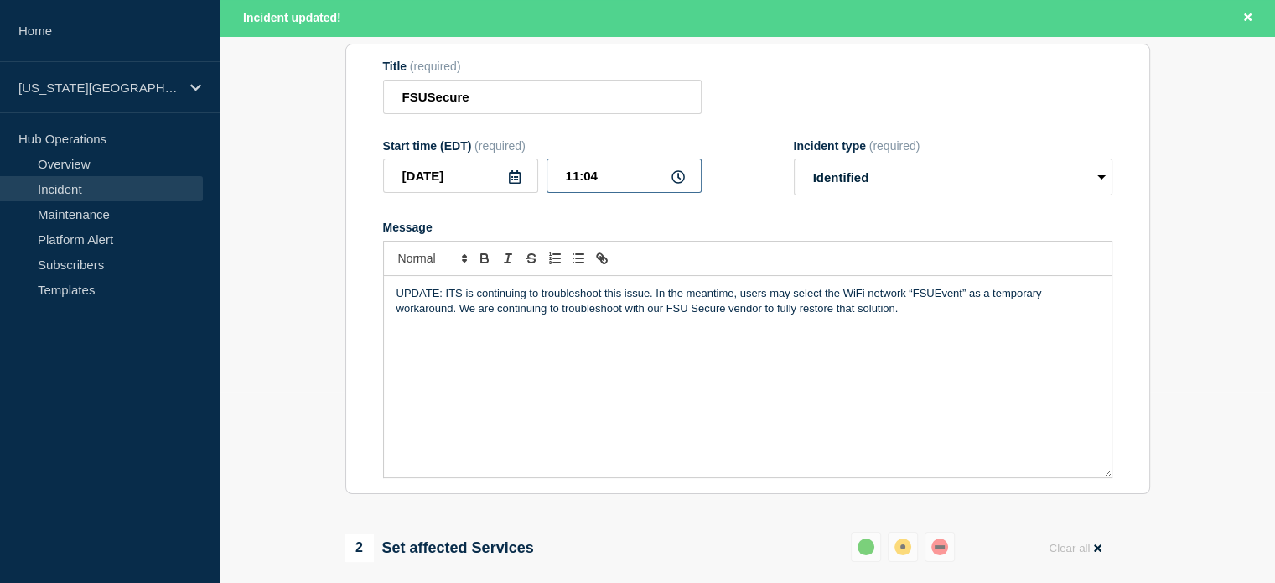
click at [605, 180] on input "11:04" at bounding box center [624, 175] width 155 height 34
drag, startPoint x: 605, startPoint y: 180, endPoint x: 584, endPoint y: 189, distance: 22.6
click at [584, 189] on input "11:04" at bounding box center [624, 175] width 155 height 34
type input "11:20"
click at [588, 314] on p "UPDATE: ITS is continuing to troubleshoot this issue. In the meantime, users ma…" at bounding box center [748, 301] width 702 height 31
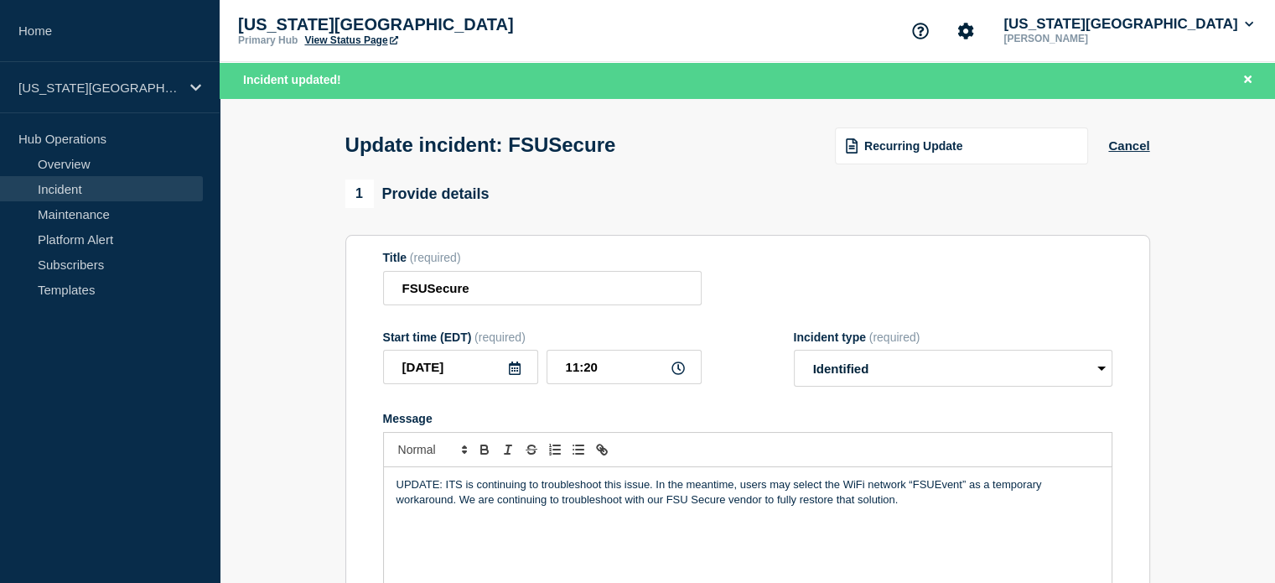
scroll to position [168, 0]
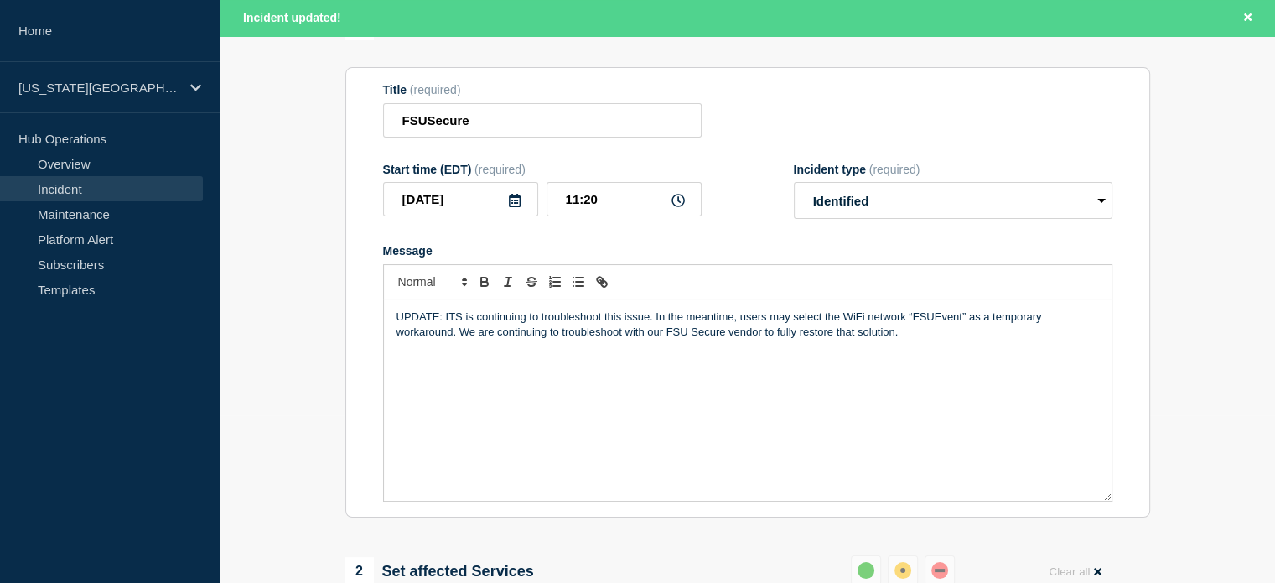
click at [443, 330] on p "UPDATE: ITS is continuing to troubleshoot this issue. In the meantime, users ma…" at bounding box center [748, 324] width 702 height 31
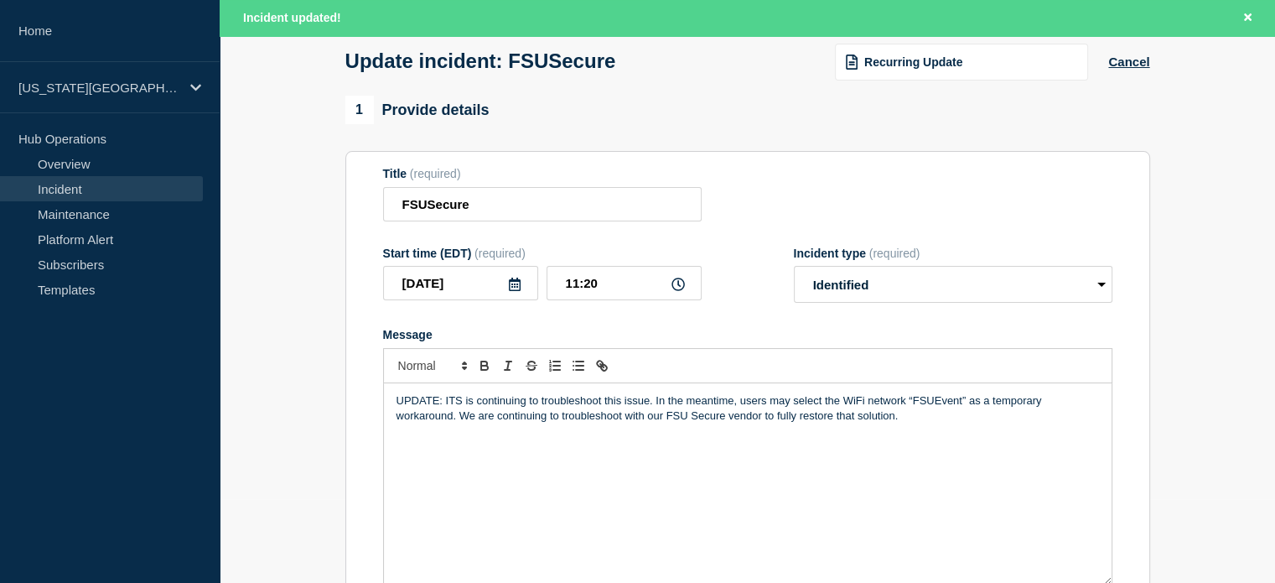
click at [365, 240] on section "Title (required) FSUSecure Start time (EDT) (required) [DATE] 11:20 Incident ty…" at bounding box center [747, 376] width 805 height 450
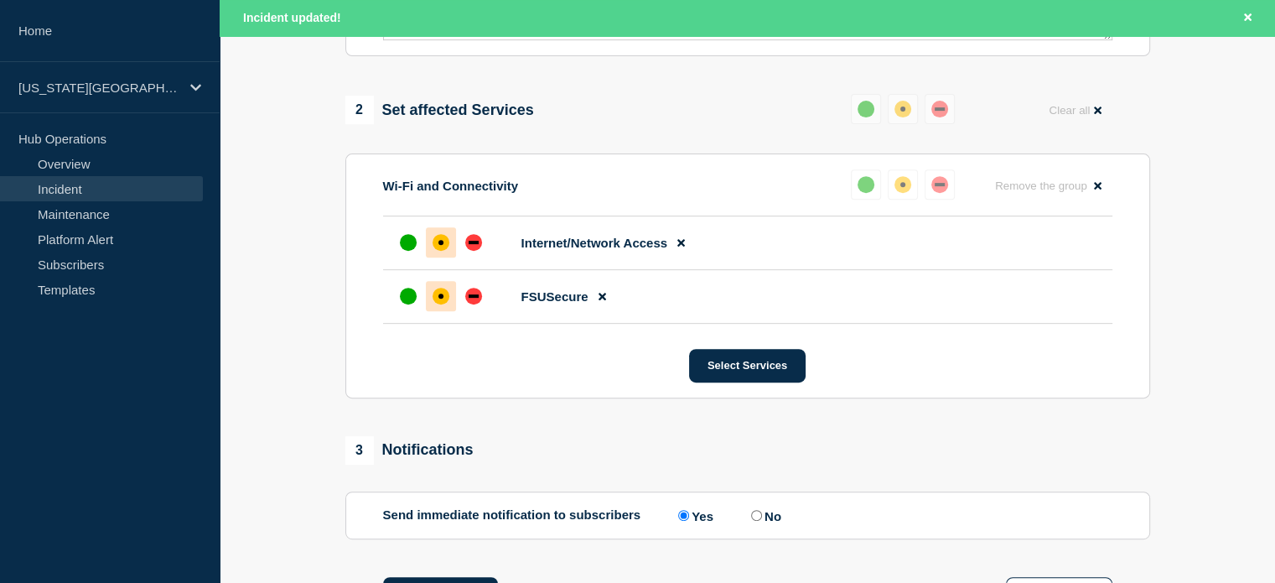
scroll to position [925, 0]
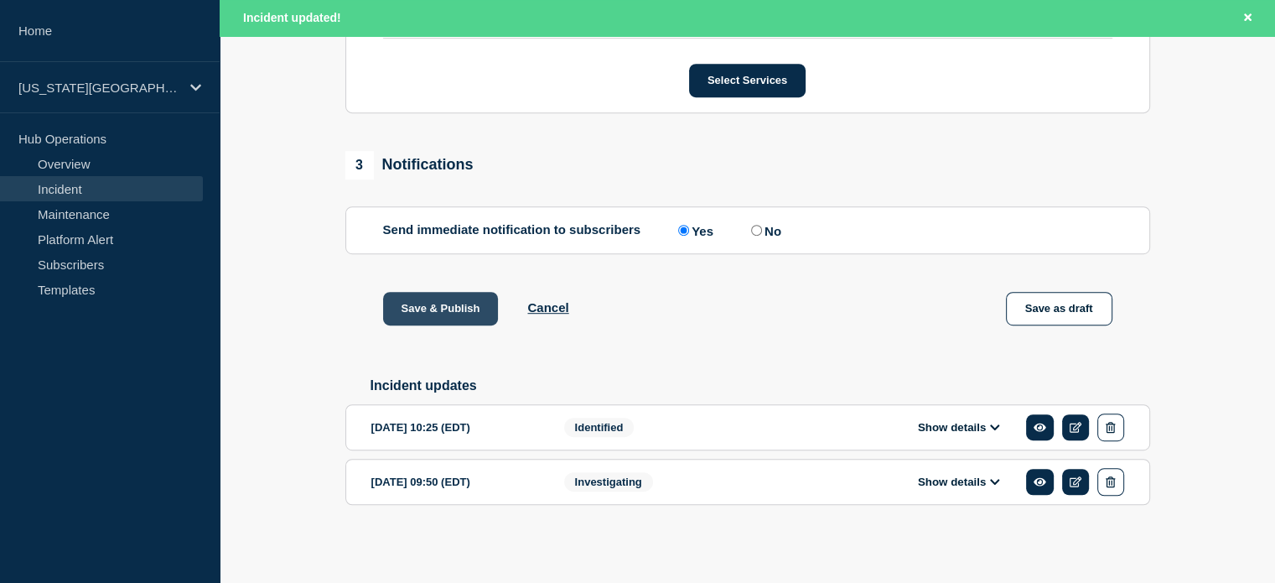
click at [418, 311] on button "Save & Publish" at bounding box center [441, 309] width 116 height 34
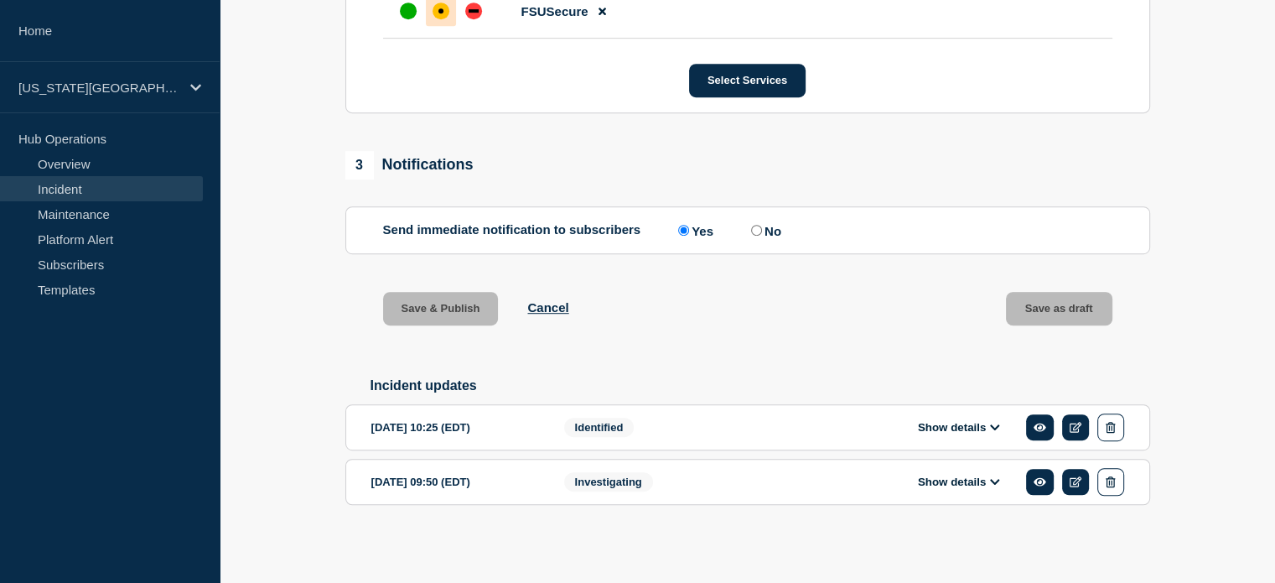
scroll to position [889, 0]
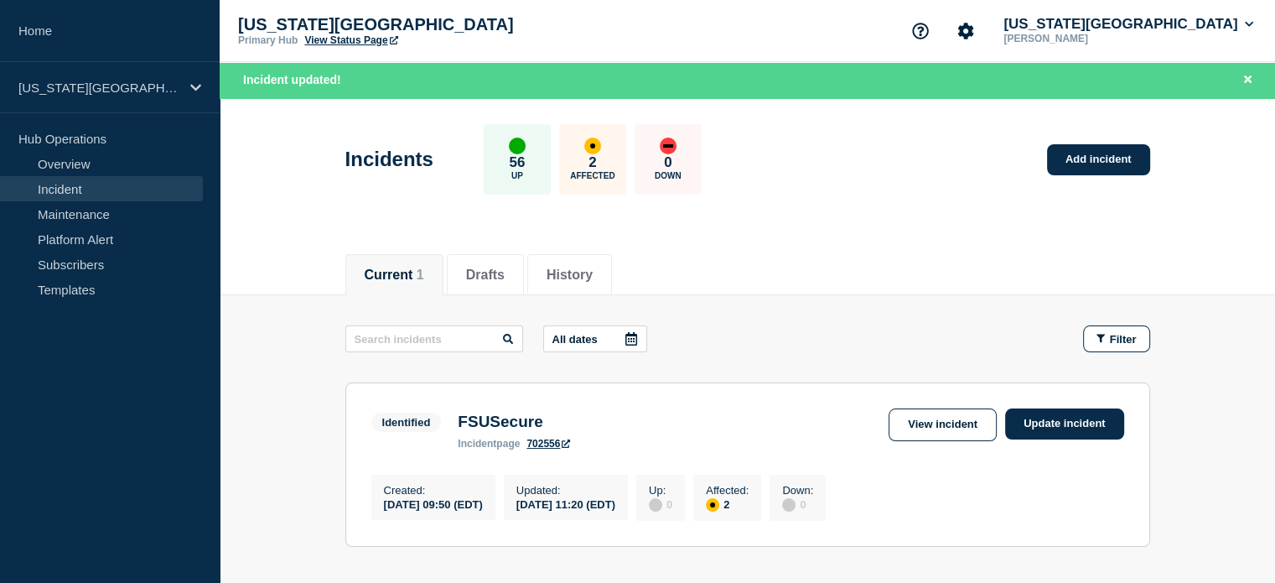
click at [372, 40] on link "View Status Page" at bounding box center [350, 40] width 93 height 12
click at [355, 34] on link "View Status Page" at bounding box center [350, 40] width 93 height 12
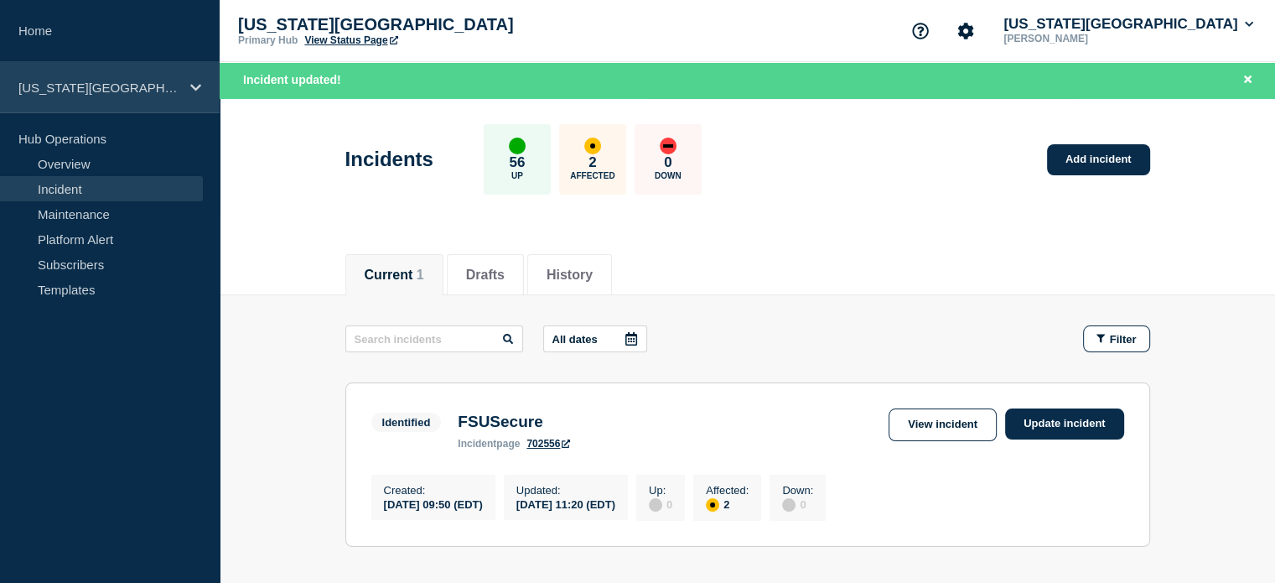
click at [47, 96] on div "[US_STATE][GEOGRAPHIC_DATA]" at bounding box center [110, 87] width 220 height 51
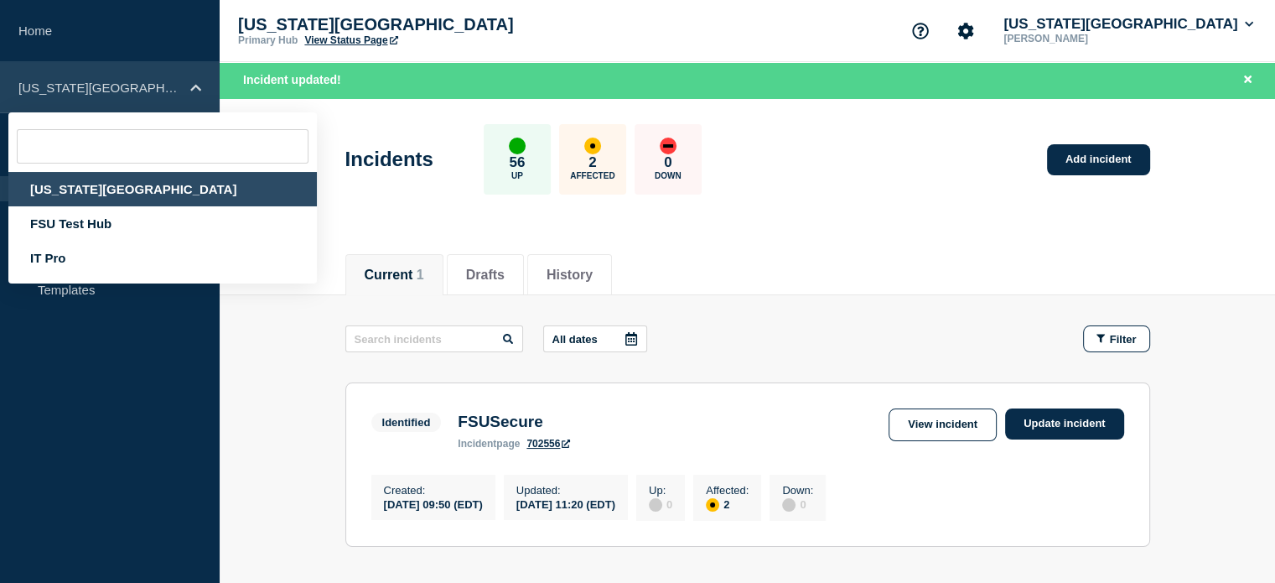
click at [47, 96] on div "[US_STATE][GEOGRAPHIC_DATA]" at bounding box center [110, 87] width 220 height 51
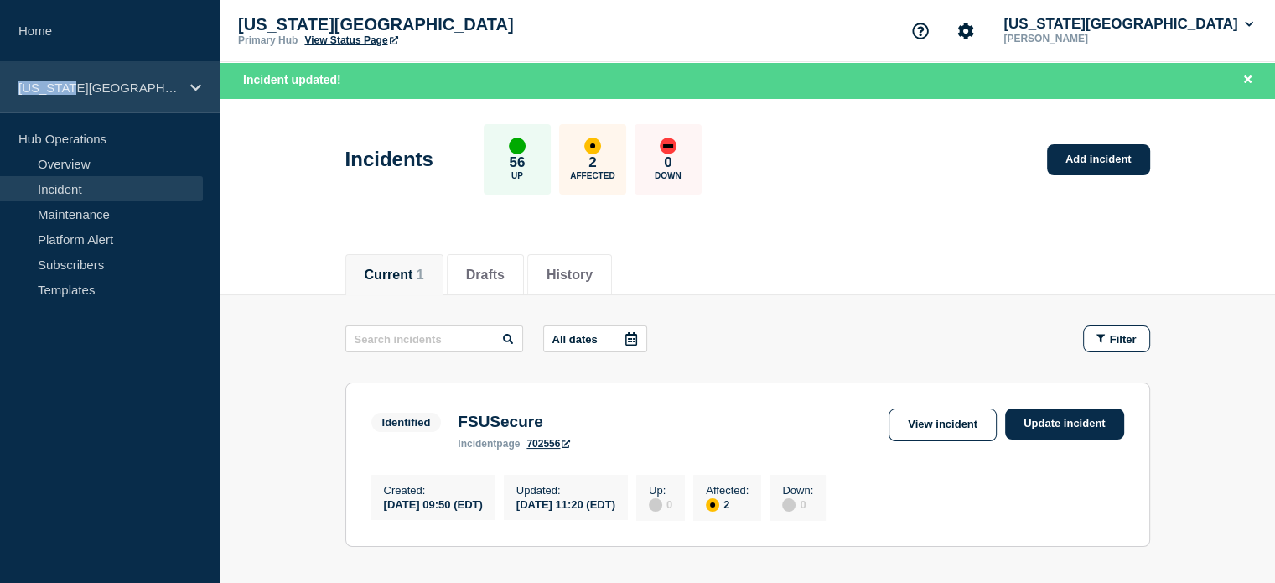
click at [47, 96] on div "[US_STATE][GEOGRAPHIC_DATA]" at bounding box center [110, 87] width 220 height 51
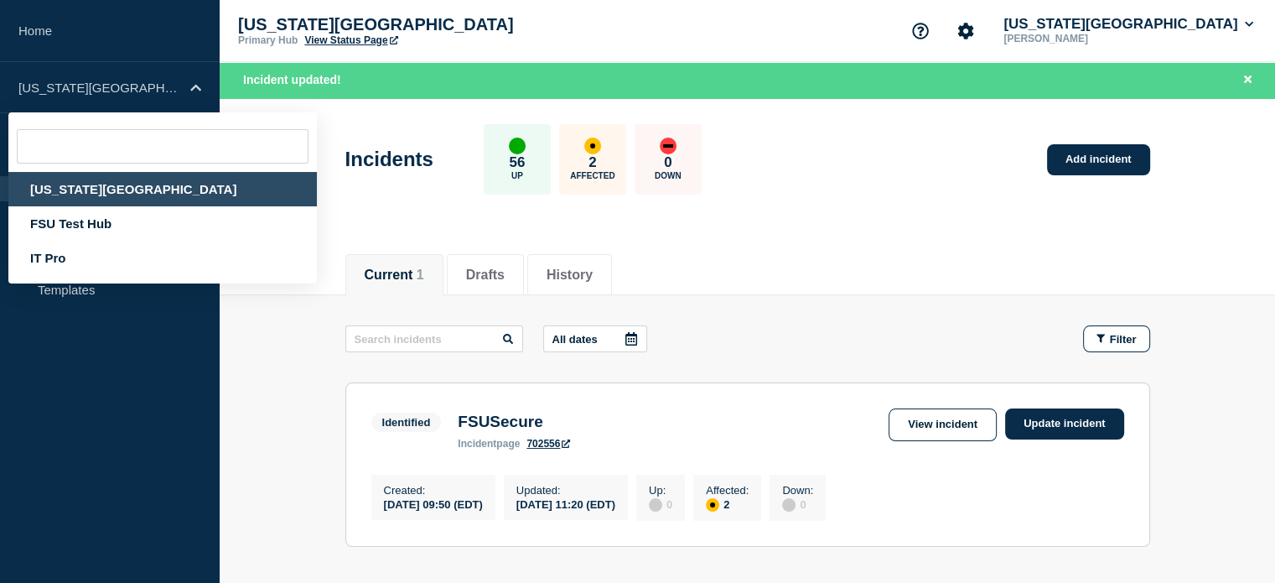
click at [64, 179] on div "[US_STATE][GEOGRAPHIC_DATA]" at bounding box center [162, 189] width 308 height 34
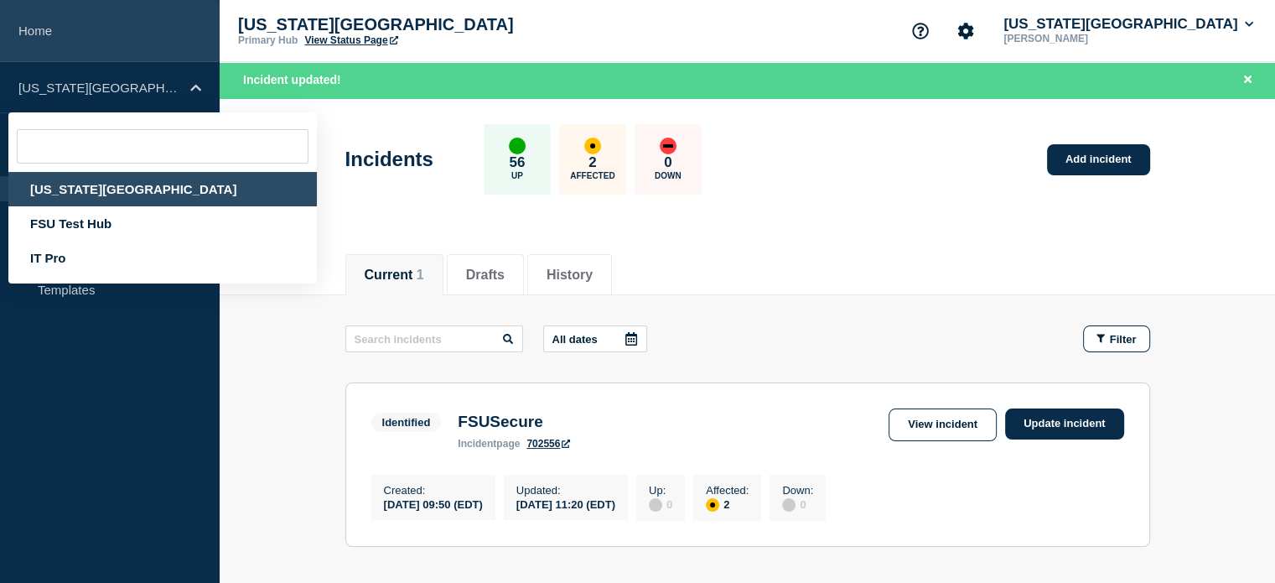
click at [16, 30] on link "Home" at bounding box center [110, 31] width 220 height 62
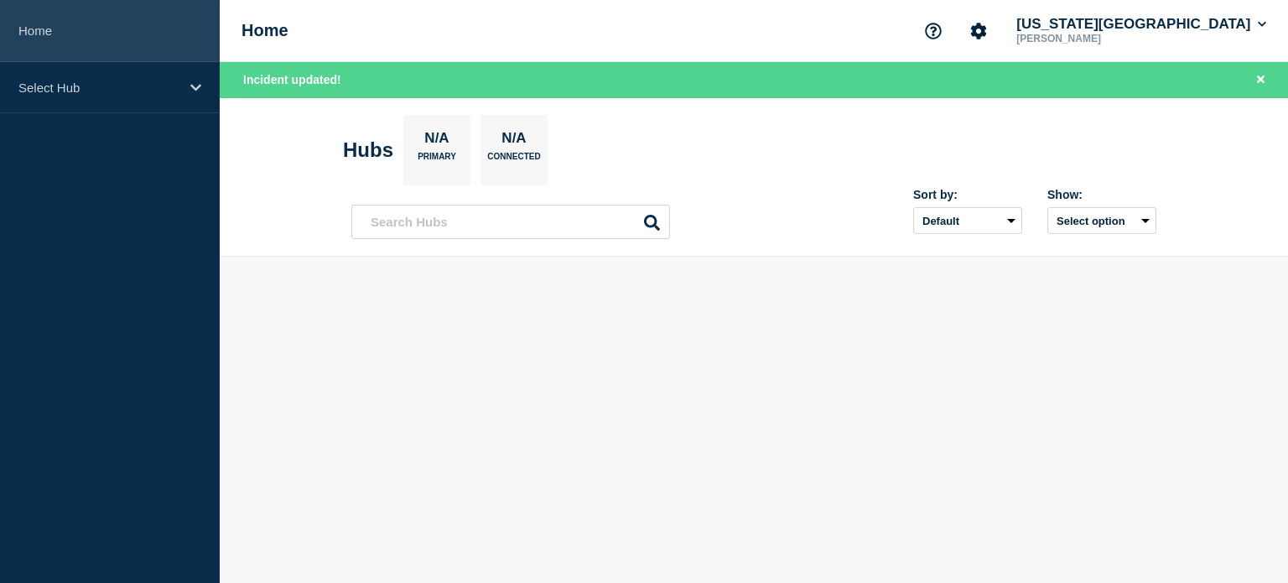
click at [16, 30] on link "Home" at bounding box center [110, 31] width 220 height 62
